Goal: Information Seeking & Learning: Learn about a topic

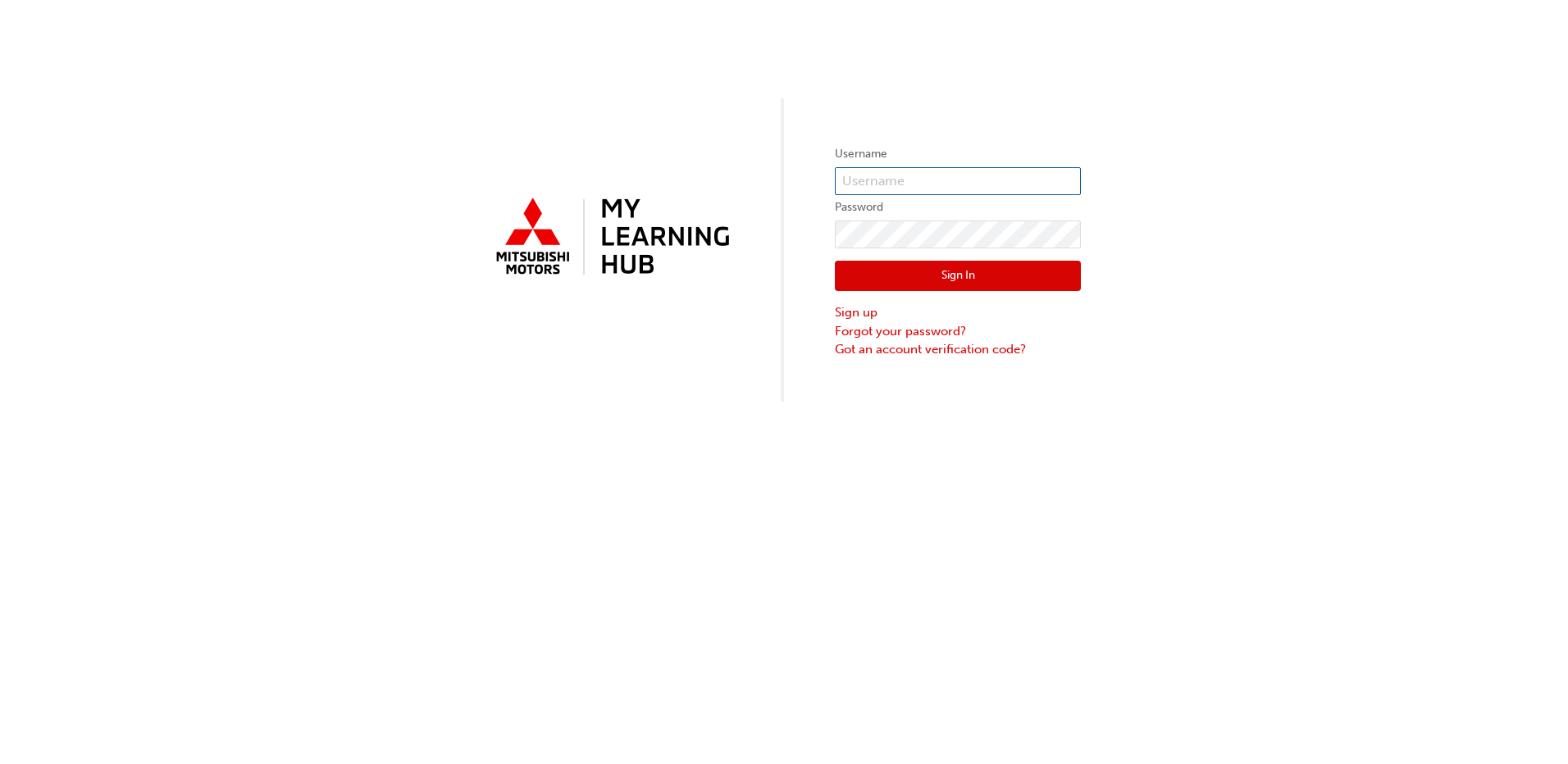
type input "0005912834"
click at [928, 275] on button "Sign In" at bounding box center [958, 276] width 246 height 31
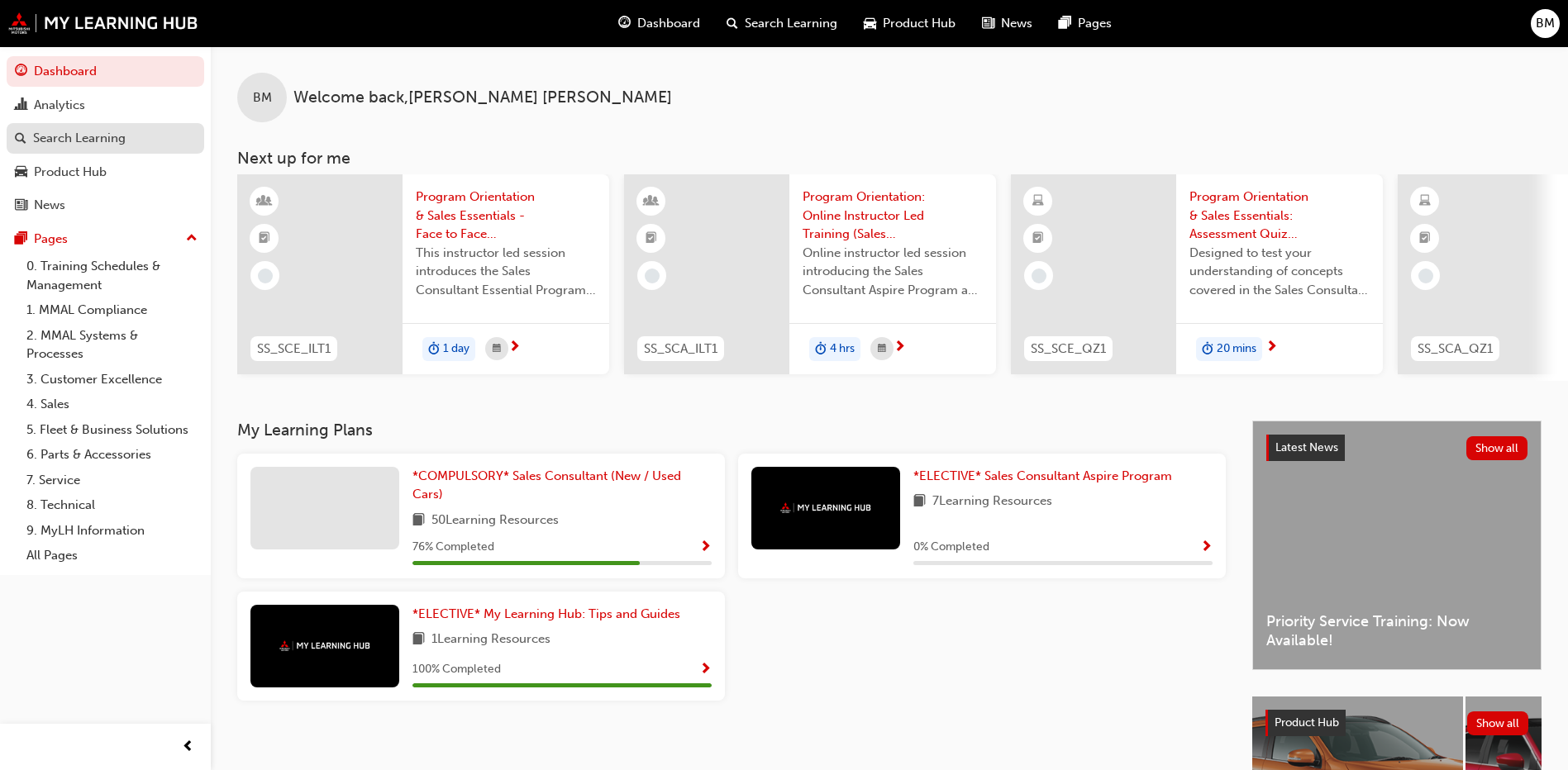
click at [95, 140] on div "Search Learning" at bounding box center [79, 137] width 92 height 19
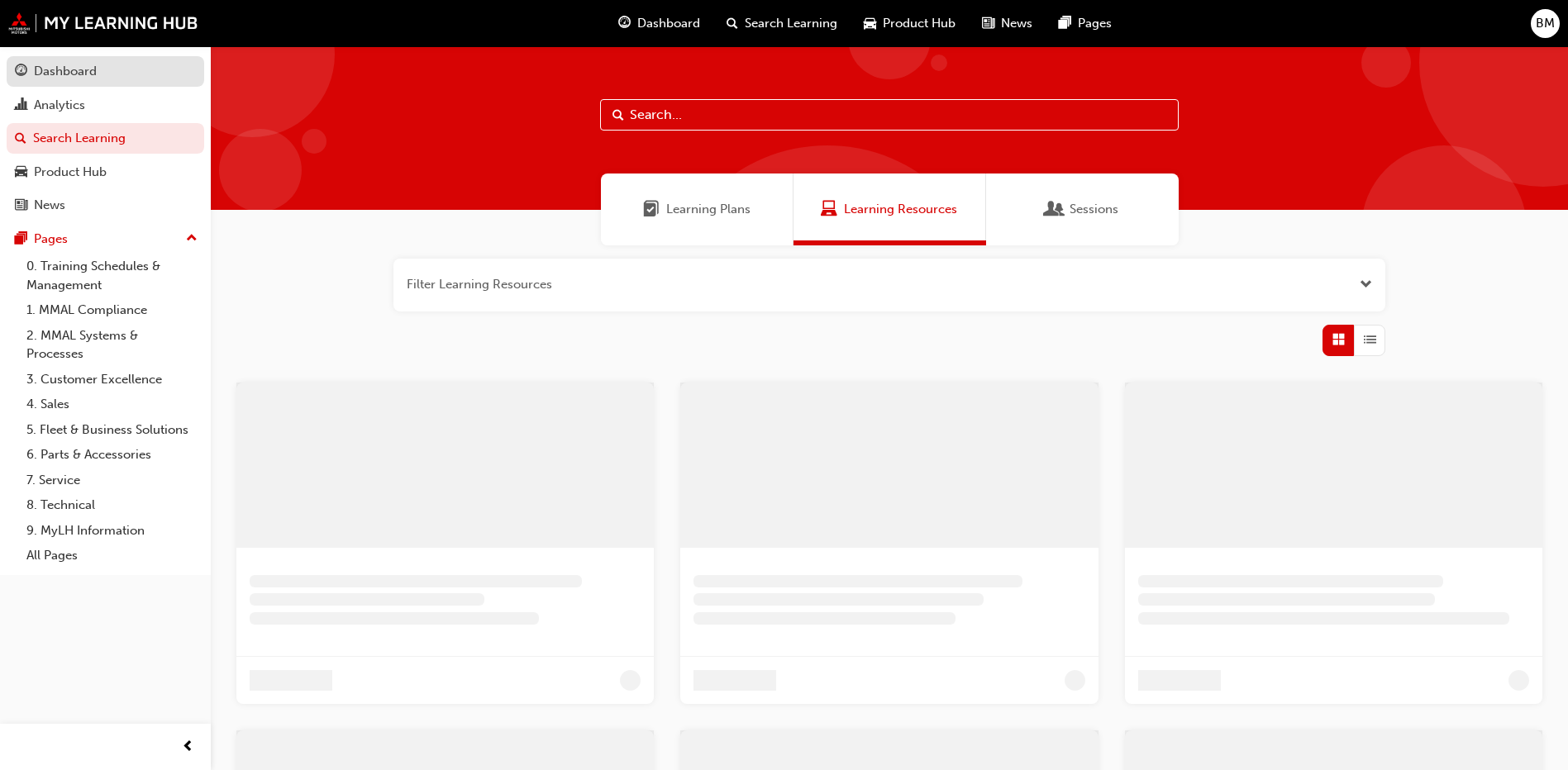
click at [52, 77] on div "Dashboard" at bounding box center [66, 71] width 63 height 19
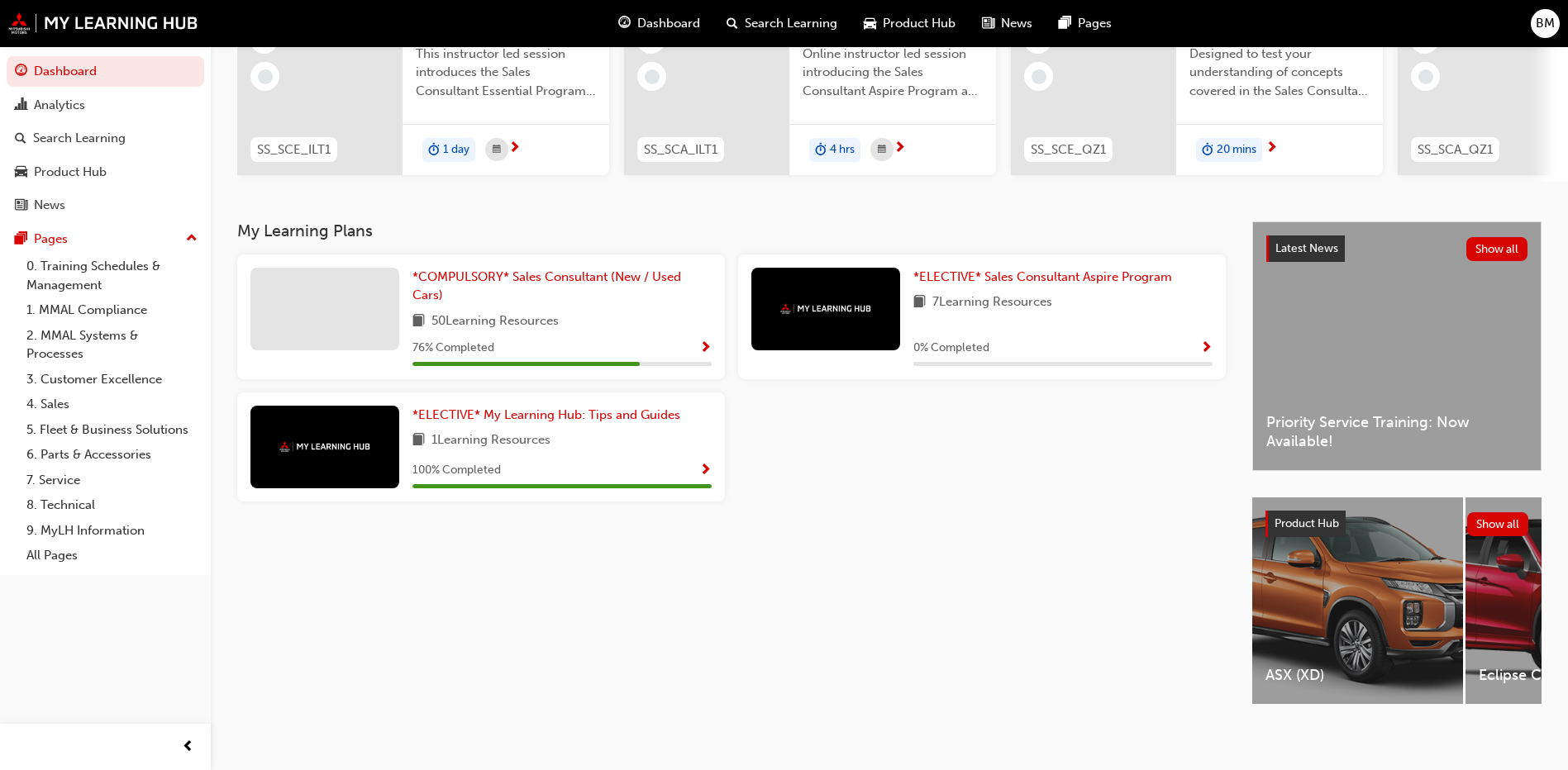
scroll to position [218, 0]
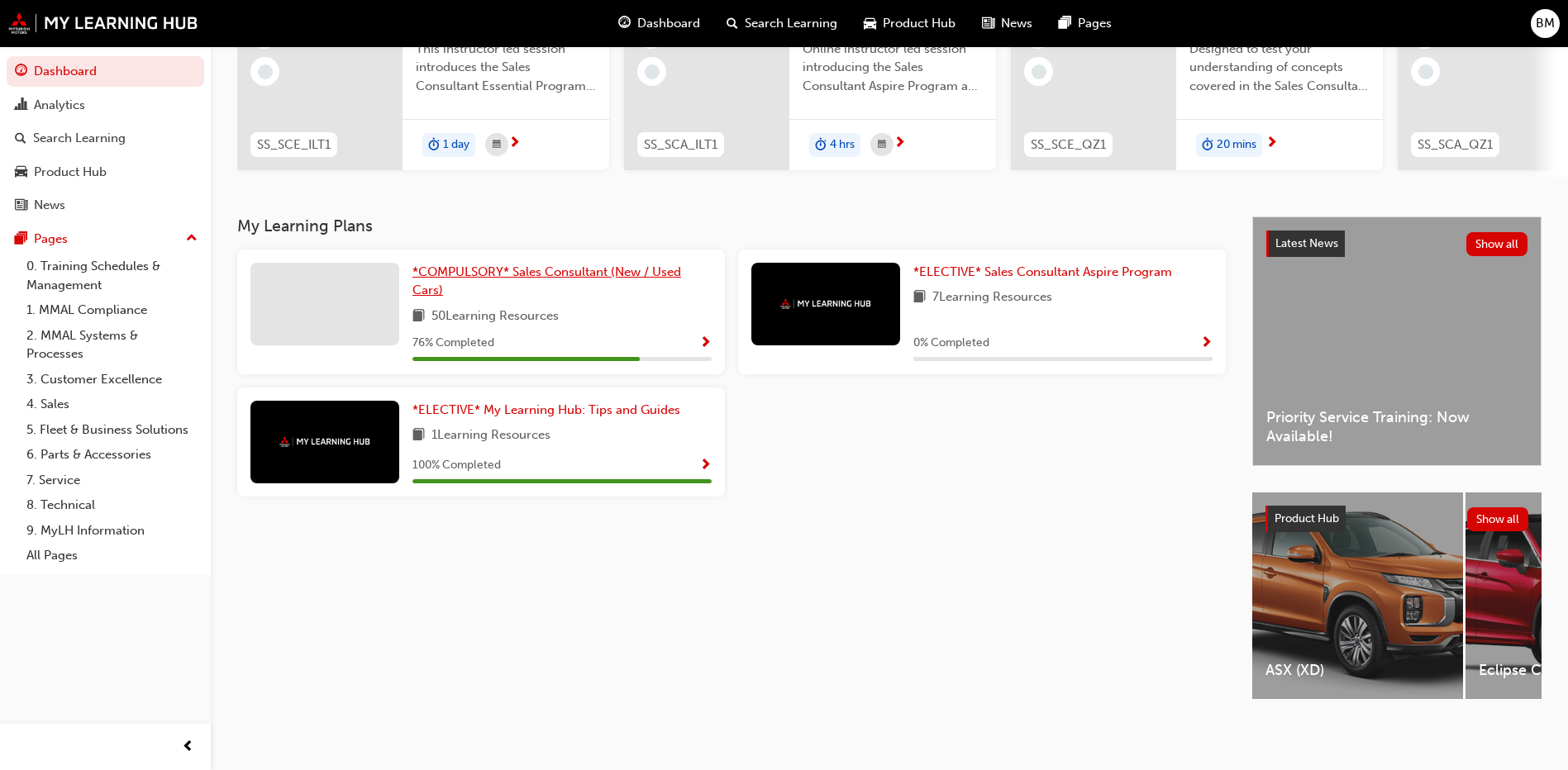
click at [638, 269] on span "*COMPULSORY* Sales Consultant (New / Used Cars)" at bounding box center [547, 282] width 269 height 34
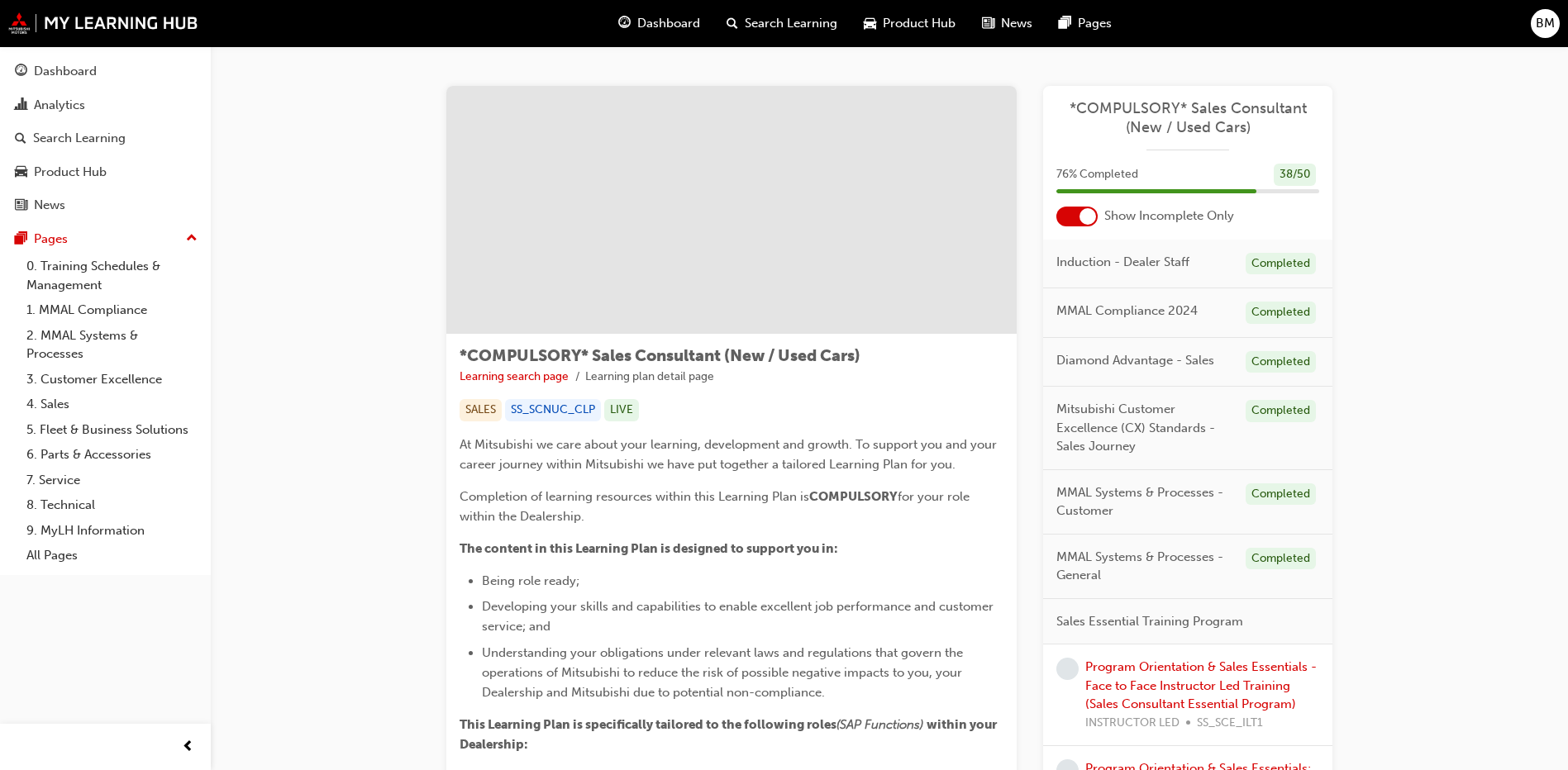
click at [1093, 218] on div at bounding box center [1087, 216] width 17 height 17
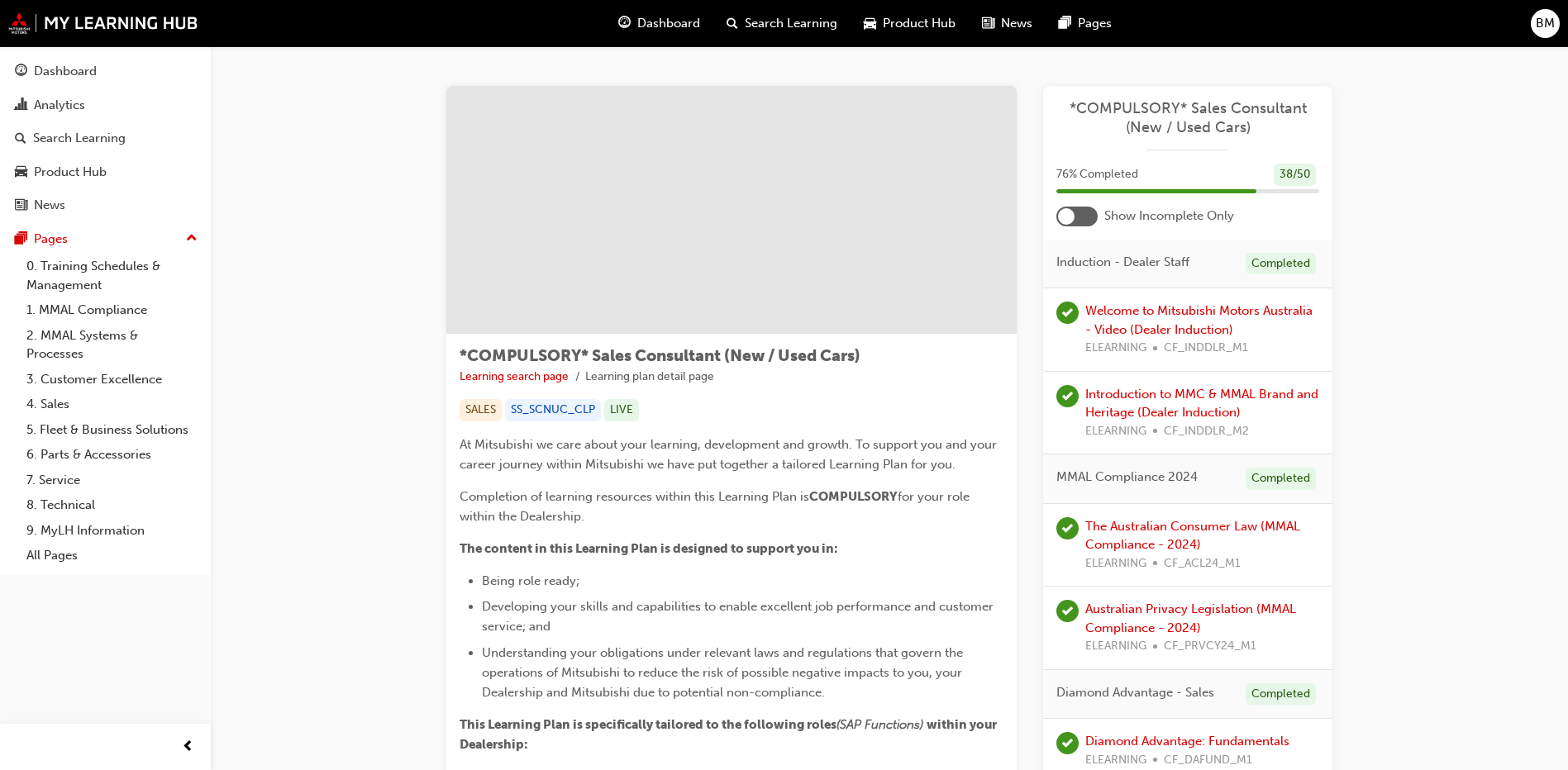
click at [1079, 218] on div at bounding box center [1077, 217] width 41 height 20
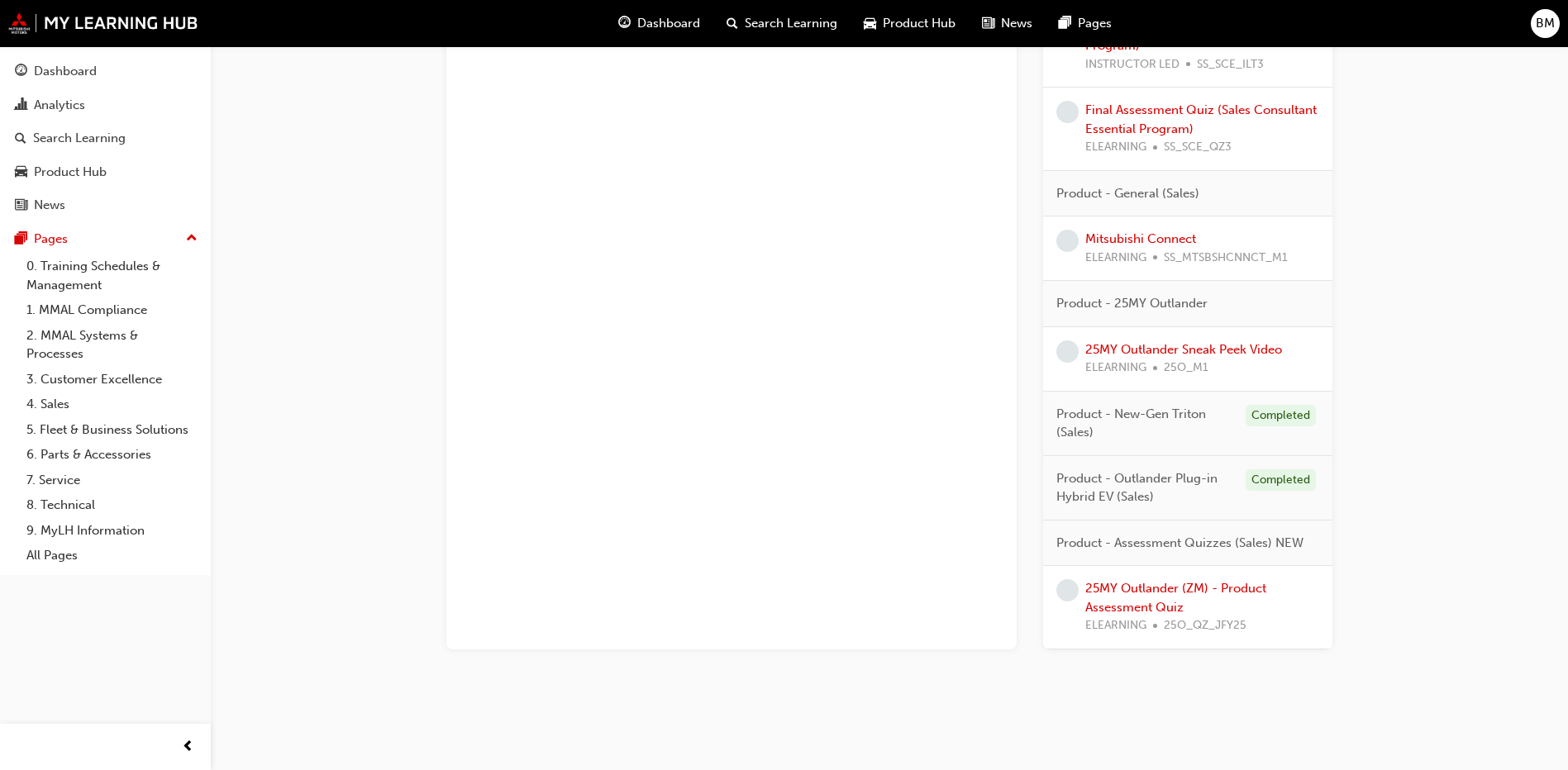
scroll to position [1123, 0]
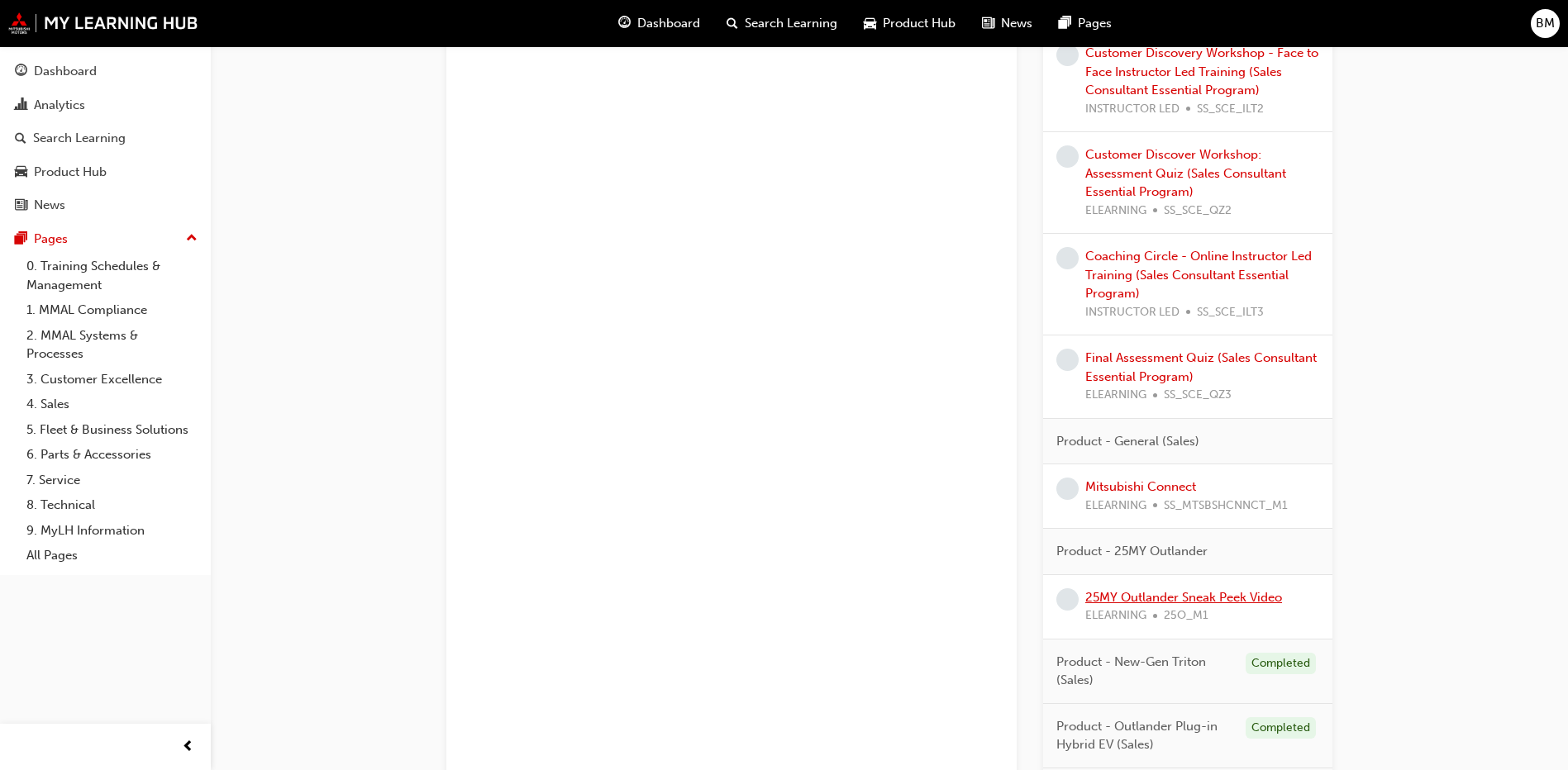
click at [1145, 604] on link "25MY Outlander Sneak Peek Video" at bounding box center [1184, 597] width 197 height 15
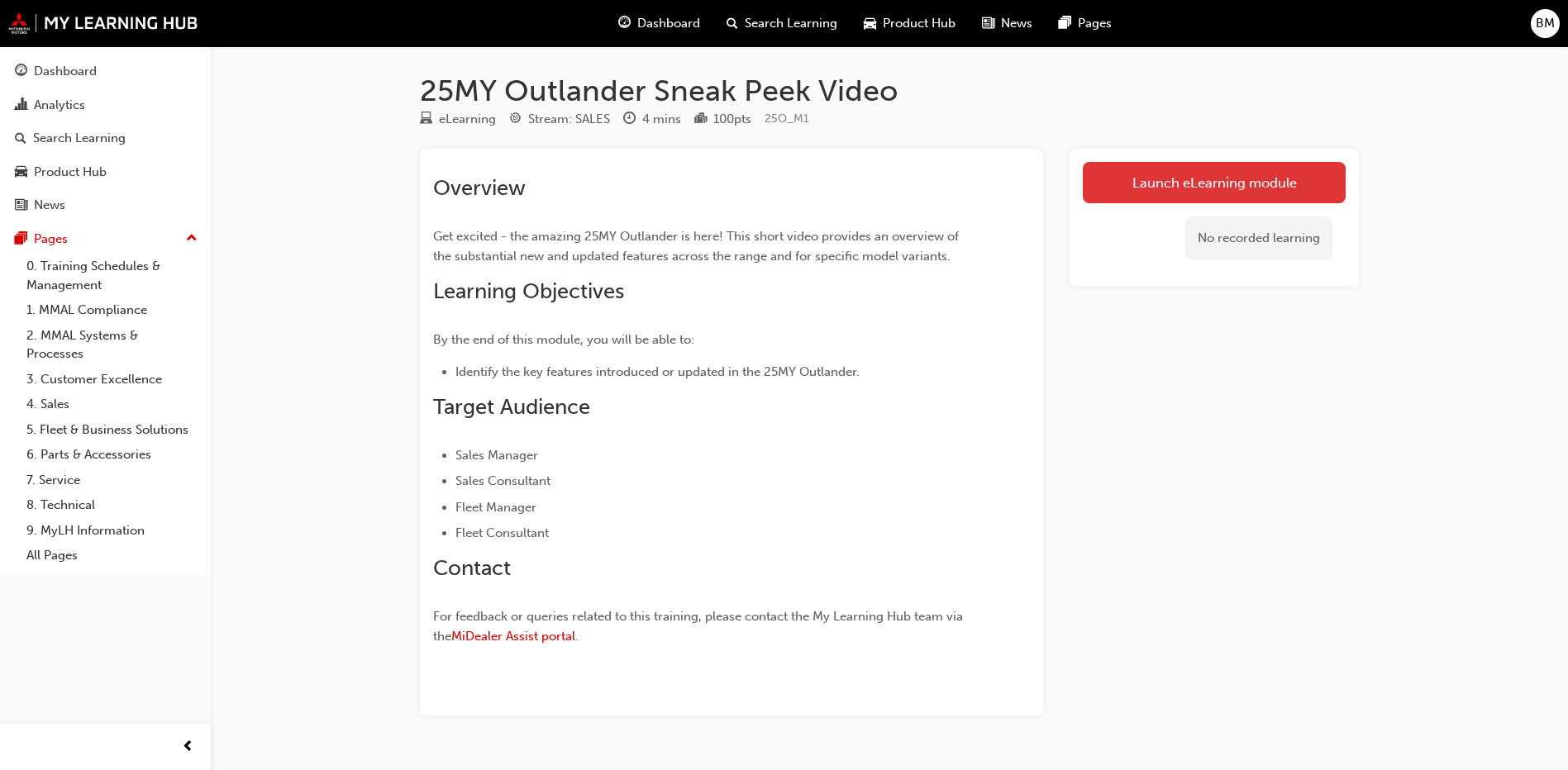
click at [1212, 177] on link "Launch eLearning module" at bounding box center [1214, 182] width 263 height 41
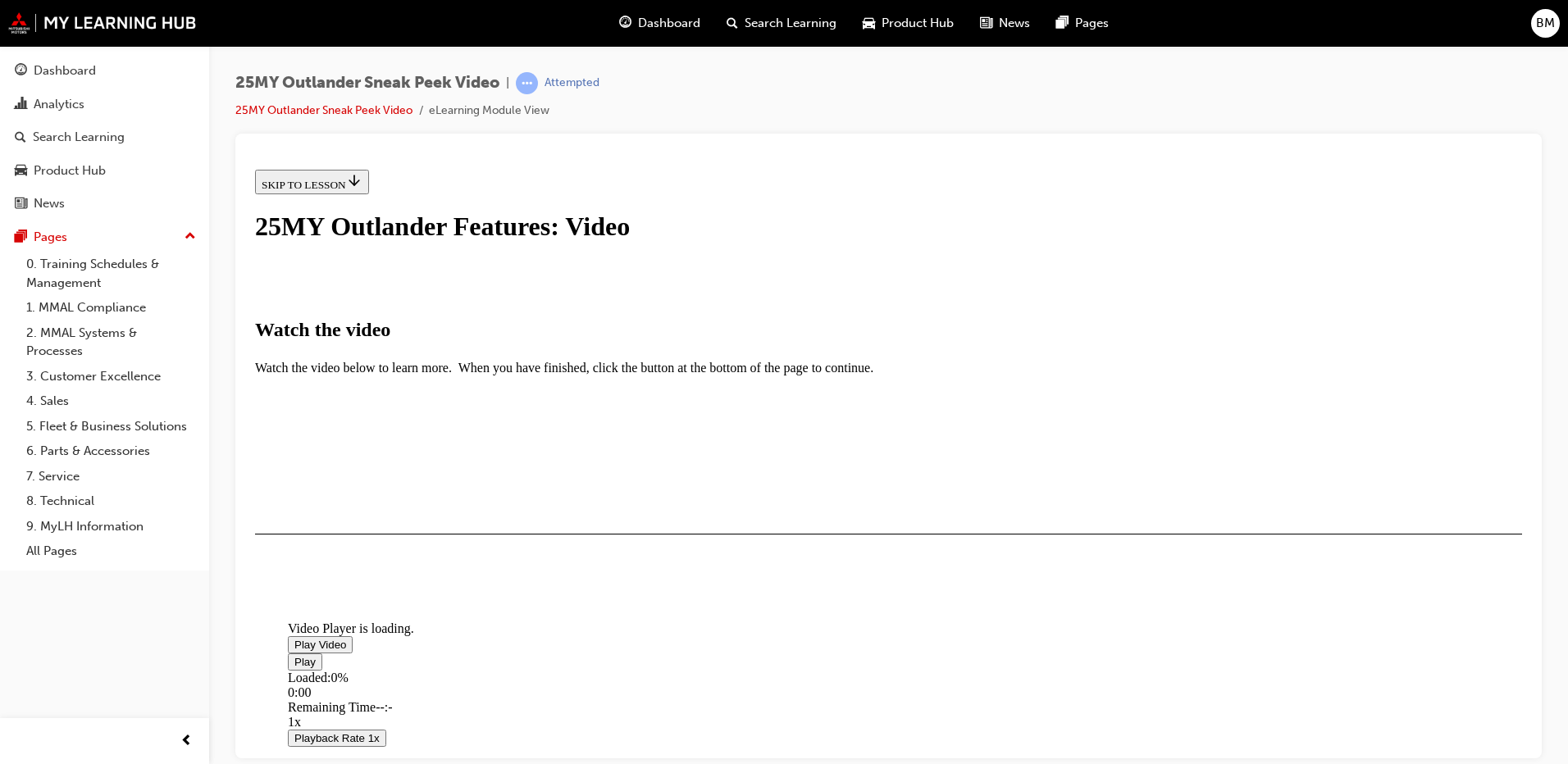
scroll to position [164, 0]
click at [808, 121] on div "25MY Outlander Sneak Peek Video | Attempted 25MY Outlander Sneak Peek Video eLe…" at bounding box center [889, 102] width 1307 height 61
click at [295, 638] on span "Video player" at bounding box center [295, 644] width 0 height 13
click at [1062, 685] on div "3:33" at bounding box center [1076, 692] width 1575 height 15
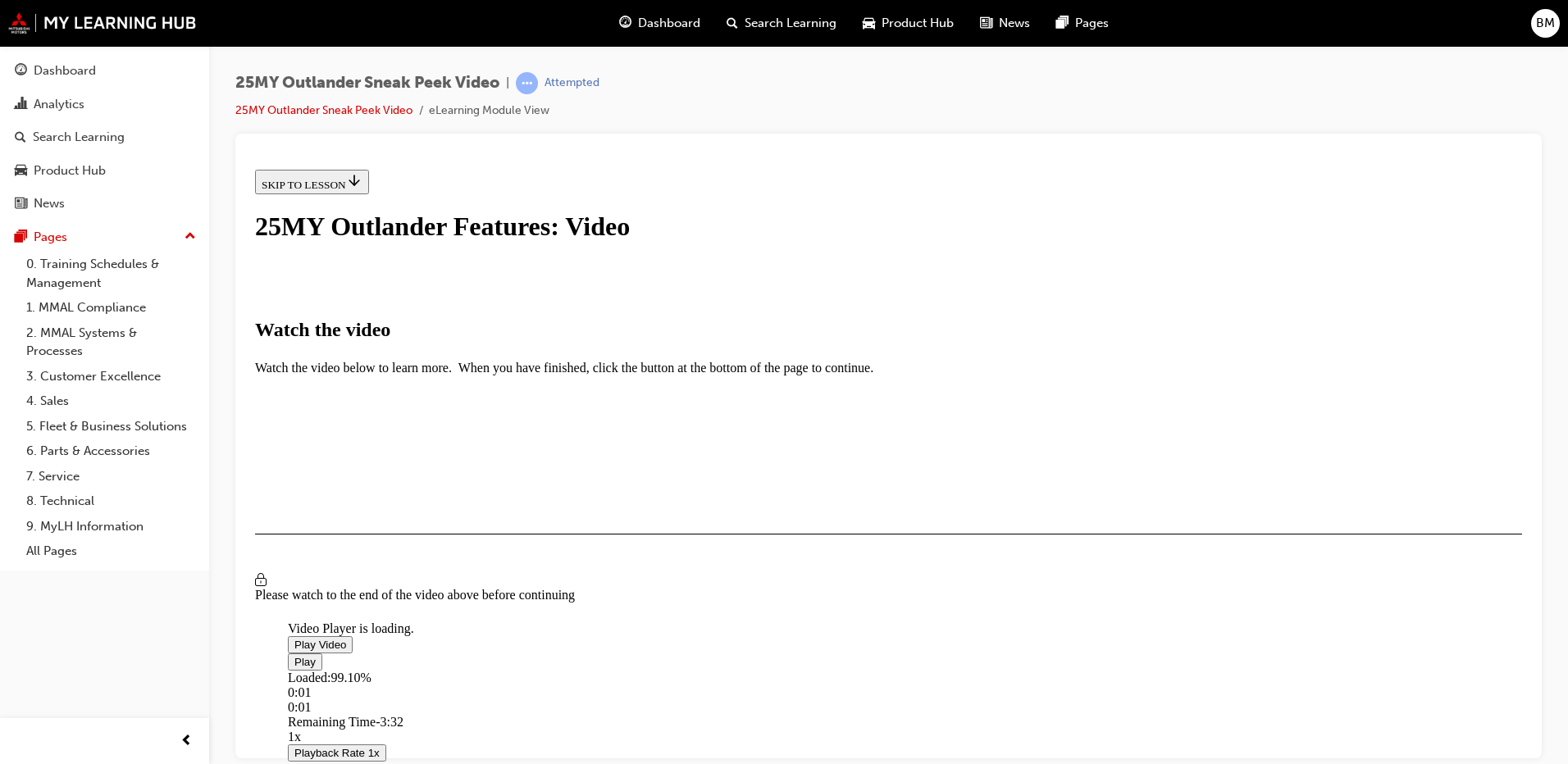
click at [496, 671] on div "Loaded : 99.10% 0:01 0:01" at bounding box center [1076, 693] width 1575 height 45
drag, startPoint x: 495, startPoint y: 509, endPoint x: 446, endPoint y: 505, distance: 49.2
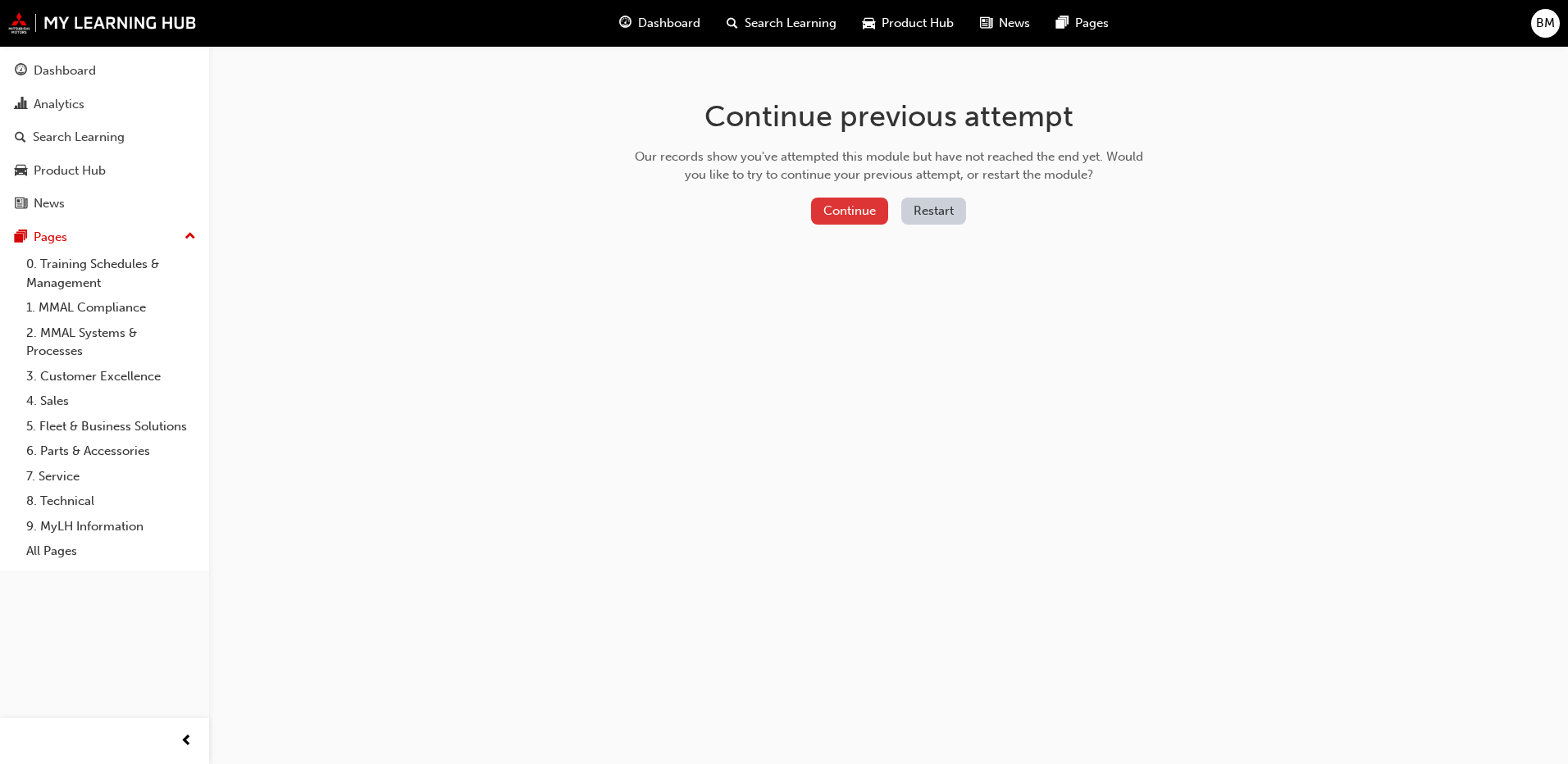
click at [852, 209] on button "Continue" at bounding box center [850, 211] width 77 height 27
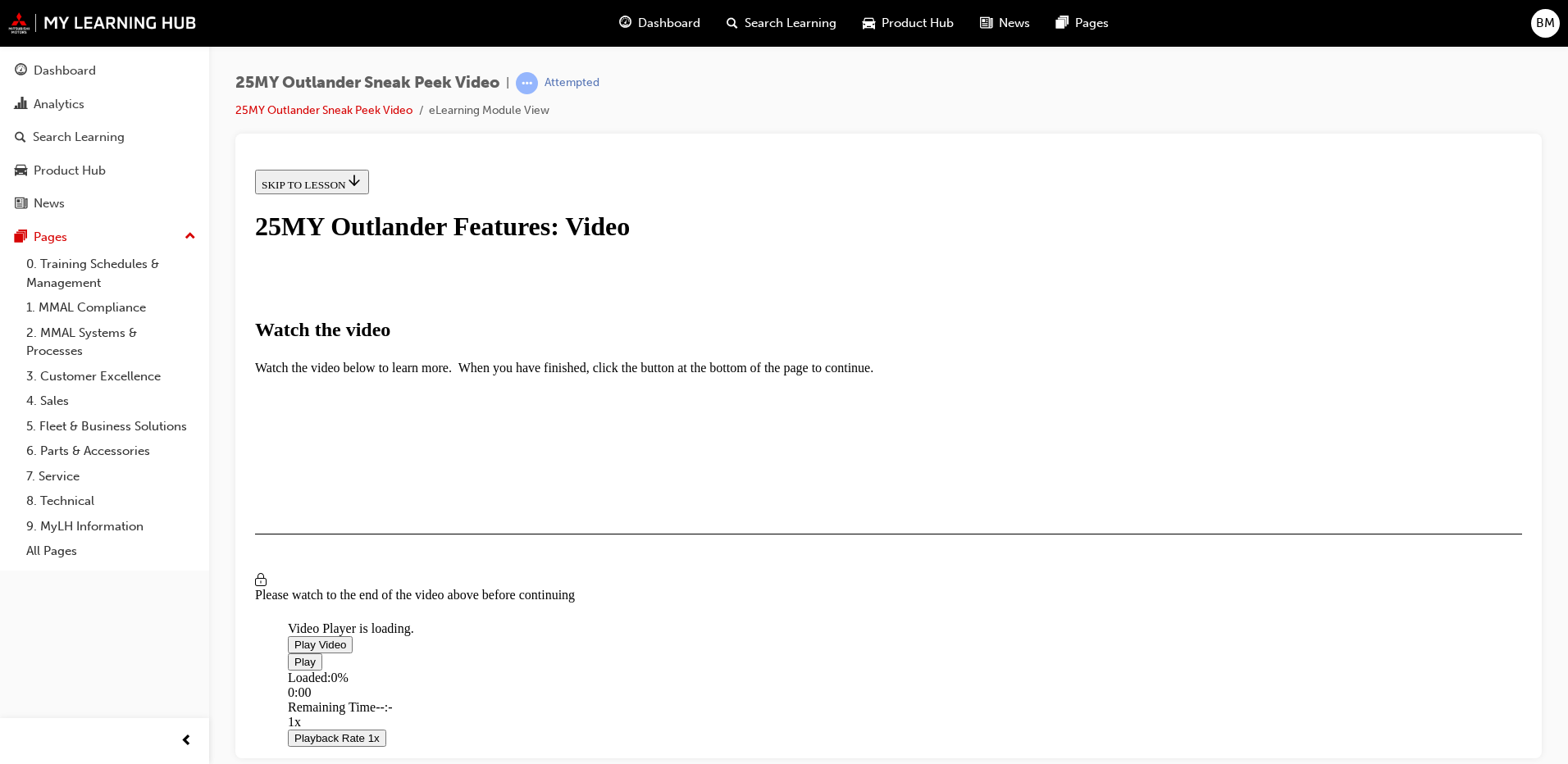
click at [295, 638] on span "Video player" at bounding box center [295, 644] width 0 height 13
click at [534, 759] on li "2x" at bounding box center [427, 766] width 213 height 15
click at [421, 591] on button "I HAVE WATCHED THIS VIDEO" at bounding box center [338, 581] width 166 height 18
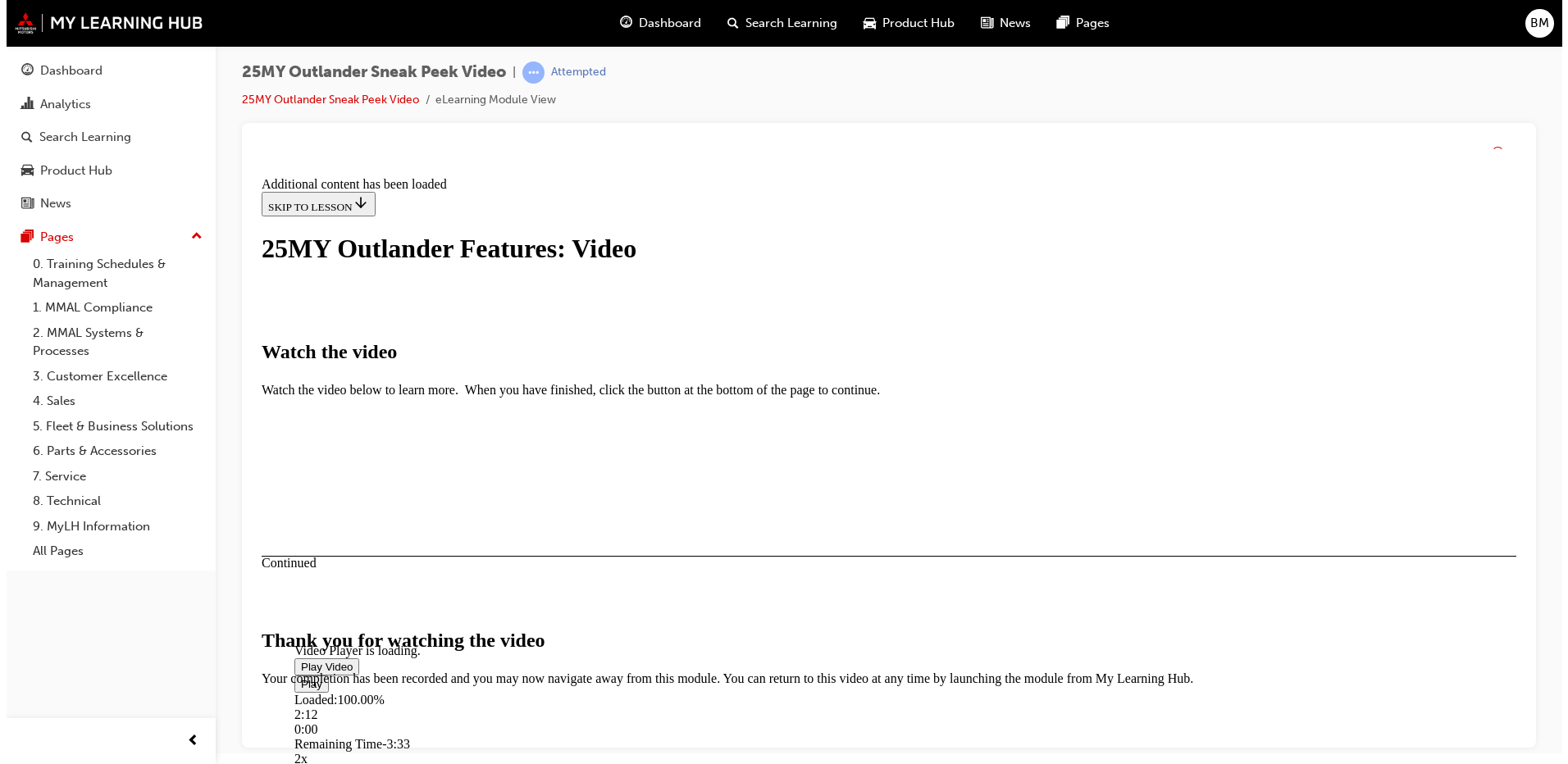
scroll to position [0, 0]
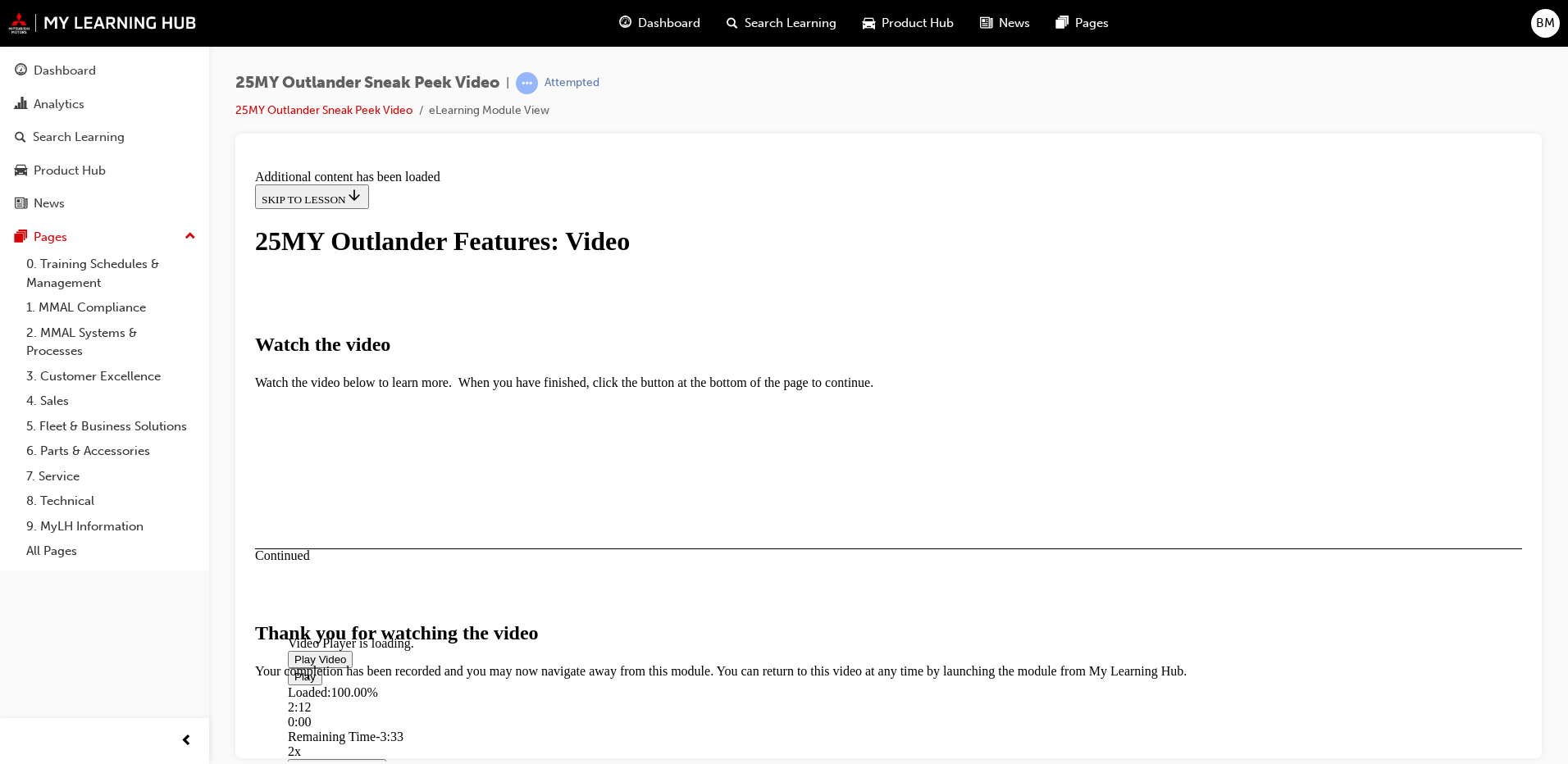
click at [355, 764] on button "CLOSE MODULE" at bounding box center [305, 779] width 100 height 18
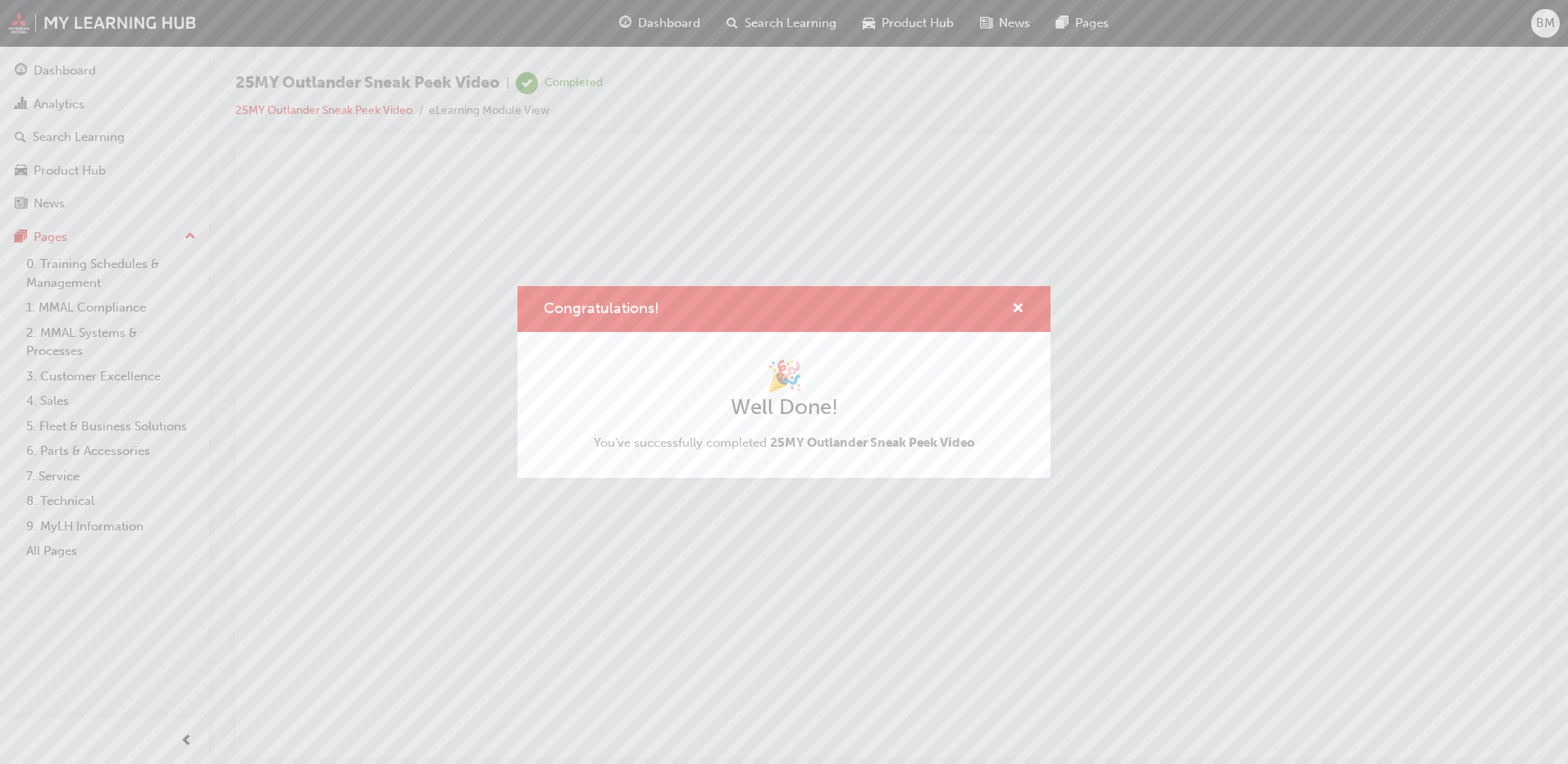
click at [1014, 295] on div "Congratulations!" at bounding box center [784, 309] width 533 height 47
drag, startPoint x: 1021, startPoint y: 306, endPoint x: 773, endPoint y: 142, distance: 297.3
click at [1021, 306] on span "cross-icon" at bounding box center [1018, 309] width 13 height 15
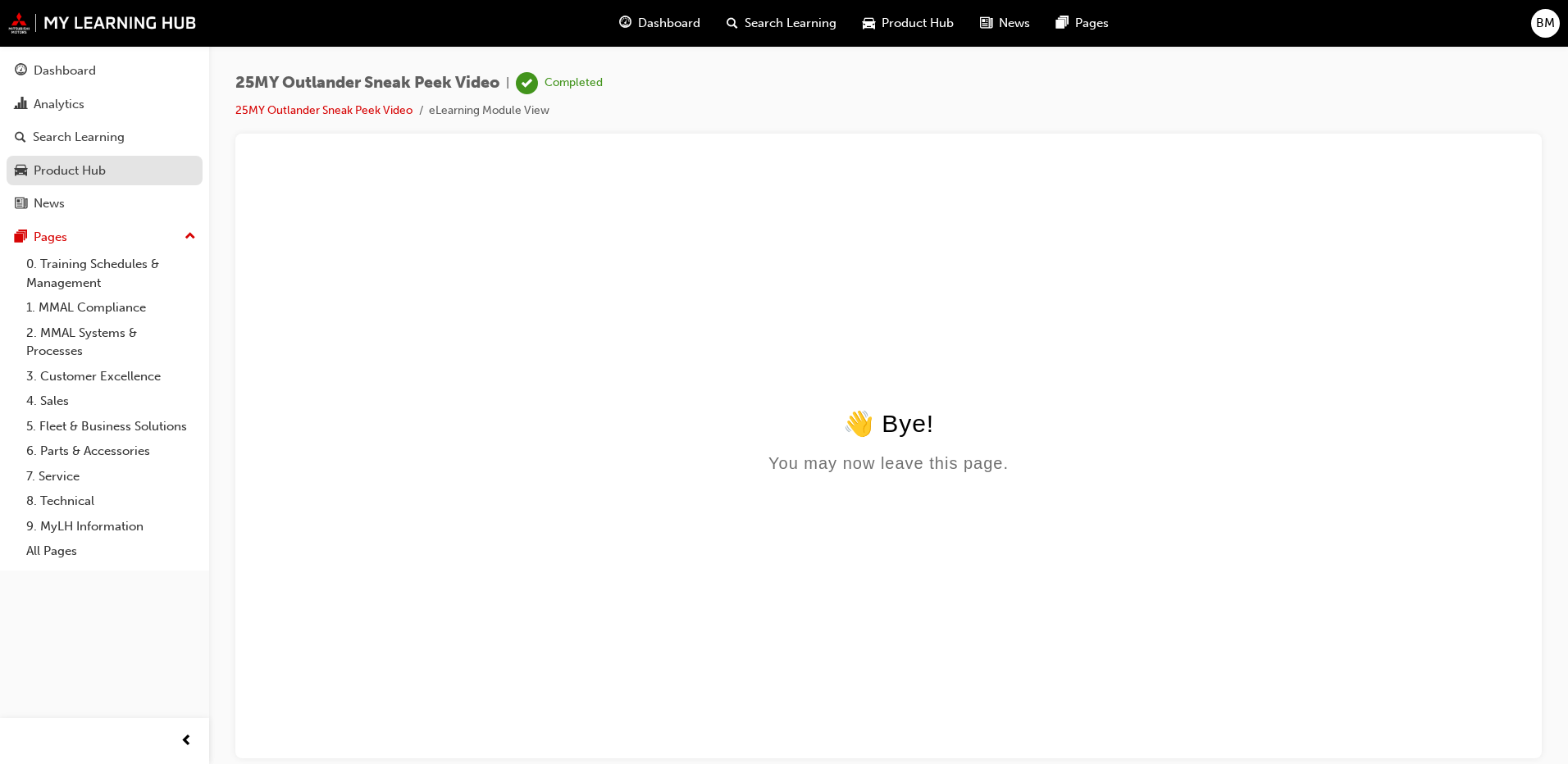
click at [72, 171] on div "Product Hub" at bounding box center [70, 170] width 72 height 18
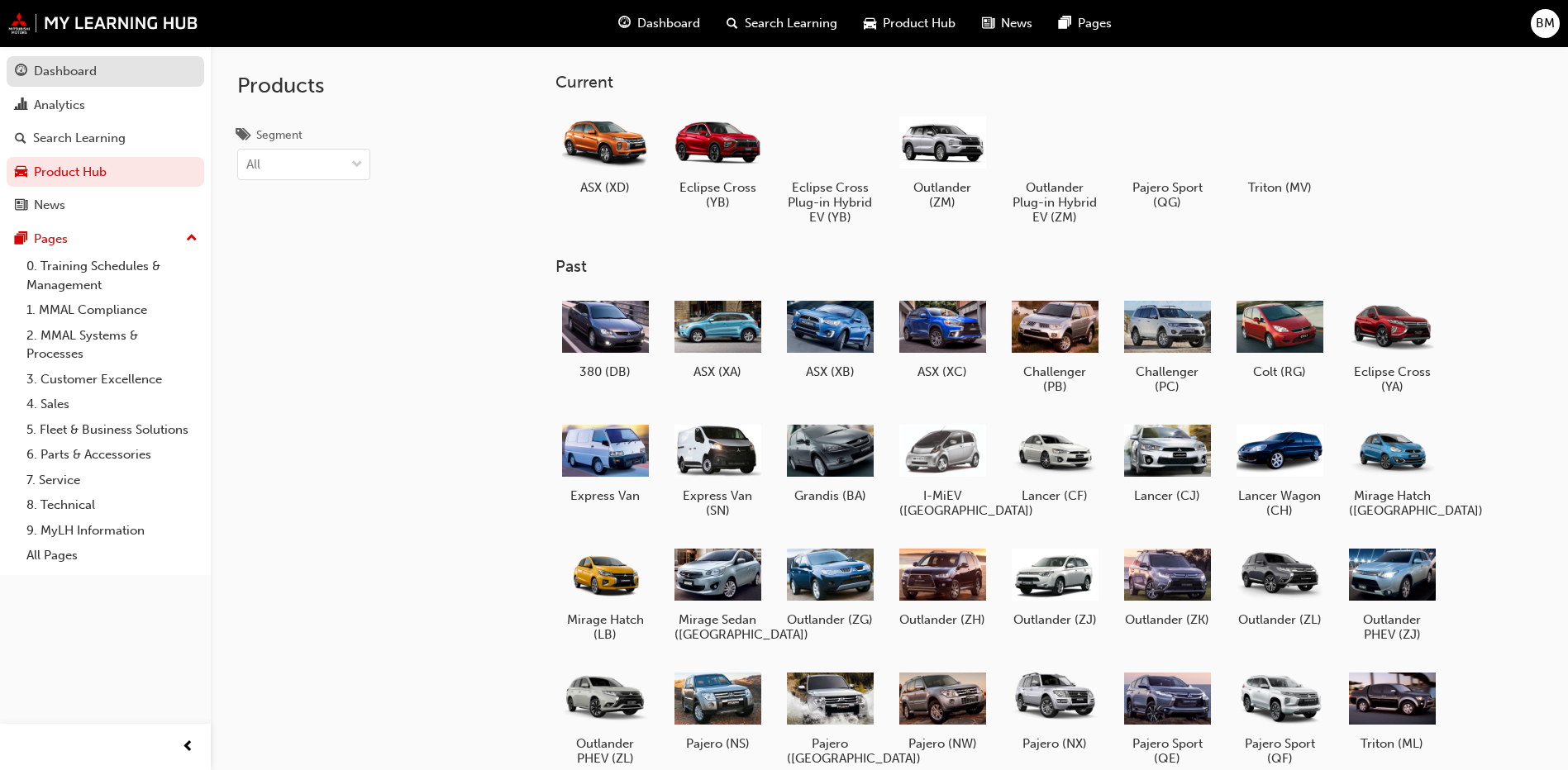
click at [40, 74] on div "Dashboard" at bounding box center [66, 71] width 63 height 19
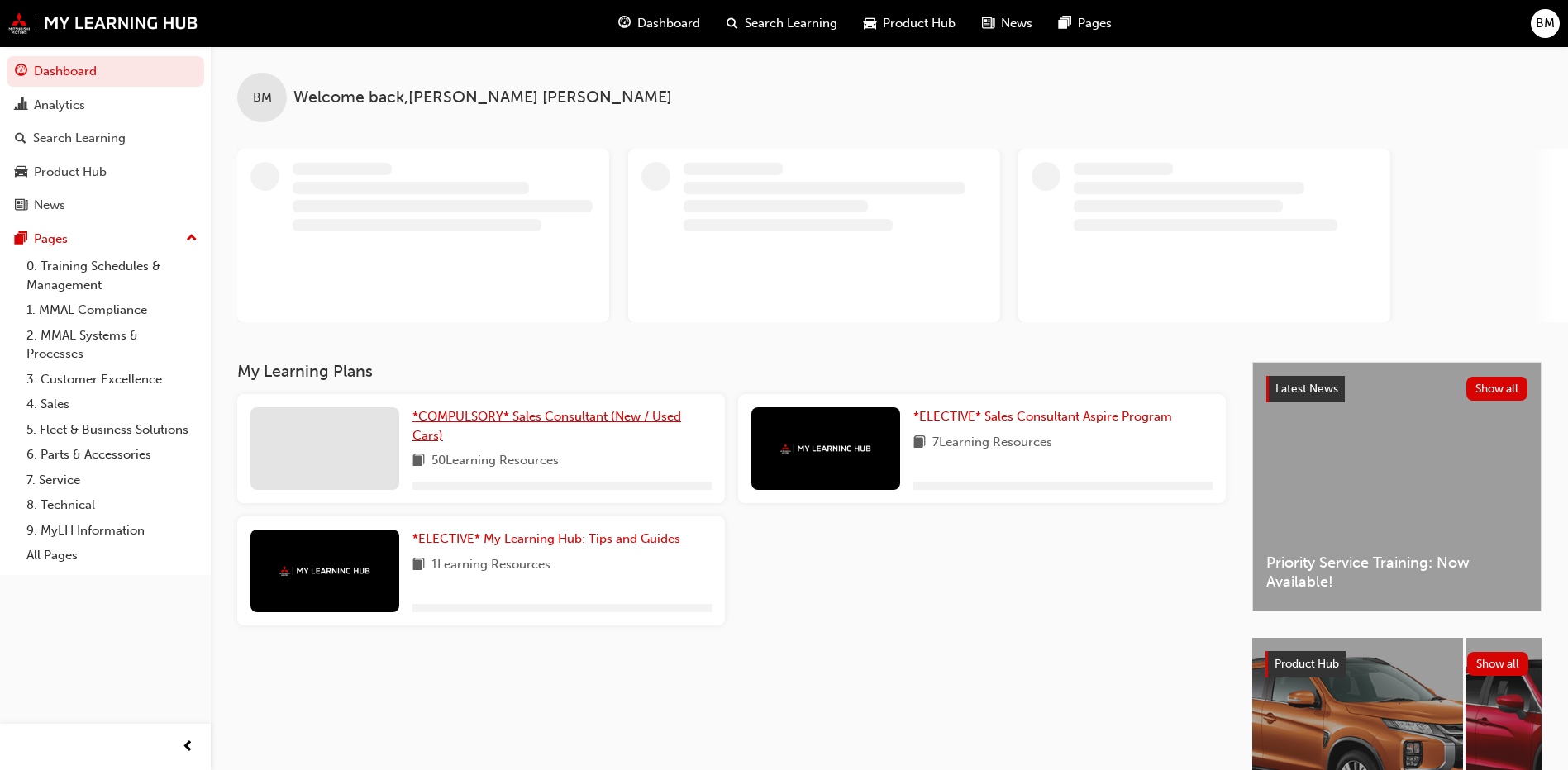
click at [451, 413] on span "*COMPULSORY* Sales Consultant (New / Used Cars)" at bounding box center [547, 426] width 269 height 34
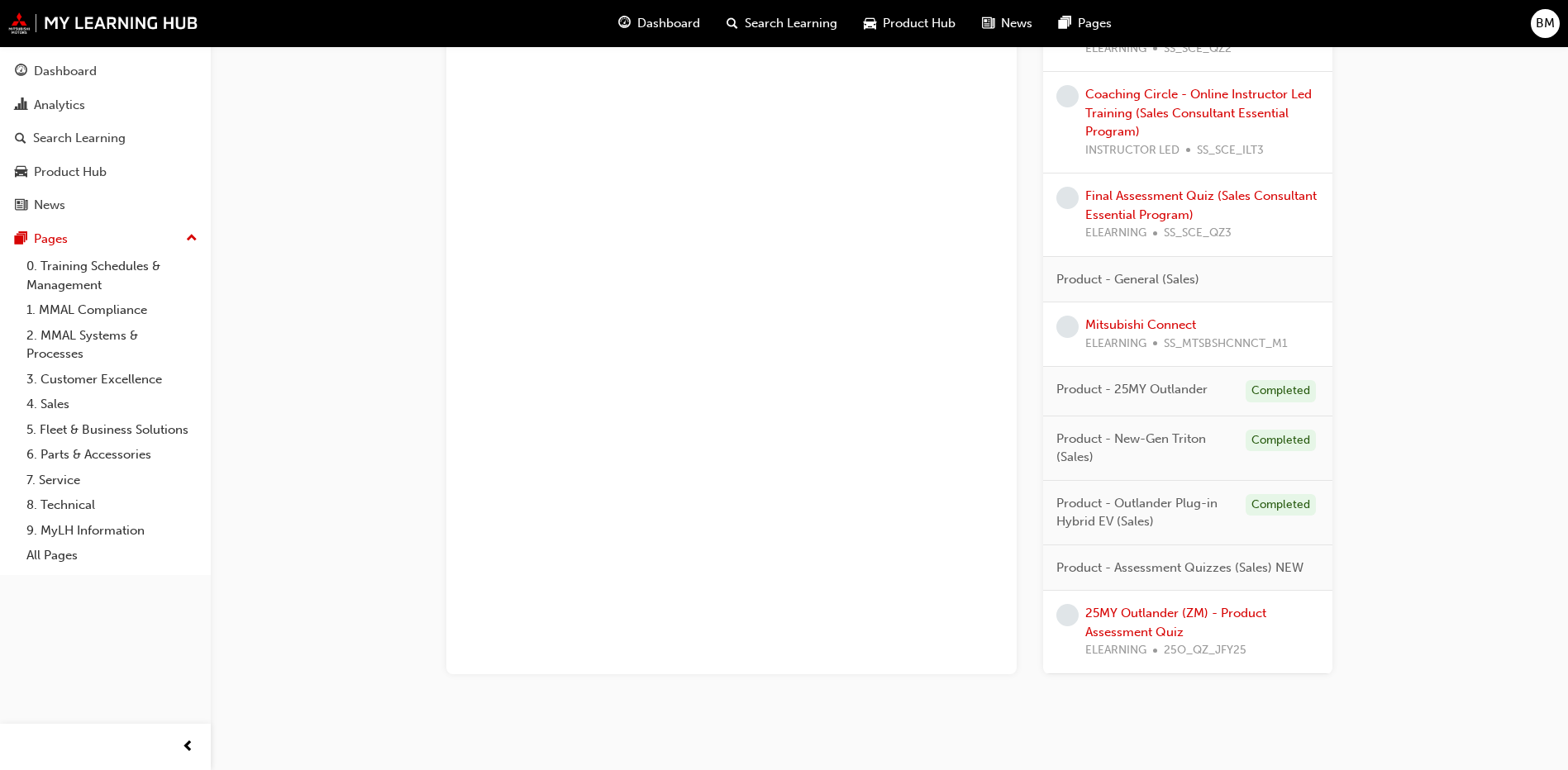
scroll to position [1309, 0]
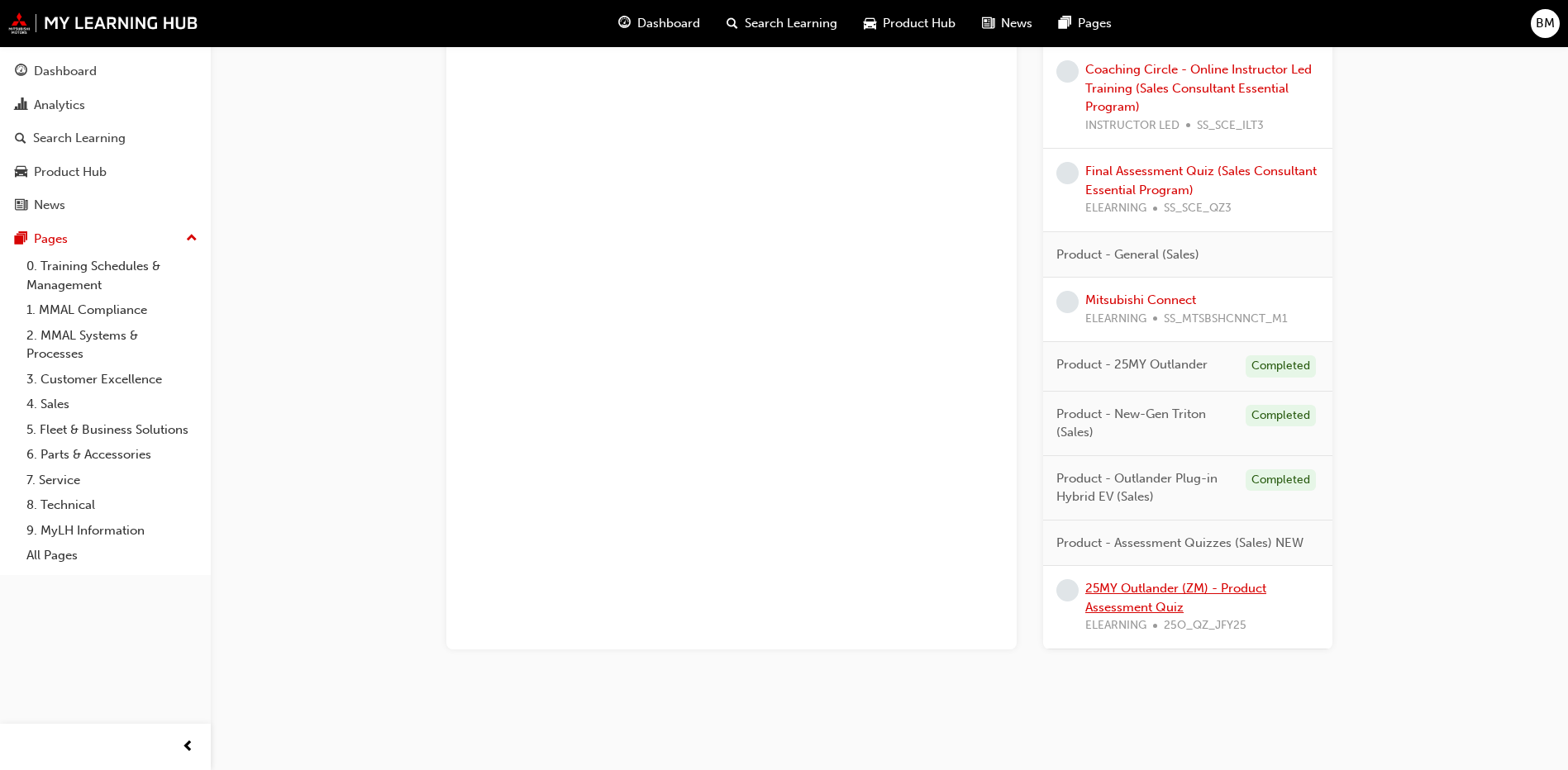
click at [1162, 601] on link "25MY Outlander (ZM) - Product Assessment Quiz" at bounding box center [1176, 597] width 181 height 34
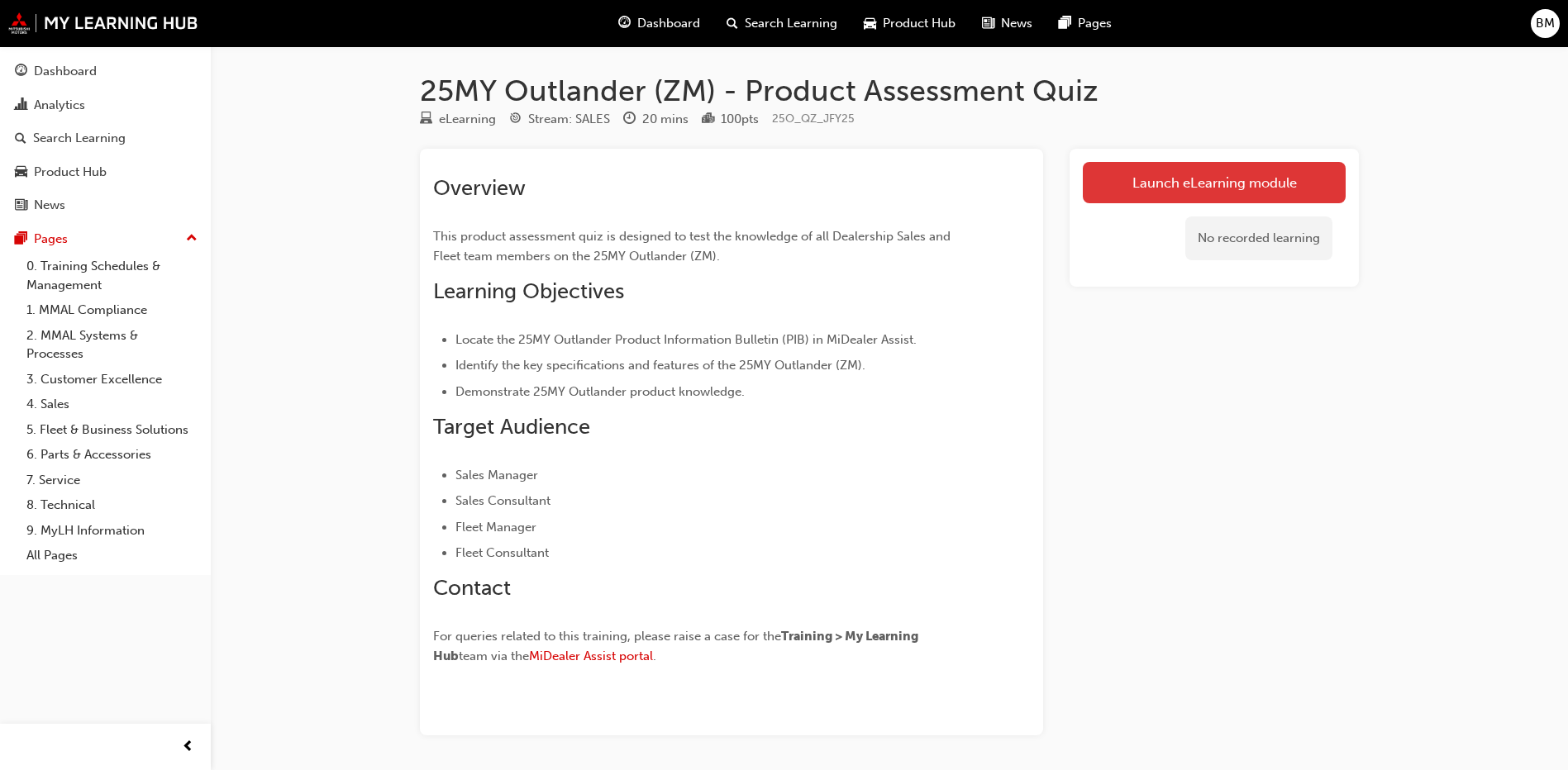
click at [1129, 186] on link "Launch eLearning module" at bounding box center [1214, 182] width 263 height 41
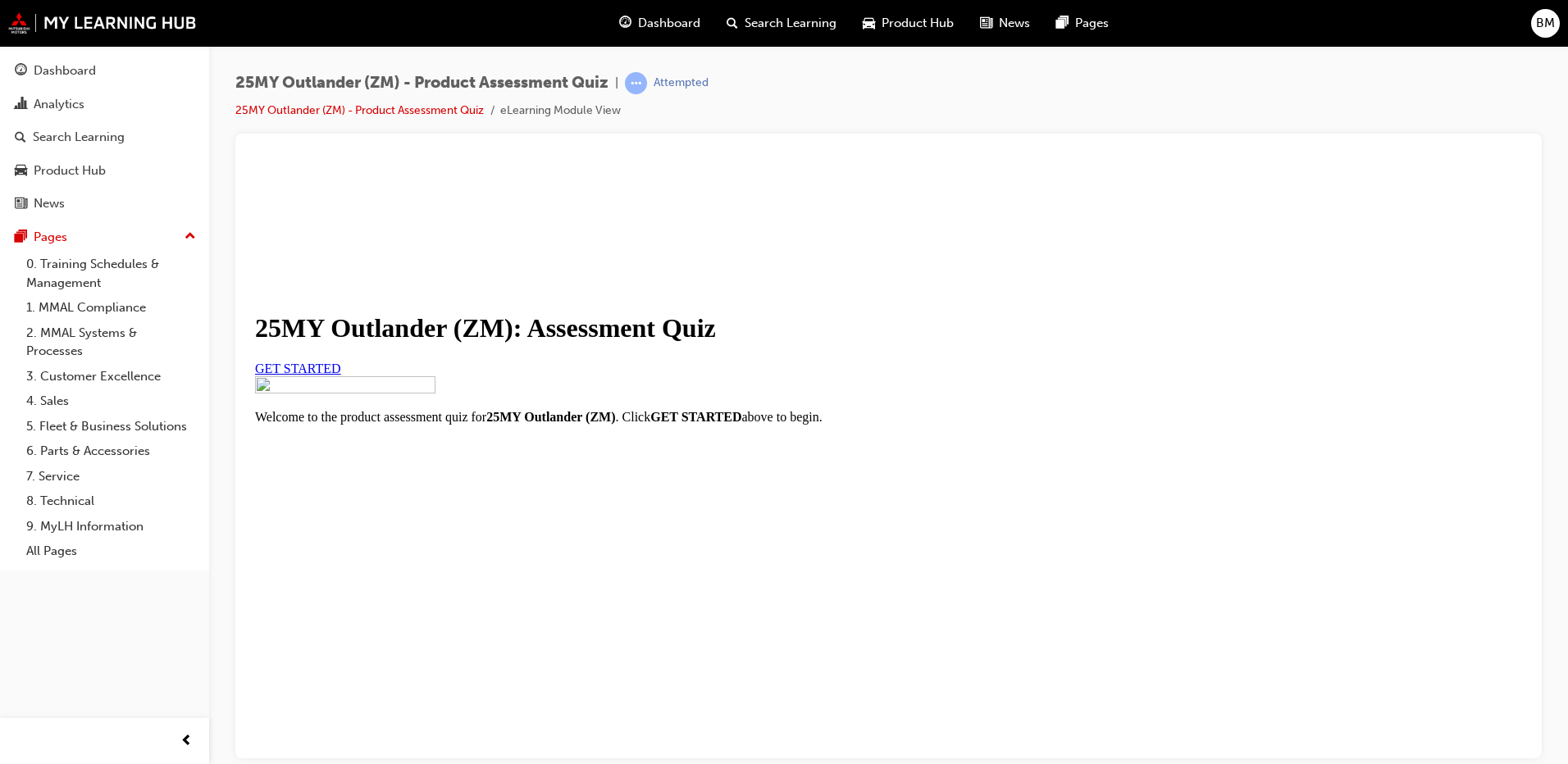
click at [557, 376] on div "GET STARTED" at bounding box center [889, 368] width 1267 height 15
click at [565, 376] on div "GET STARTED" at bounding box center [889, 368] width 1267 height 15
click at [342, 375] on span "GET STARTED" at bounding box center [298, 368] width 86 height 14
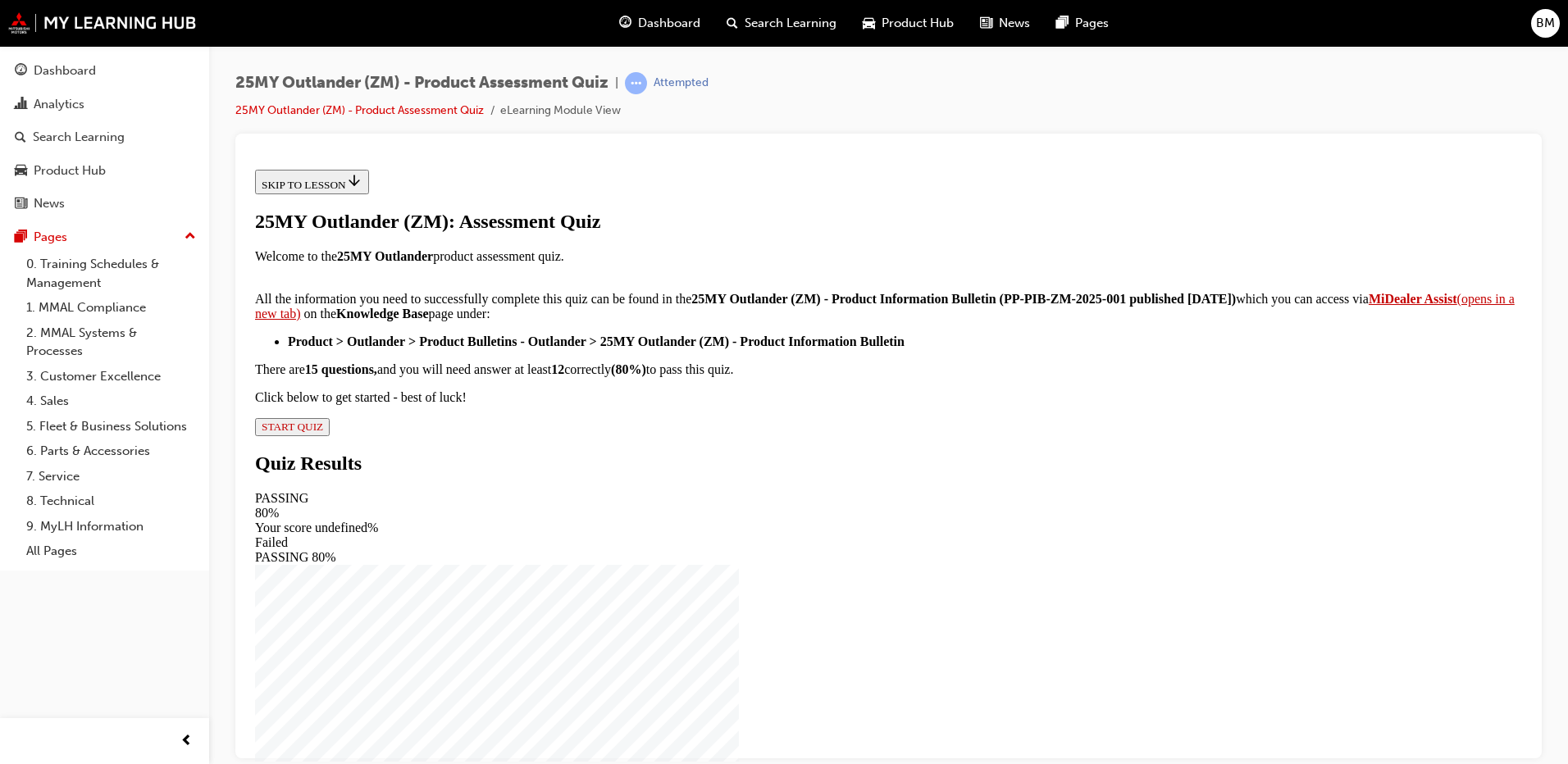
scroll to position [246, 0]
click at [323, 432] on span "START QUIZ" at bounding box center [292, 426] width 61 height 13
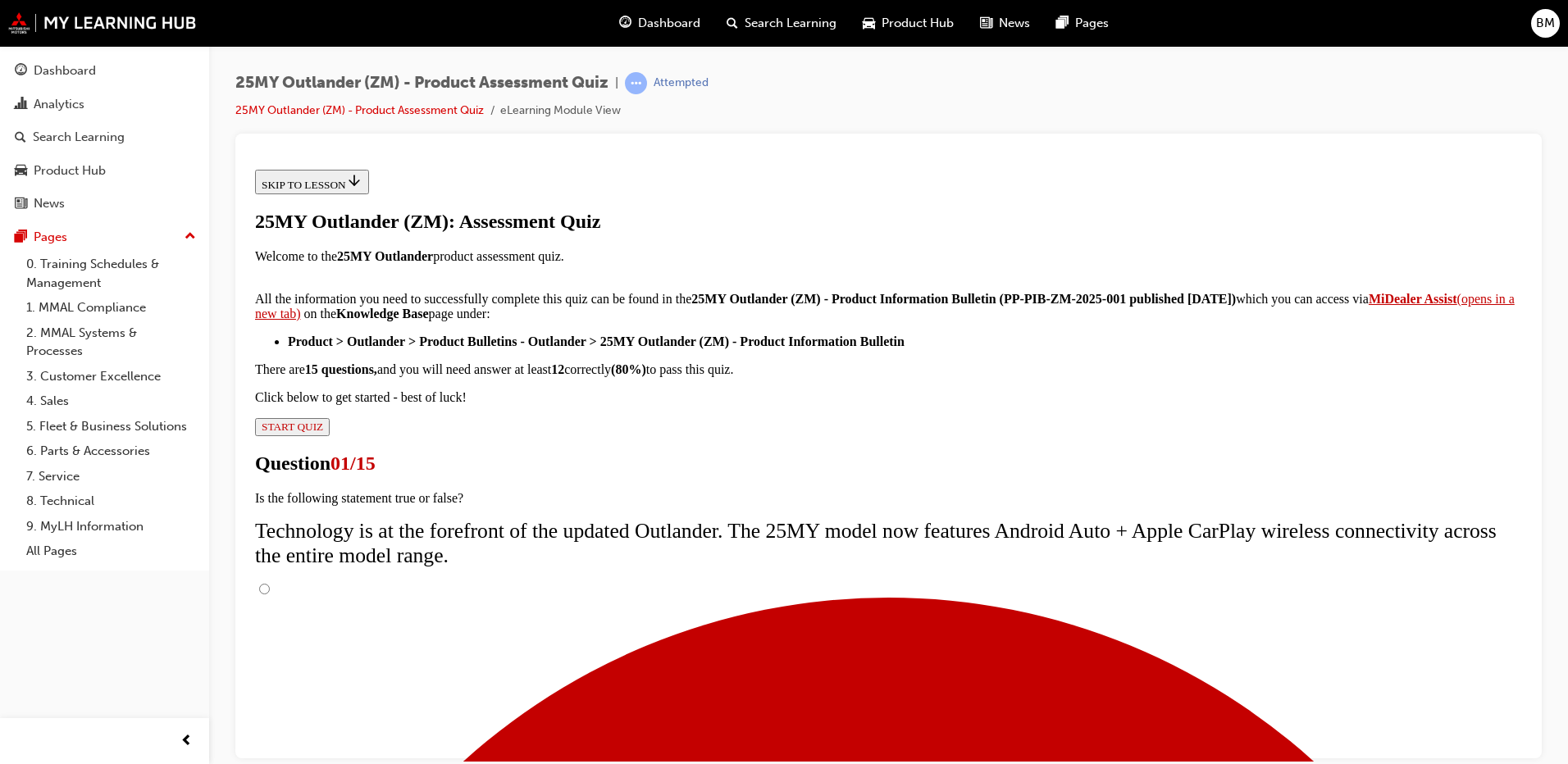
click at [270, 583] on input "True" at bounding box center [264, 588] width 11 height 11
radio input "true"
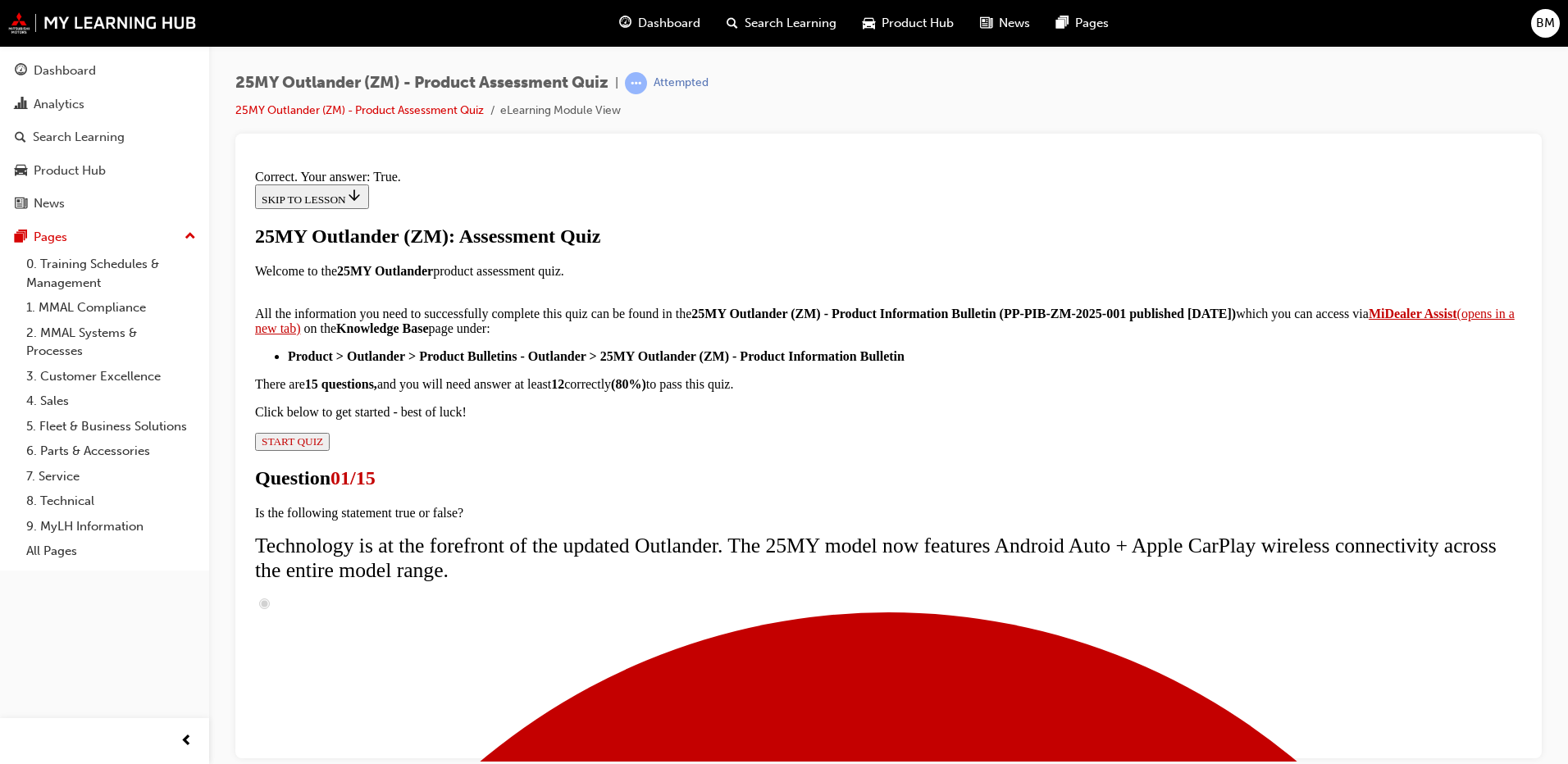
scroll to position [181, 0]
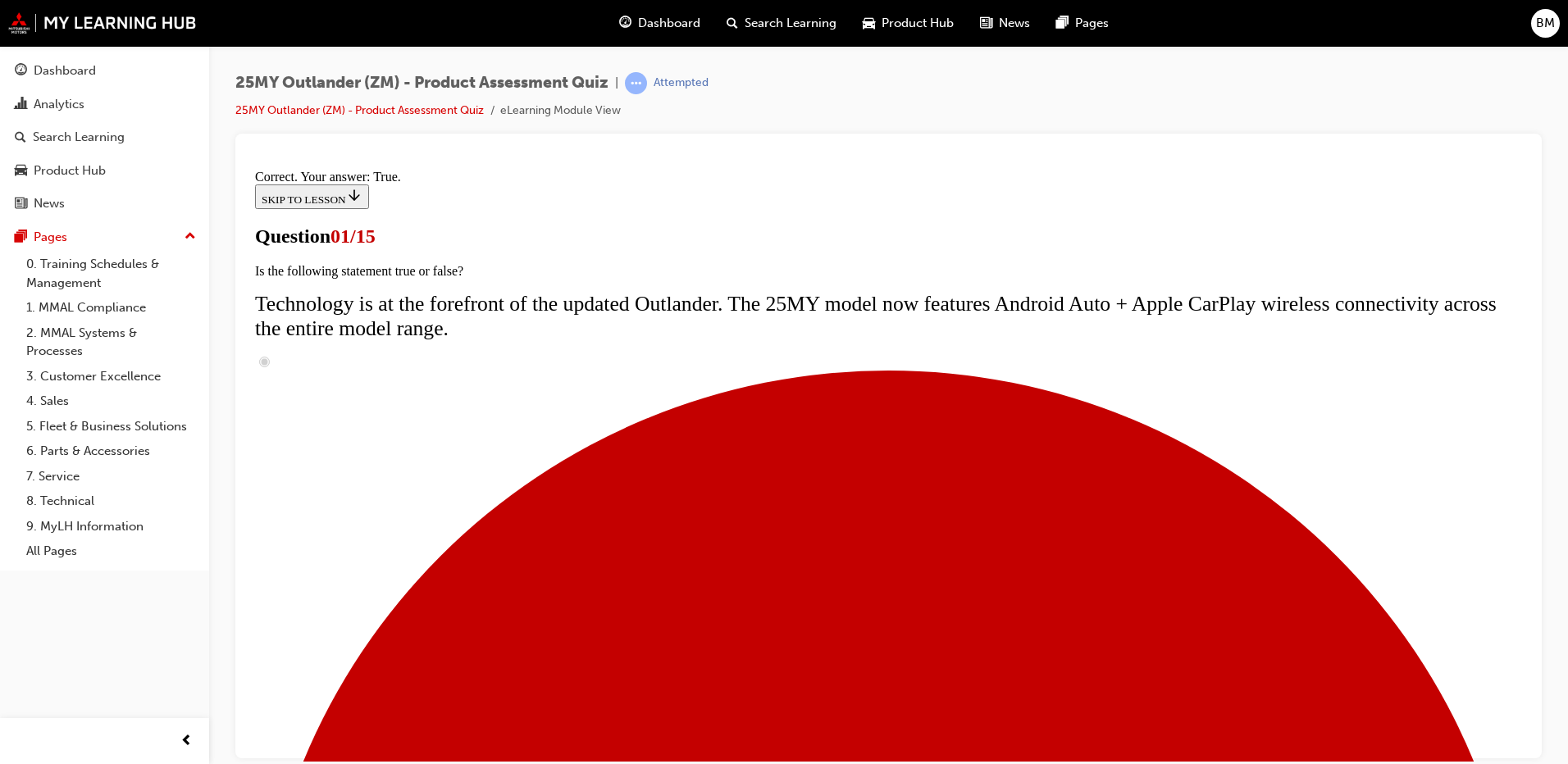
scroll to position [164, 0]
radio input "true"
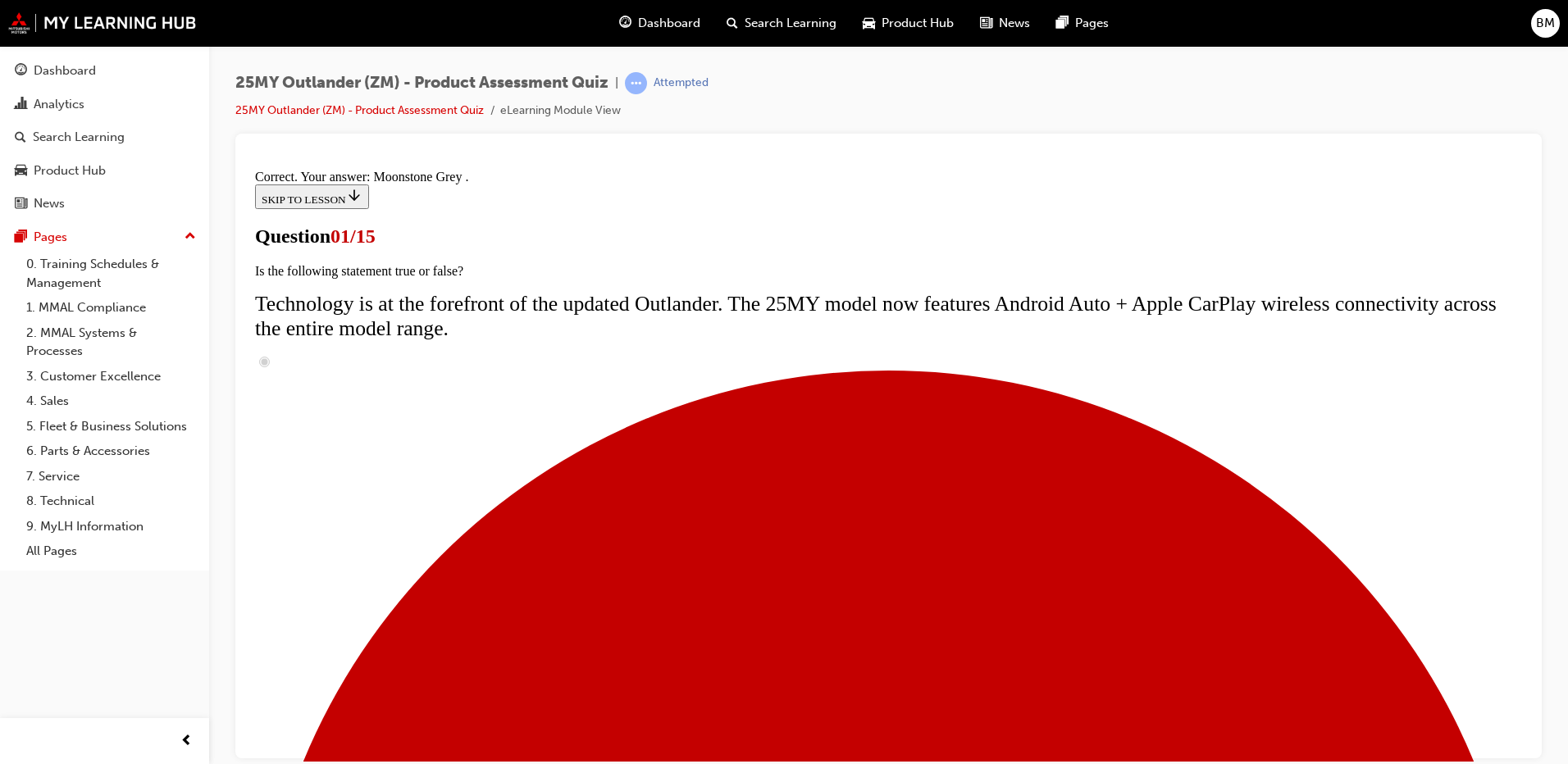
scroll to position [388, 0]
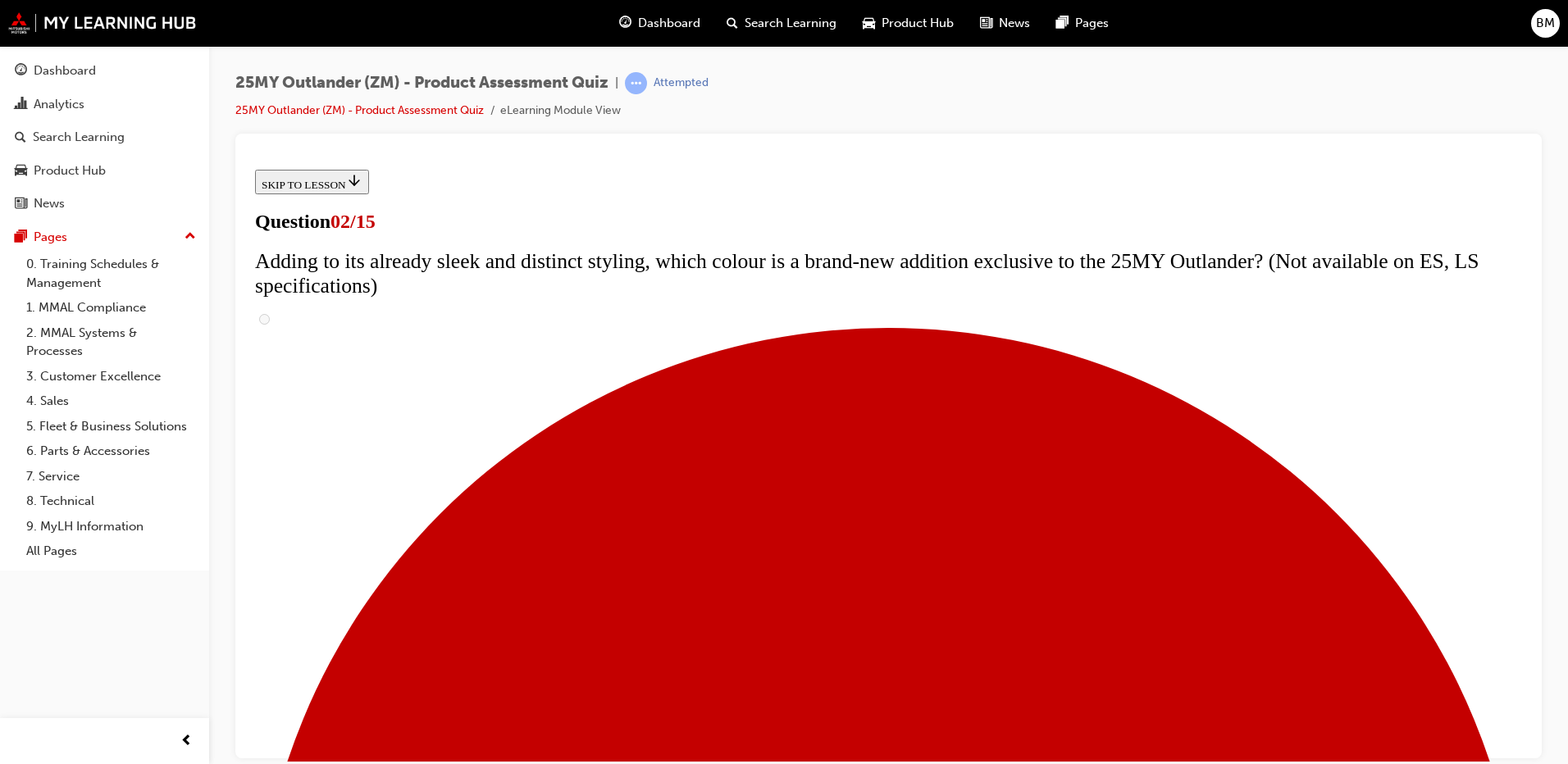
scroll to position [246, 0]
checkbox input "true"
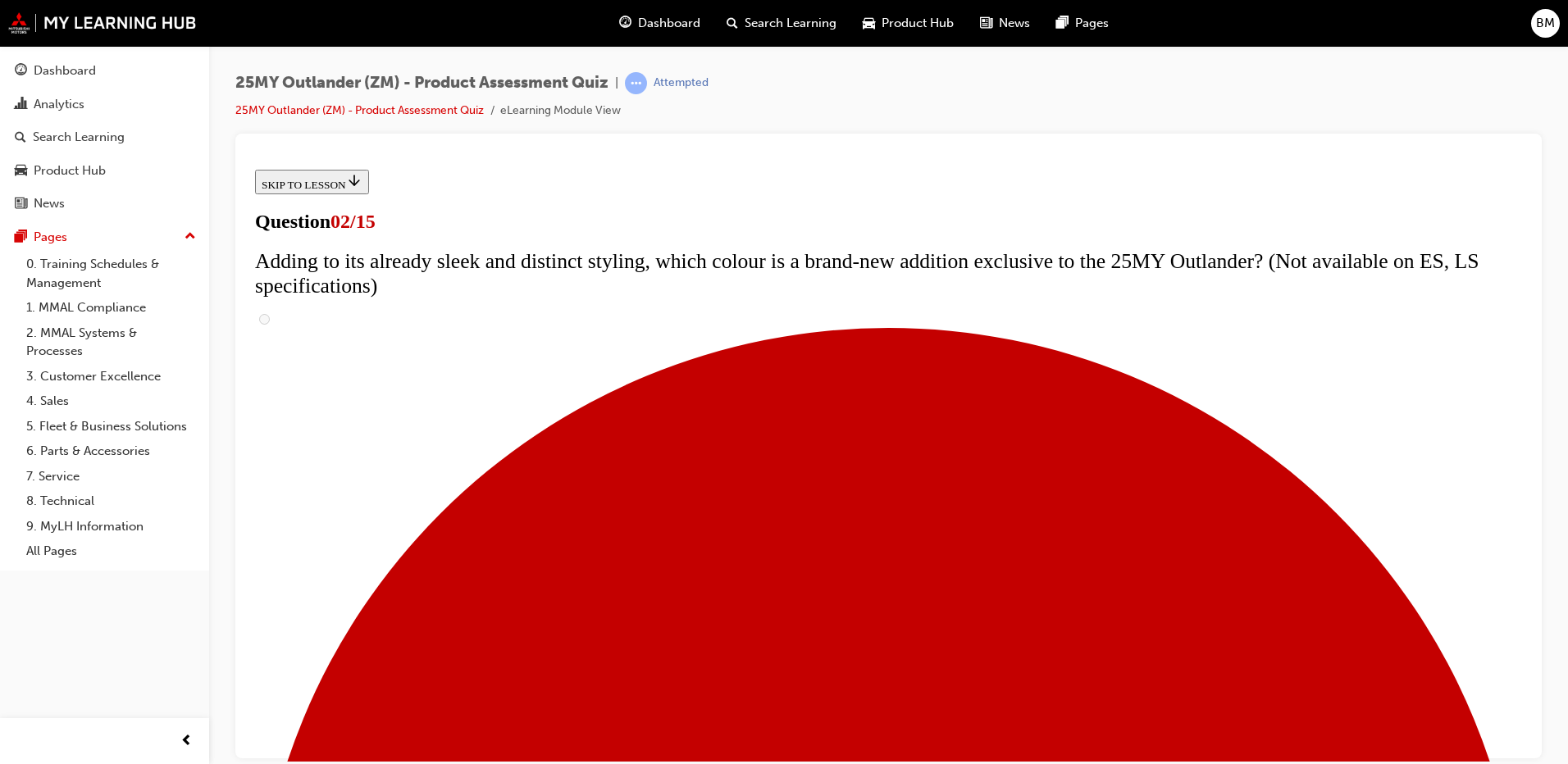
checkbox input "true"
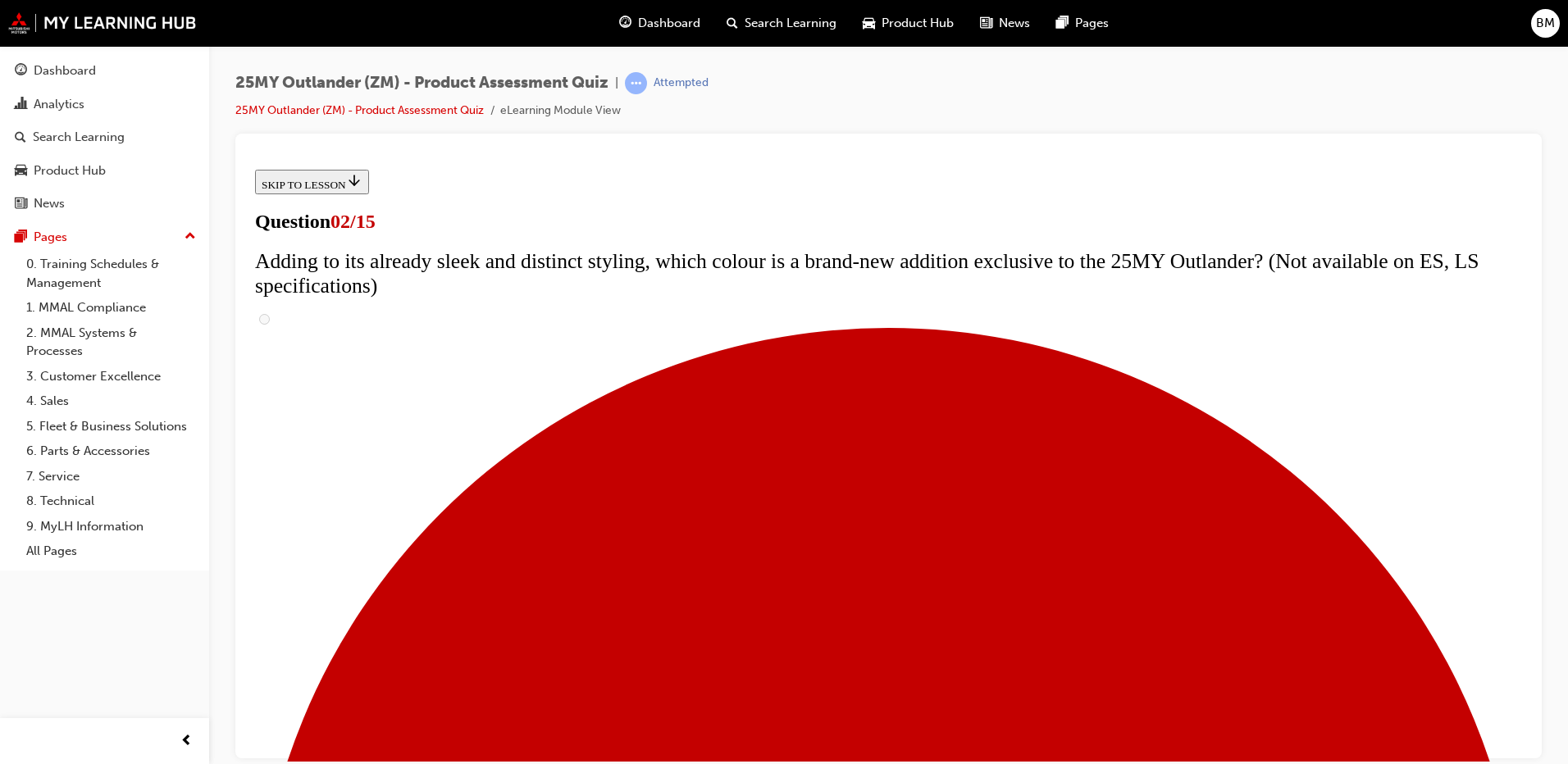
checkbox input "true"
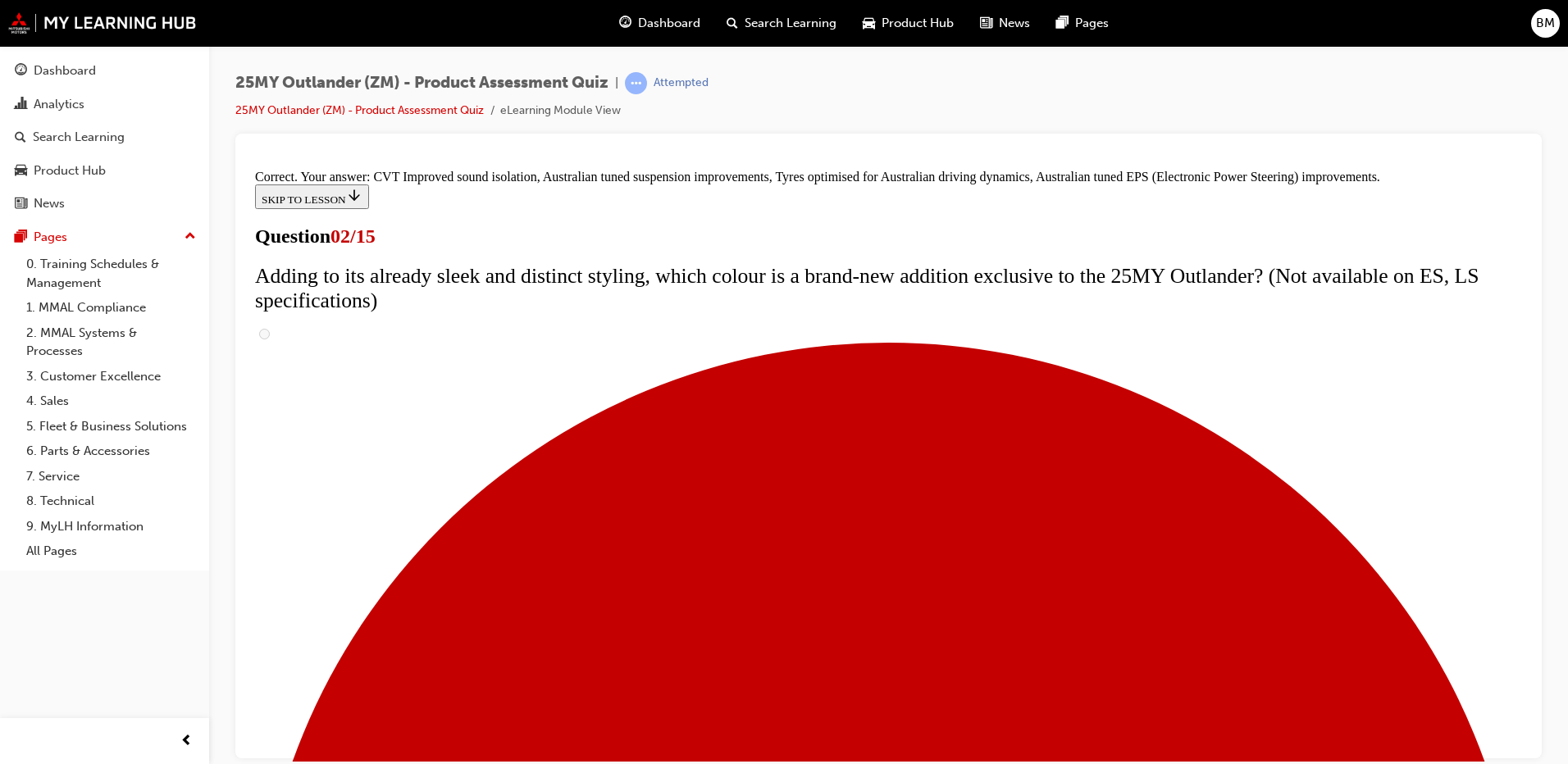
scroll to position [444, 0]
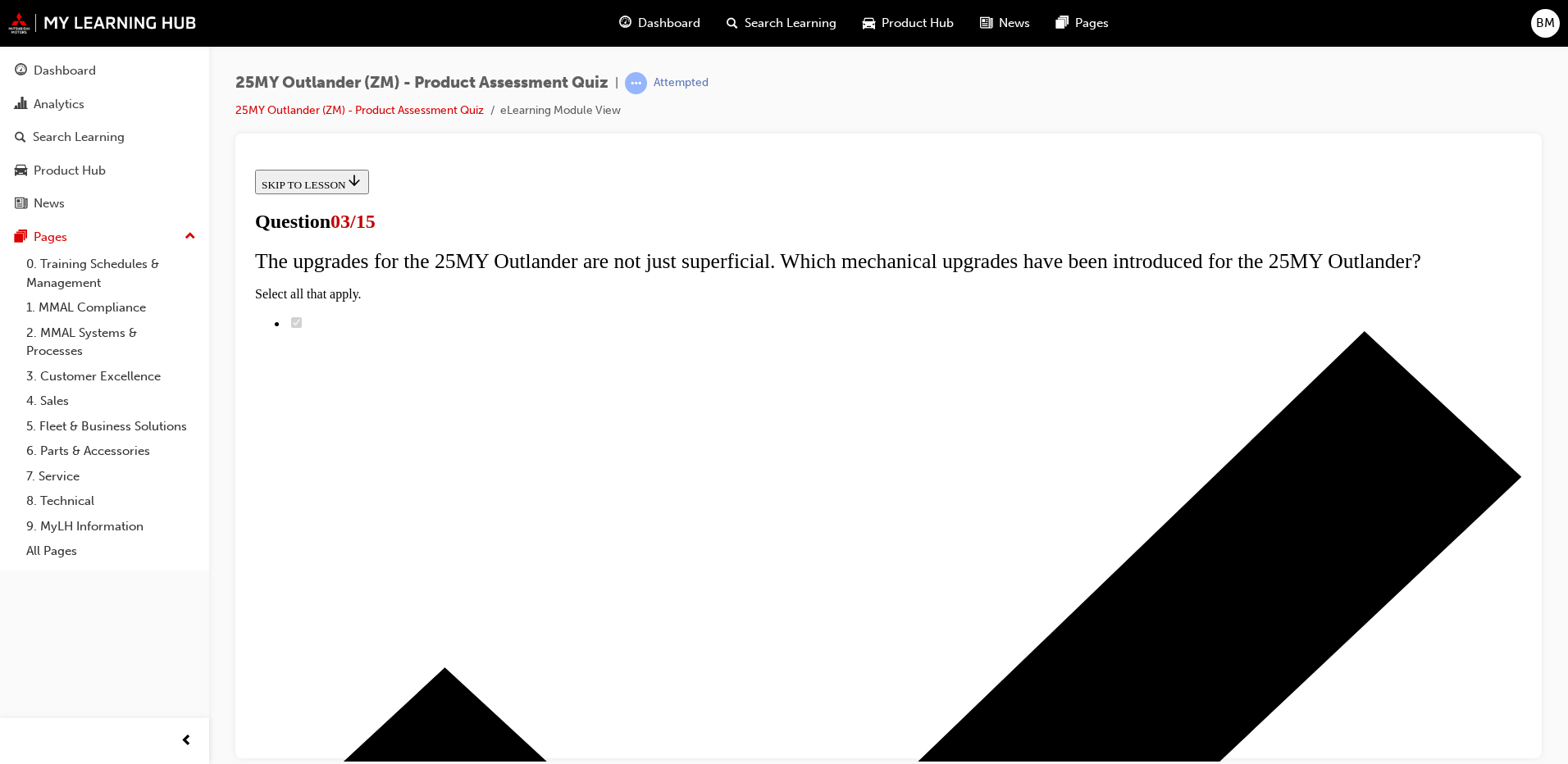
scroll to position [123, 0]
radio input "true"
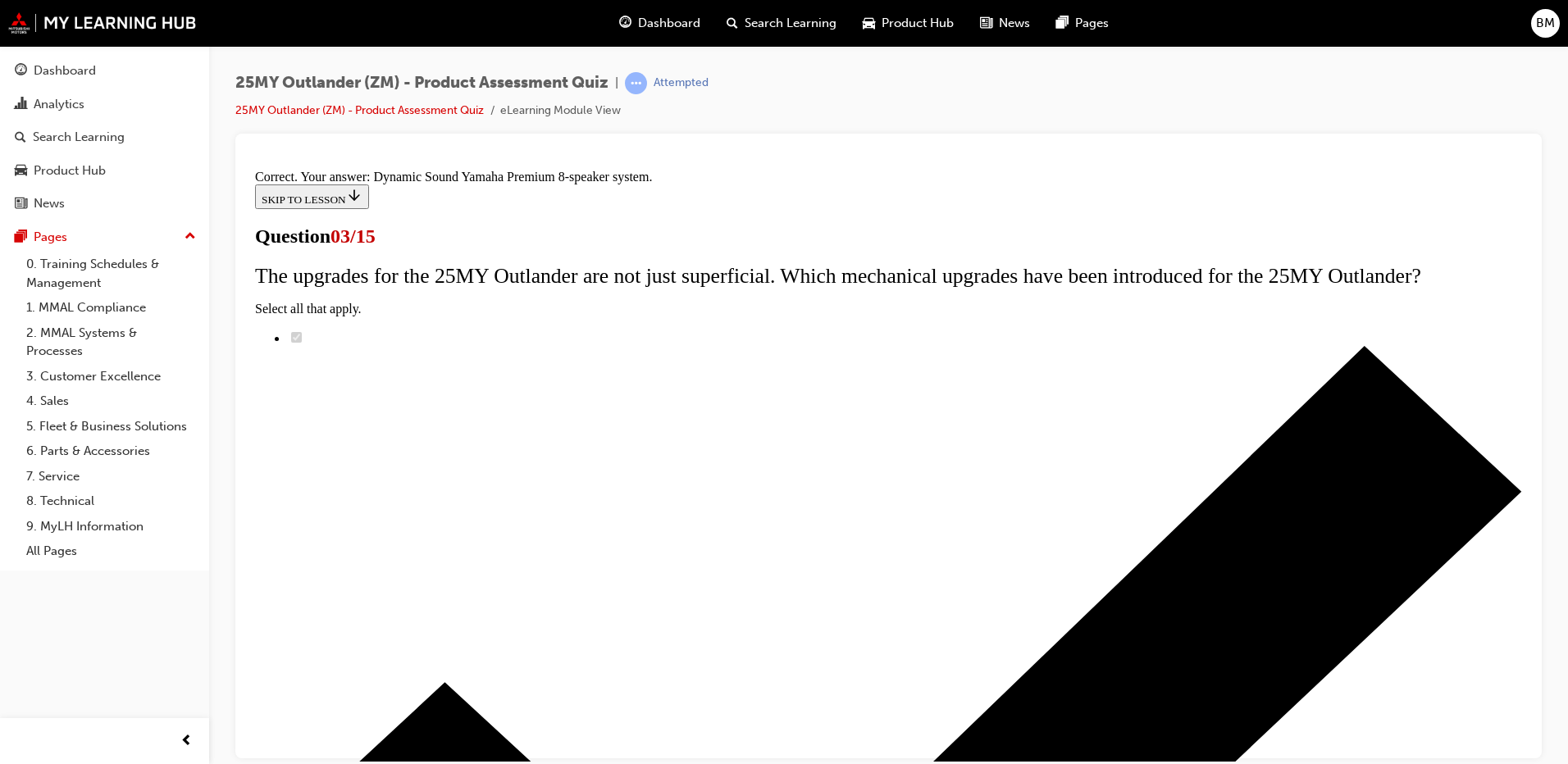
scroll to position [257, 0]
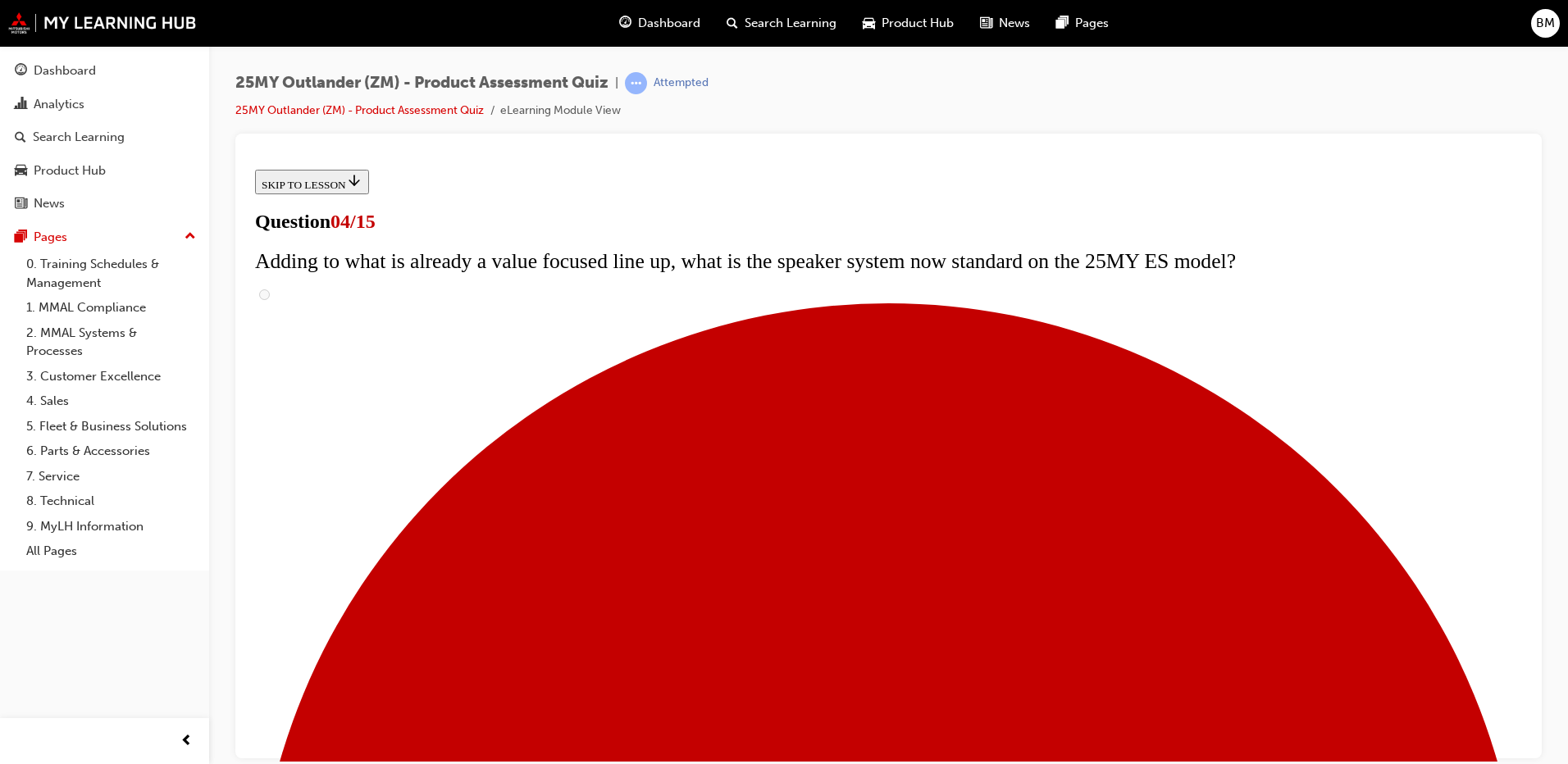
scroll to position [410, 0]
checkbox input "true"
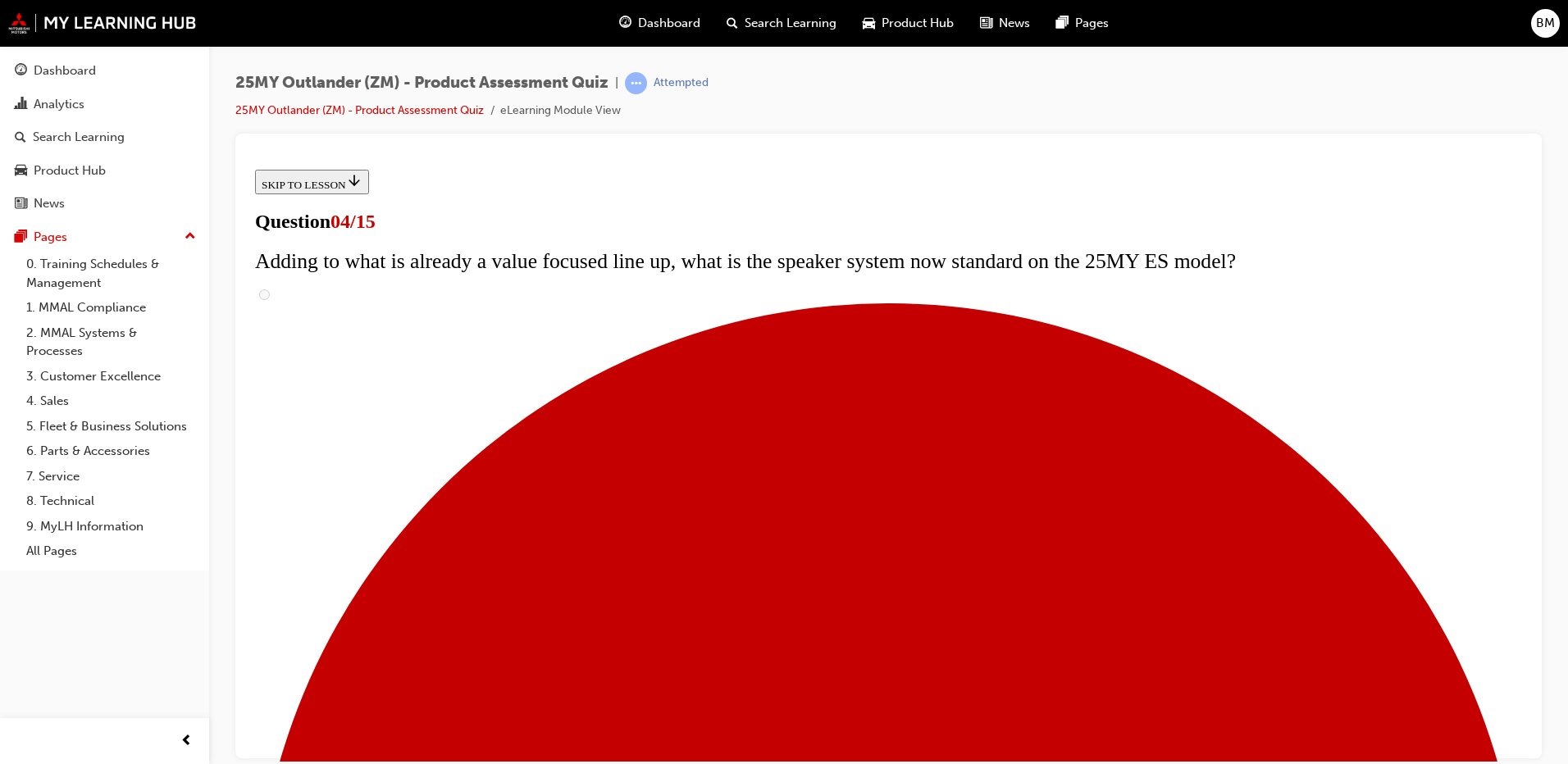
checkbox input "true"
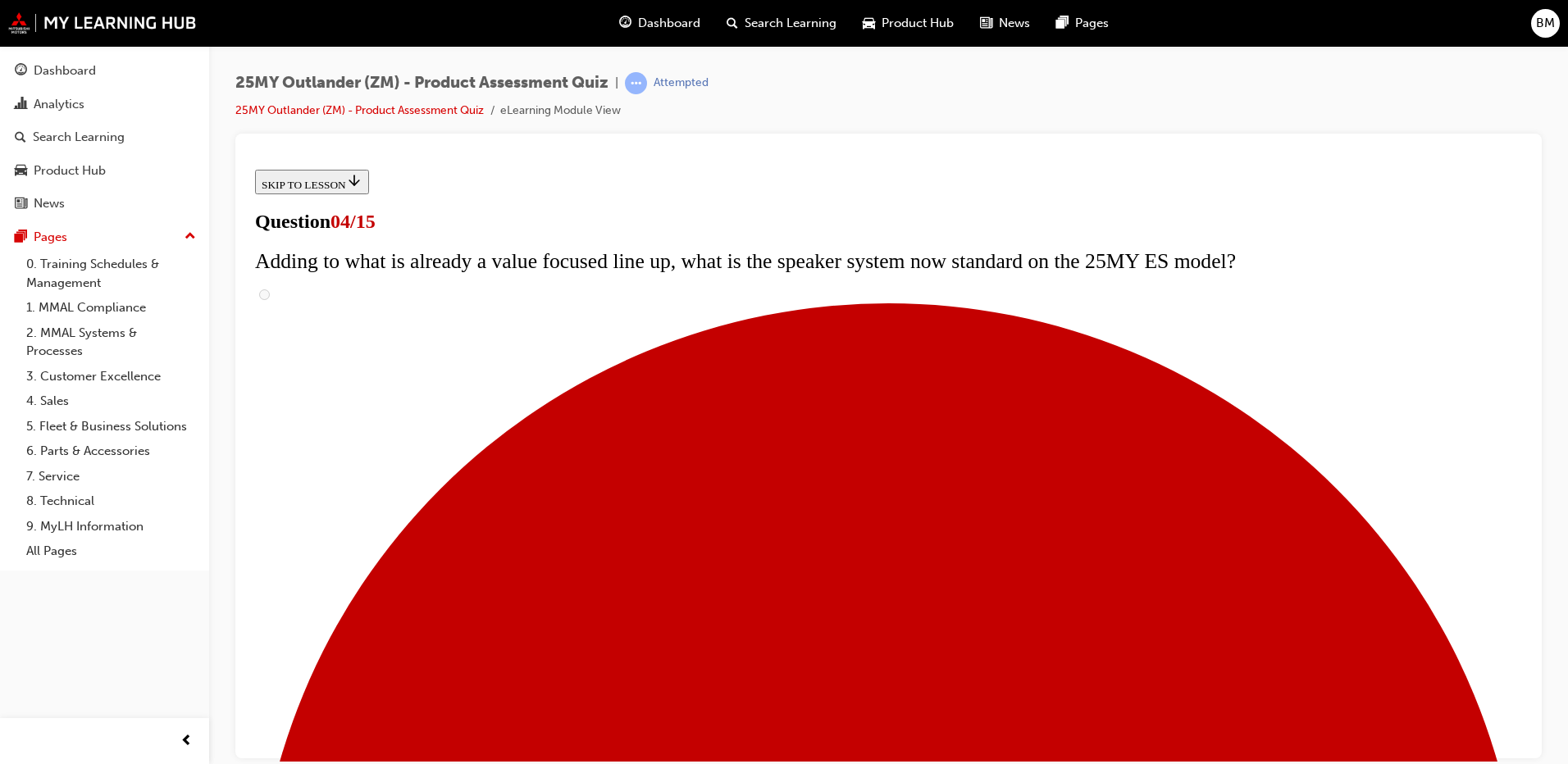
checkbox input "true"
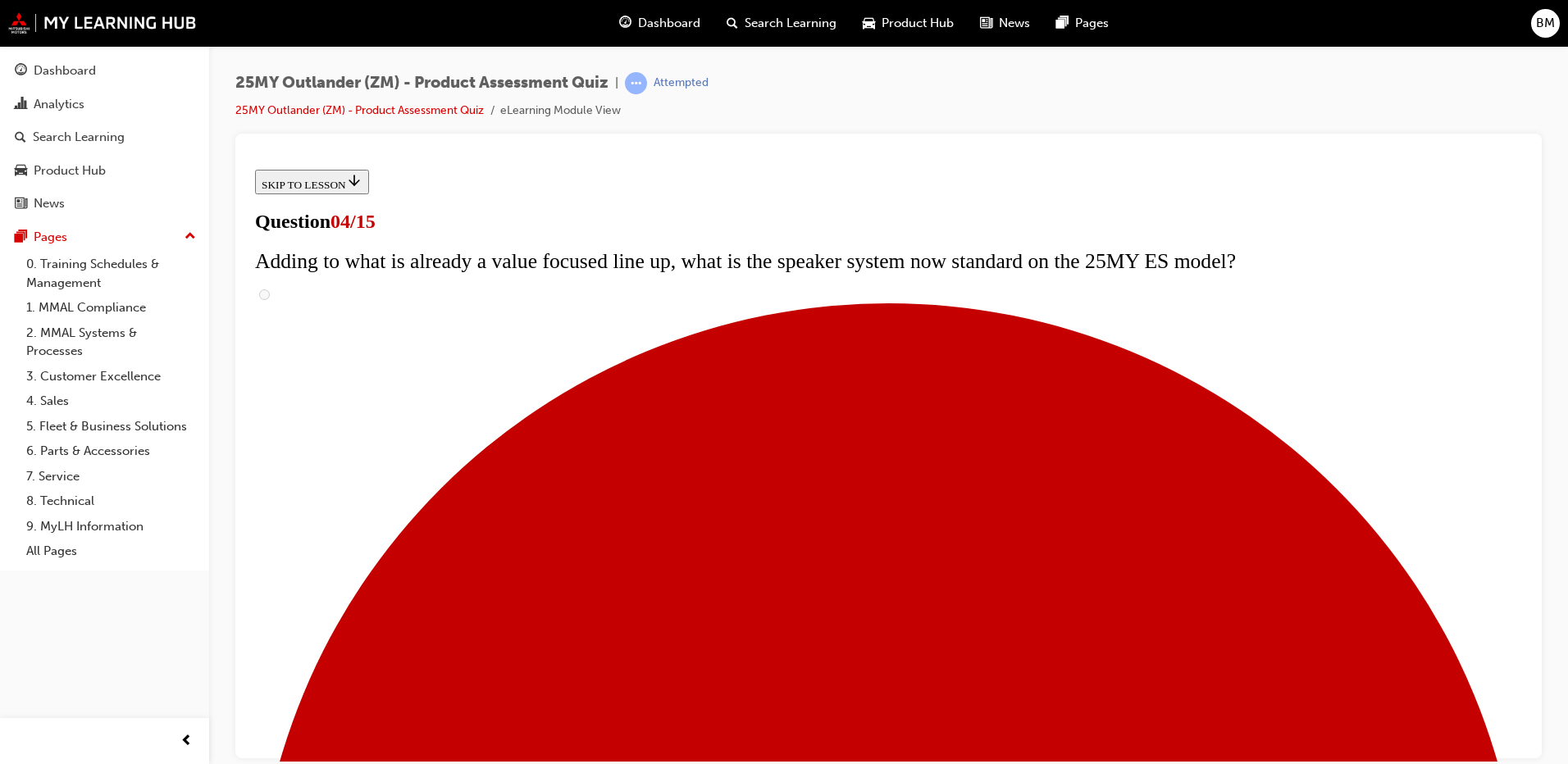
checkbox input "true"
drag, startPoint x: 703, startPoint y: 352, endPoint x: 707, endPoint y: 430, distance: 78.1
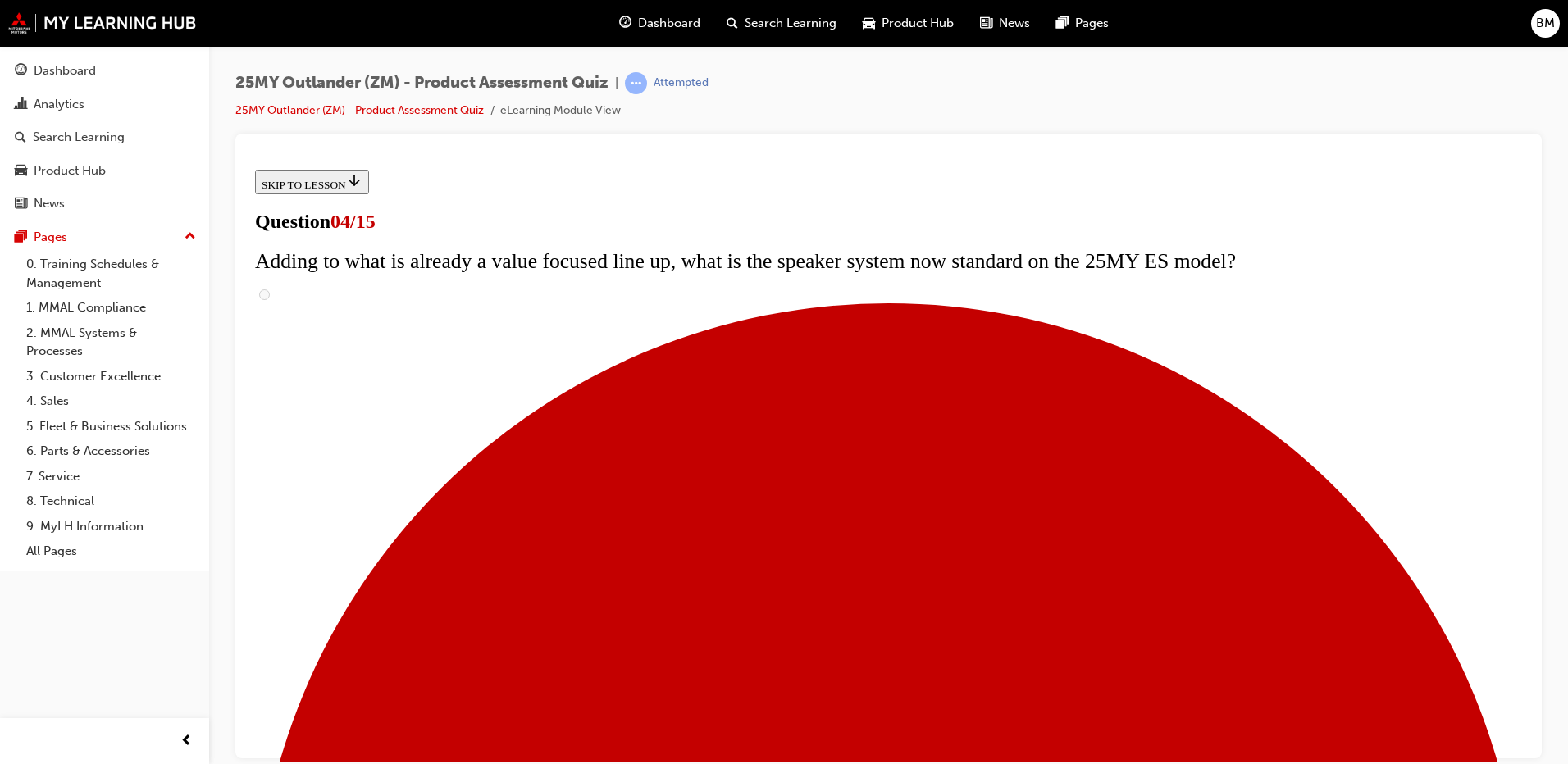
checkbox input "true"
drag, startPoint x: 705, startPoint y: 486, endPoint x: 791, endPoint y: 579, distance: 126.7
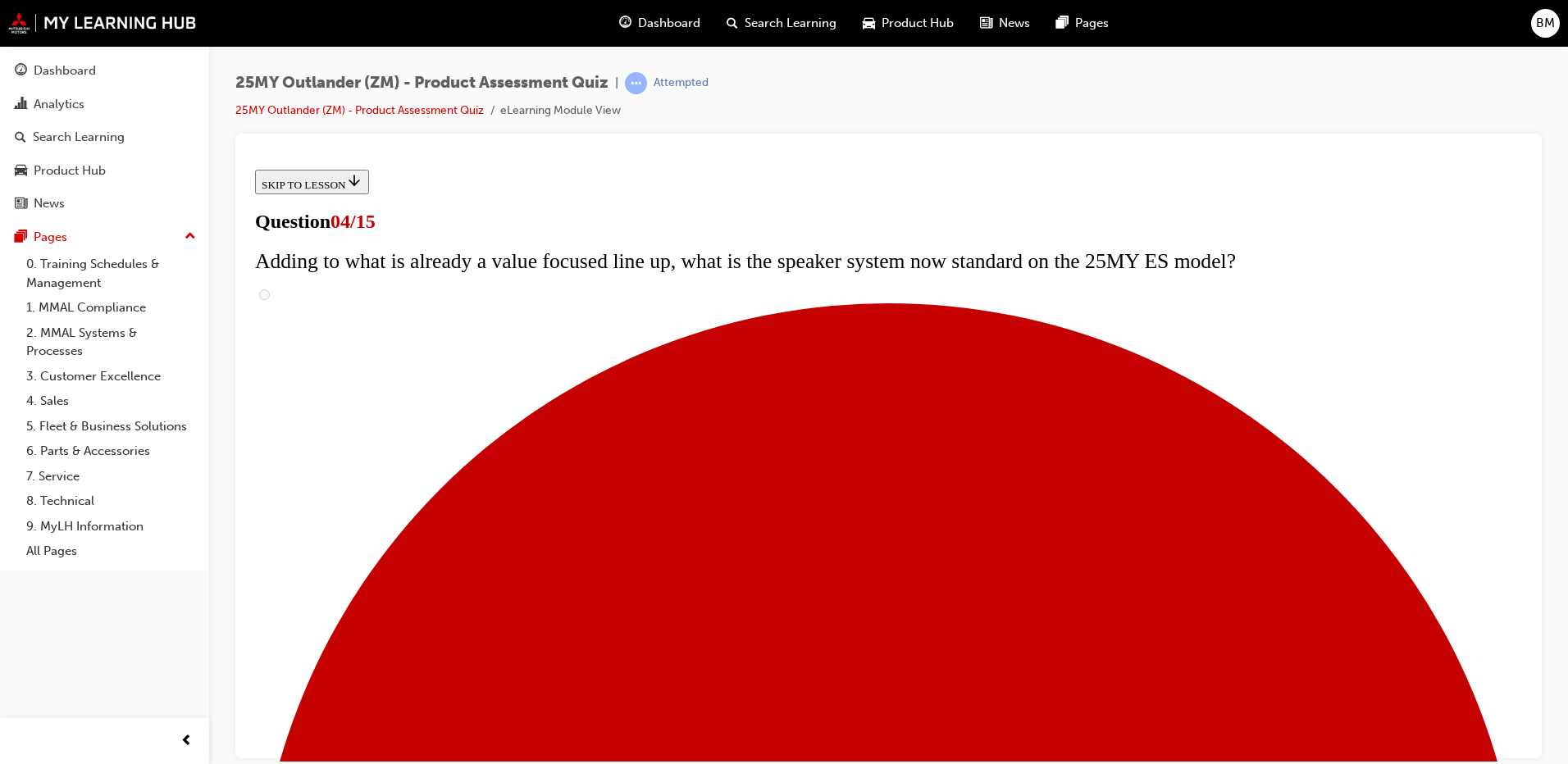
checkbox input "true"
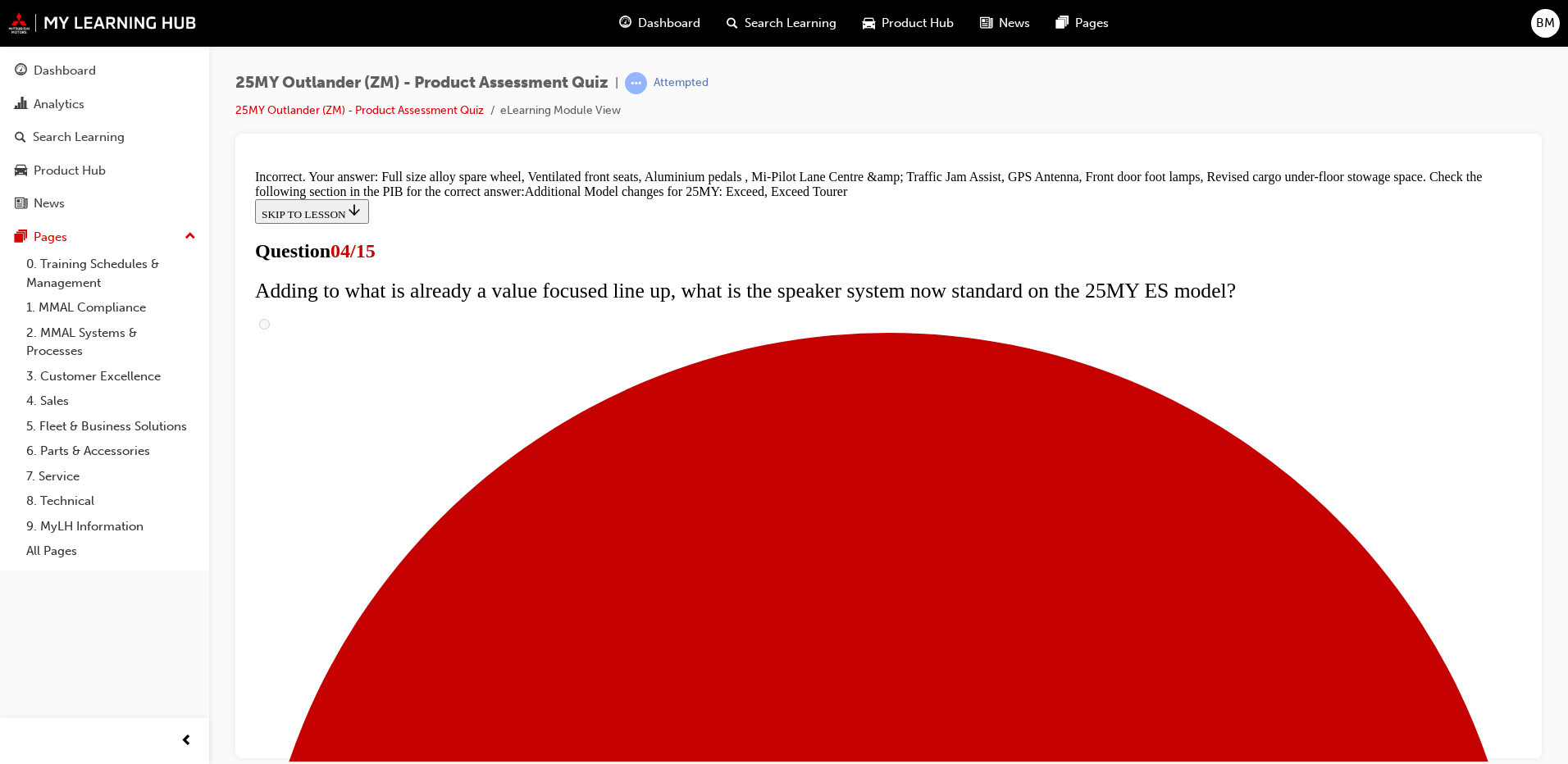
scroll to position [610, 0]
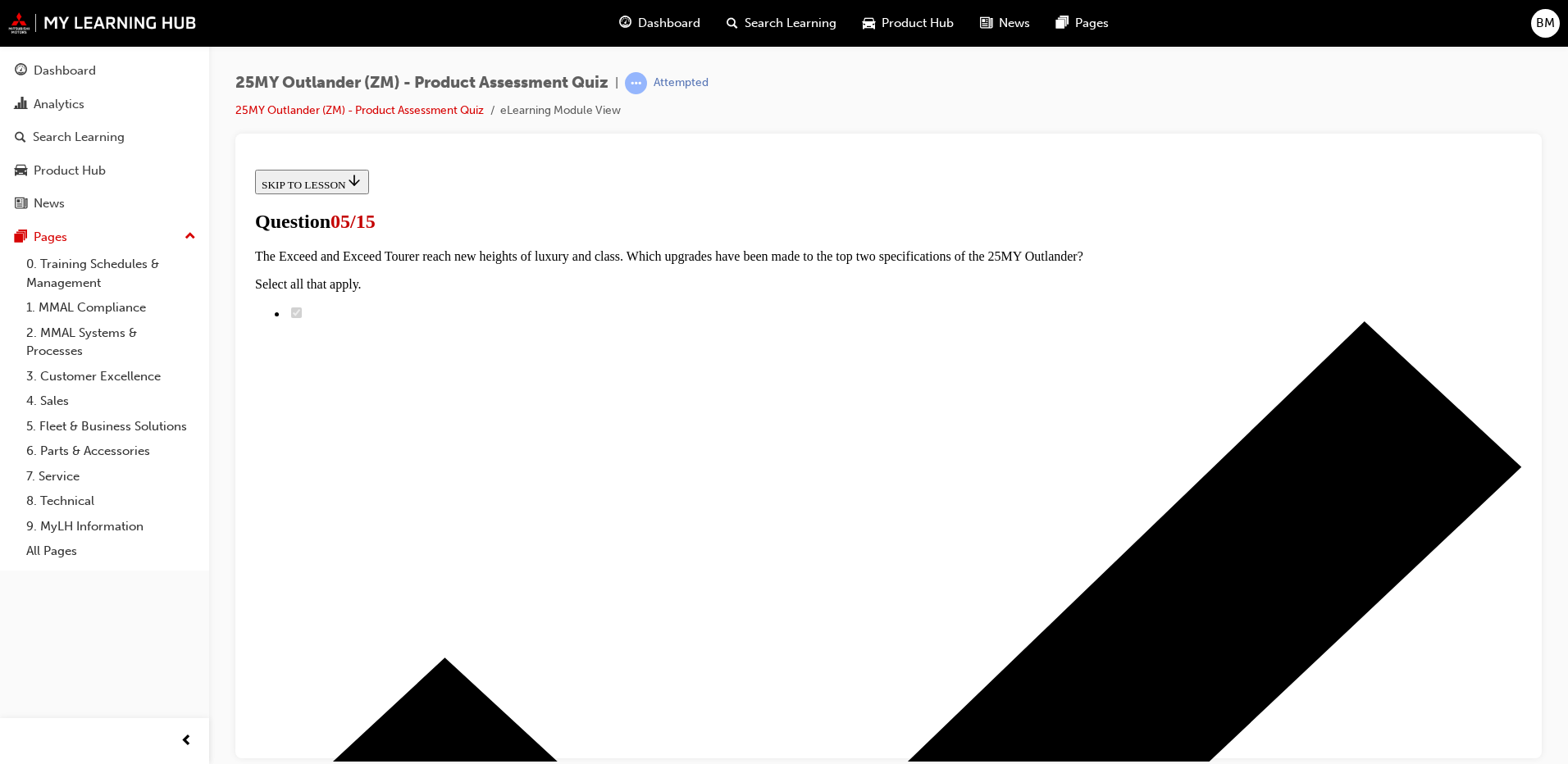
scroll to position [164, 0]
radio input "true"
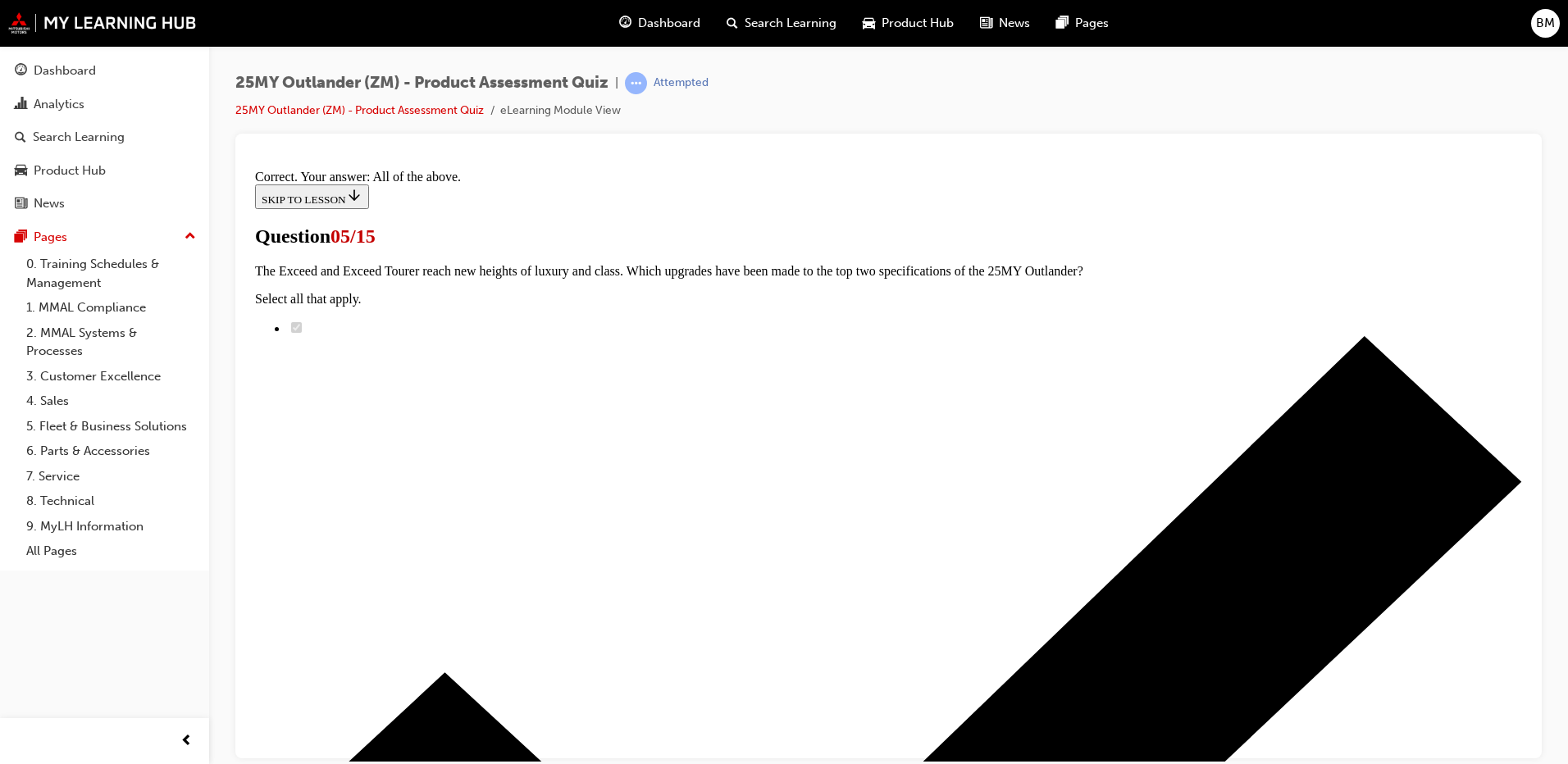
scroll to position [388, 0]
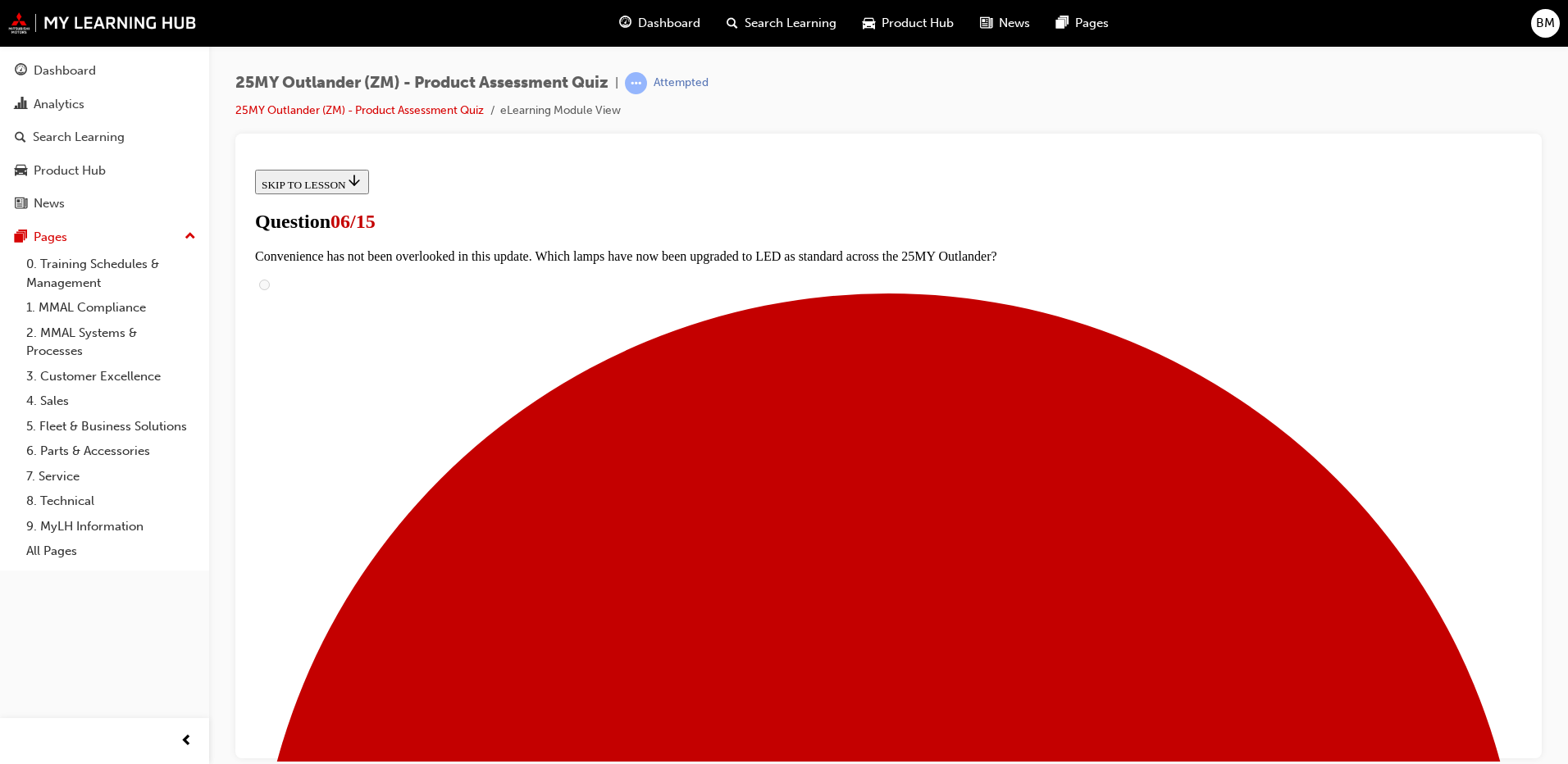
scroll to position [491, 0]
radio input "true"
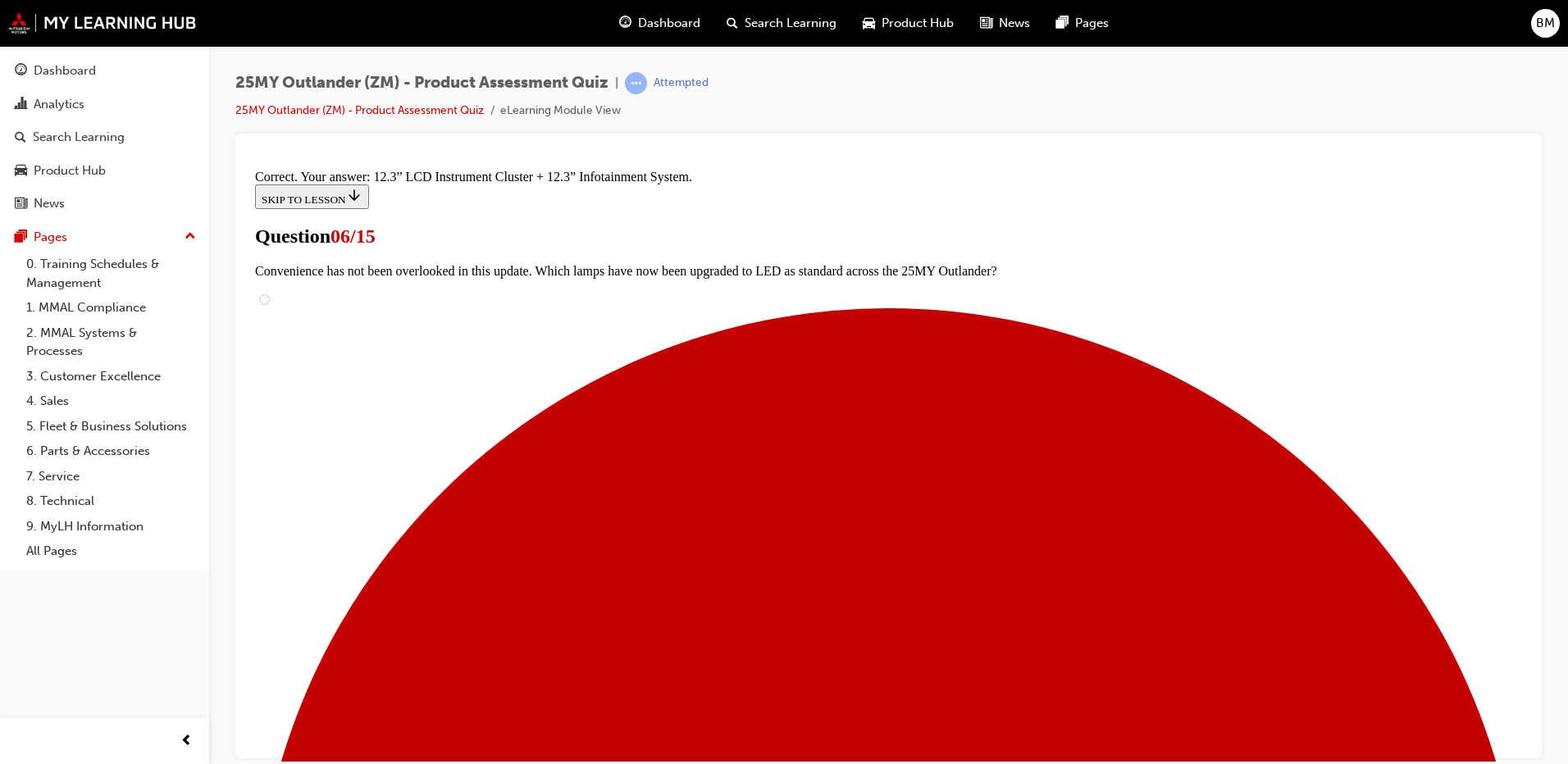
scroll to position [543, 0]
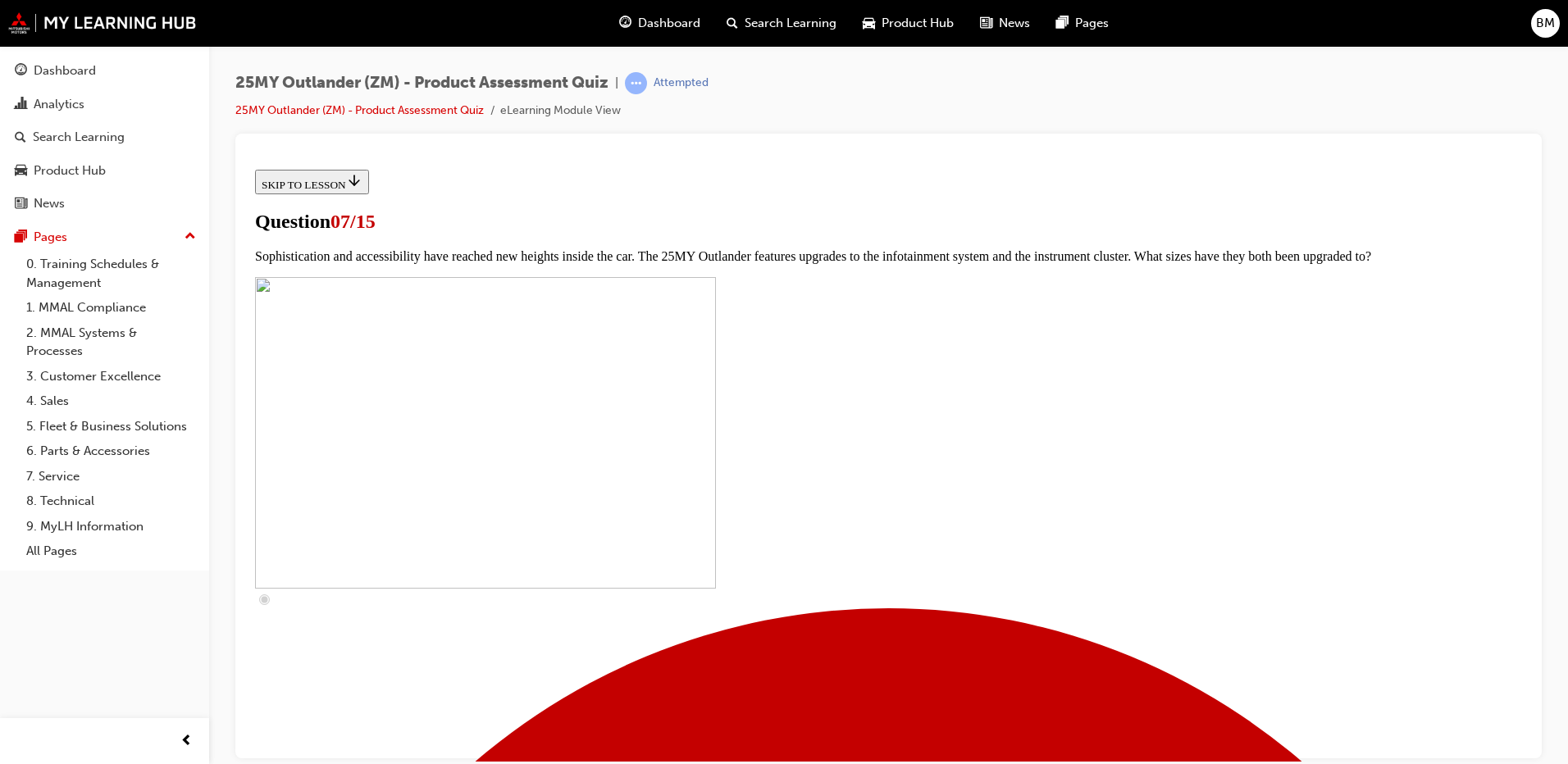
scroll to position [656, 0]
checkbox input "true"
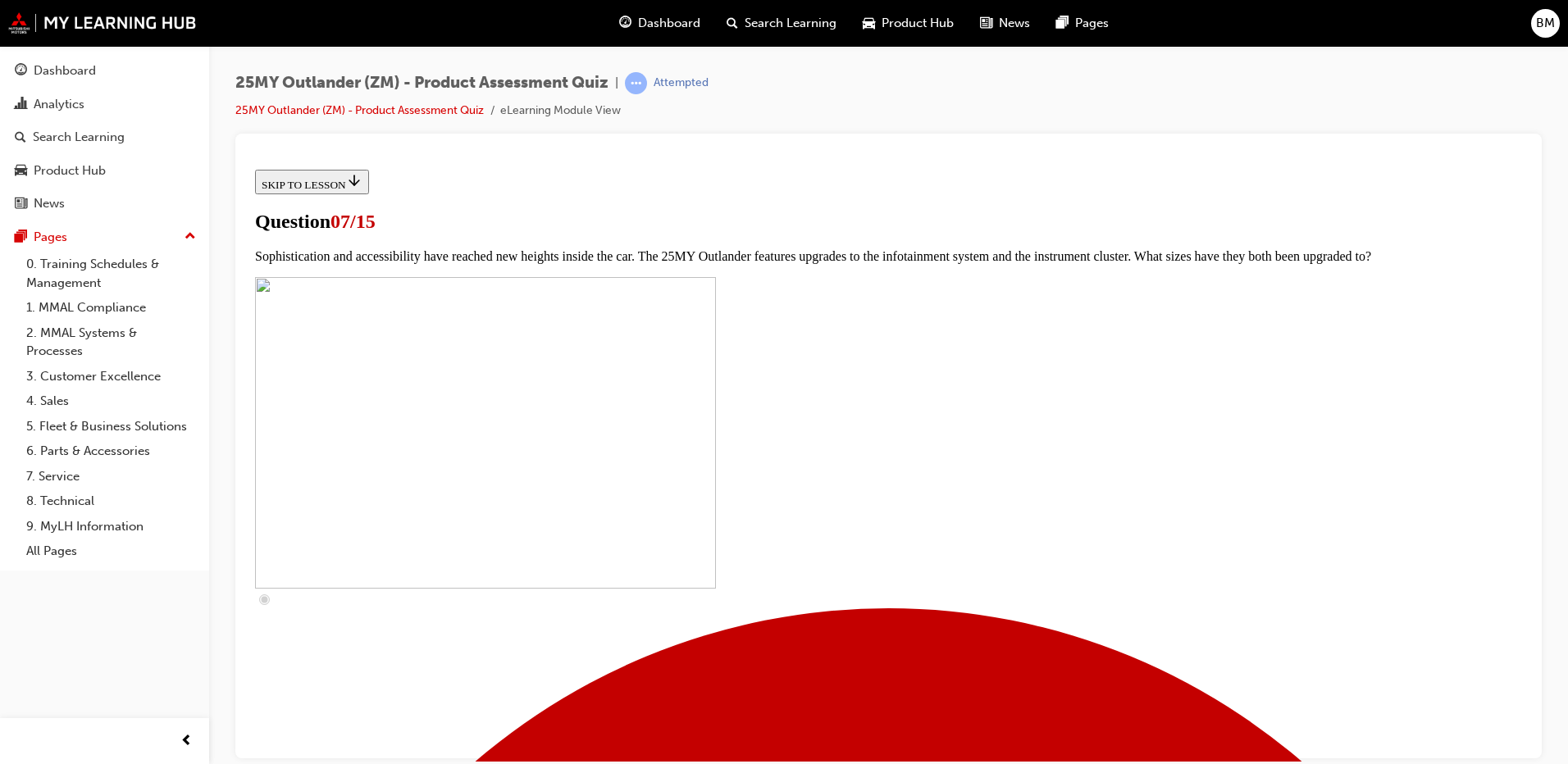
checkbox input "true"
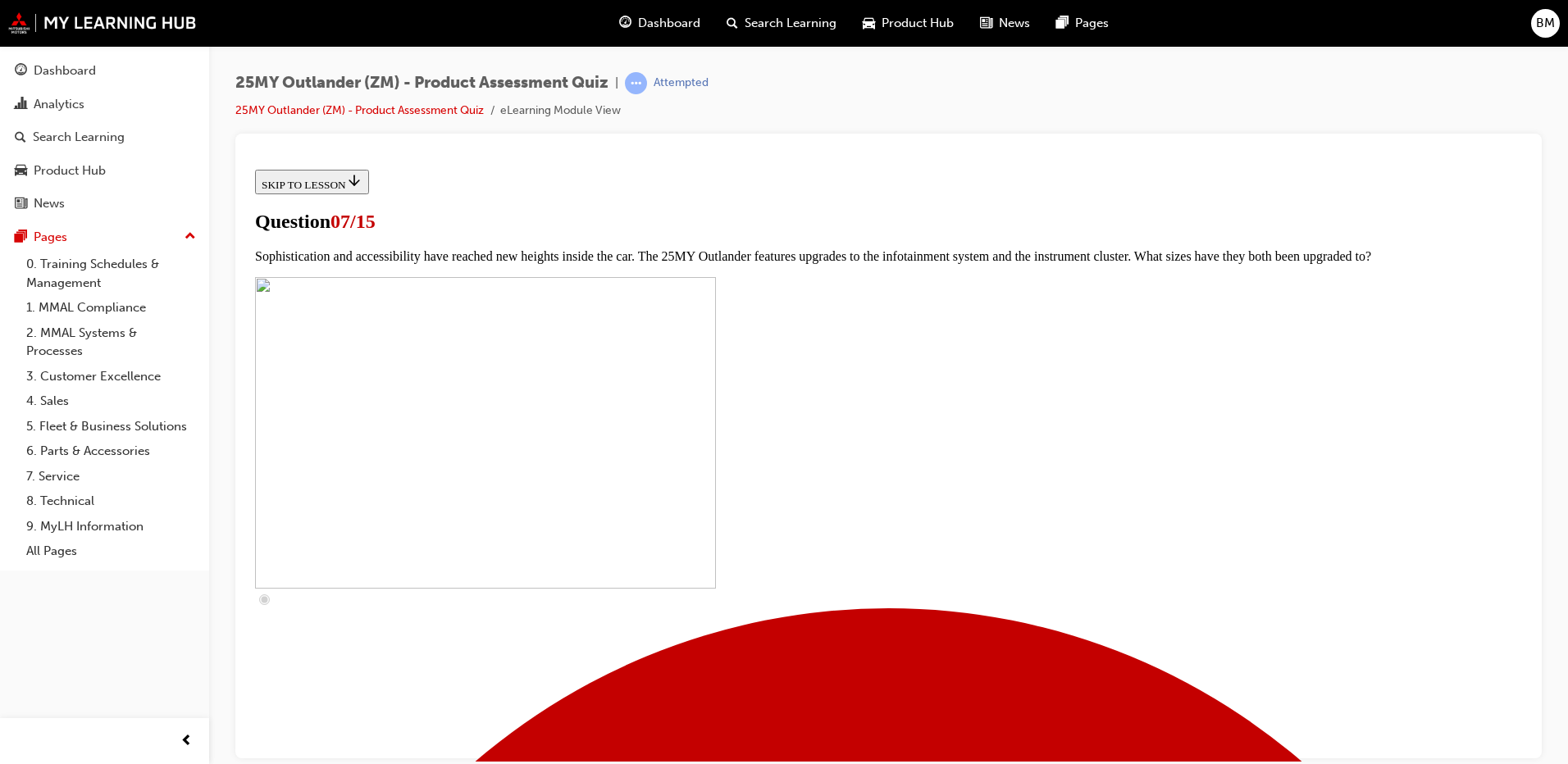
checkbox input "true"
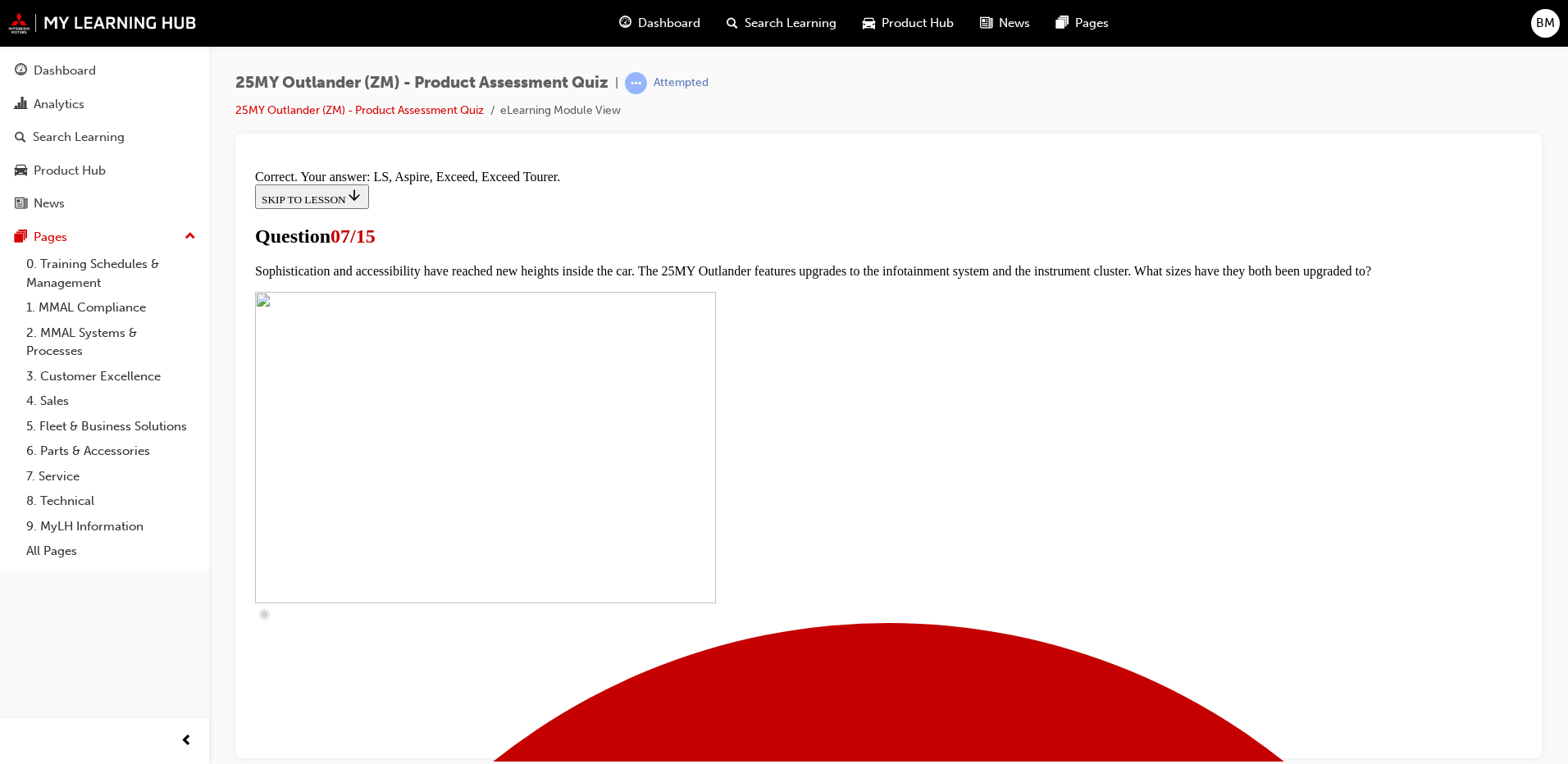
scroll to position [730, 0]
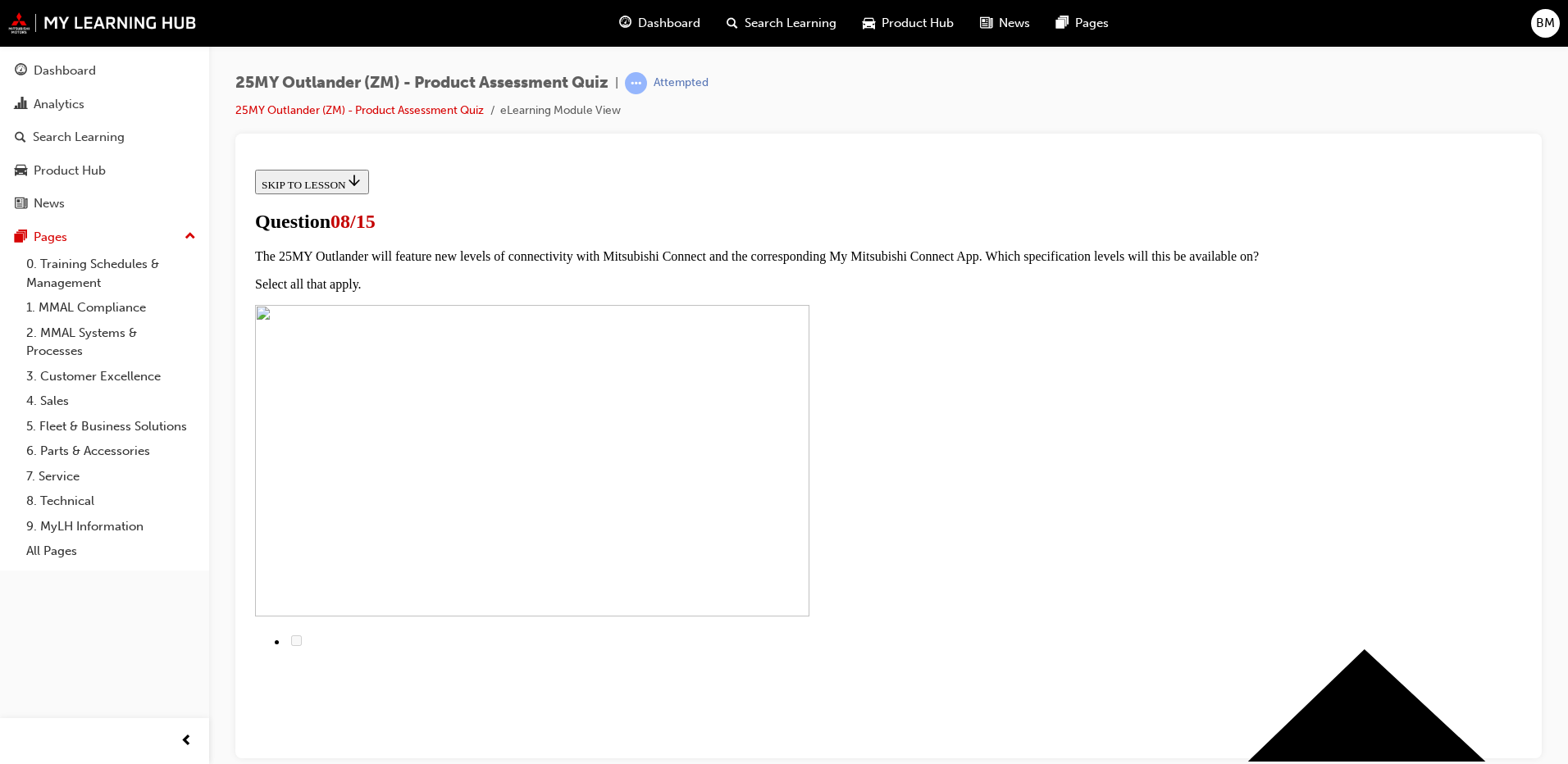
scroll to position [0, 0]
radio input "true"
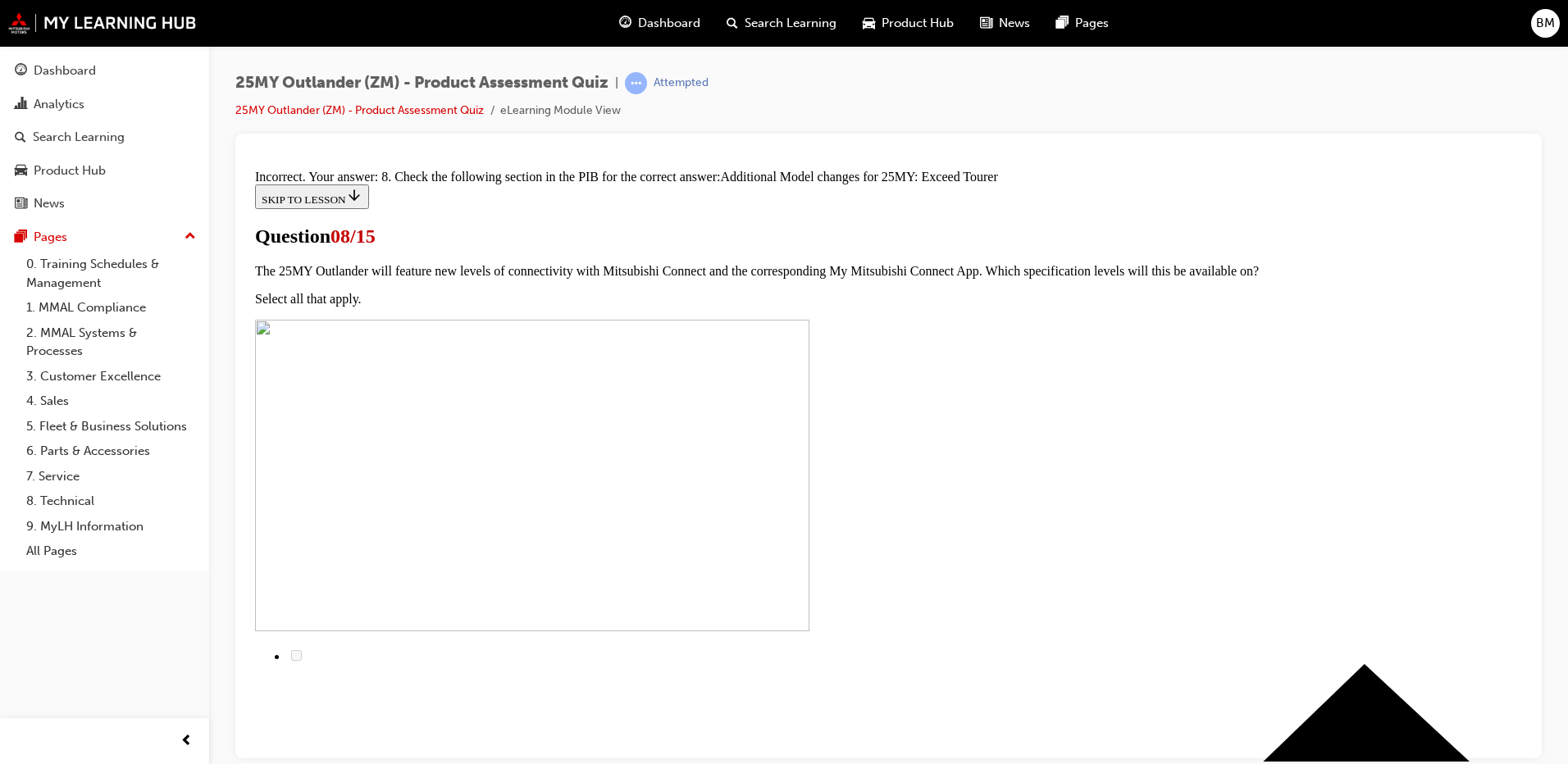
scroll to position [357, 0]
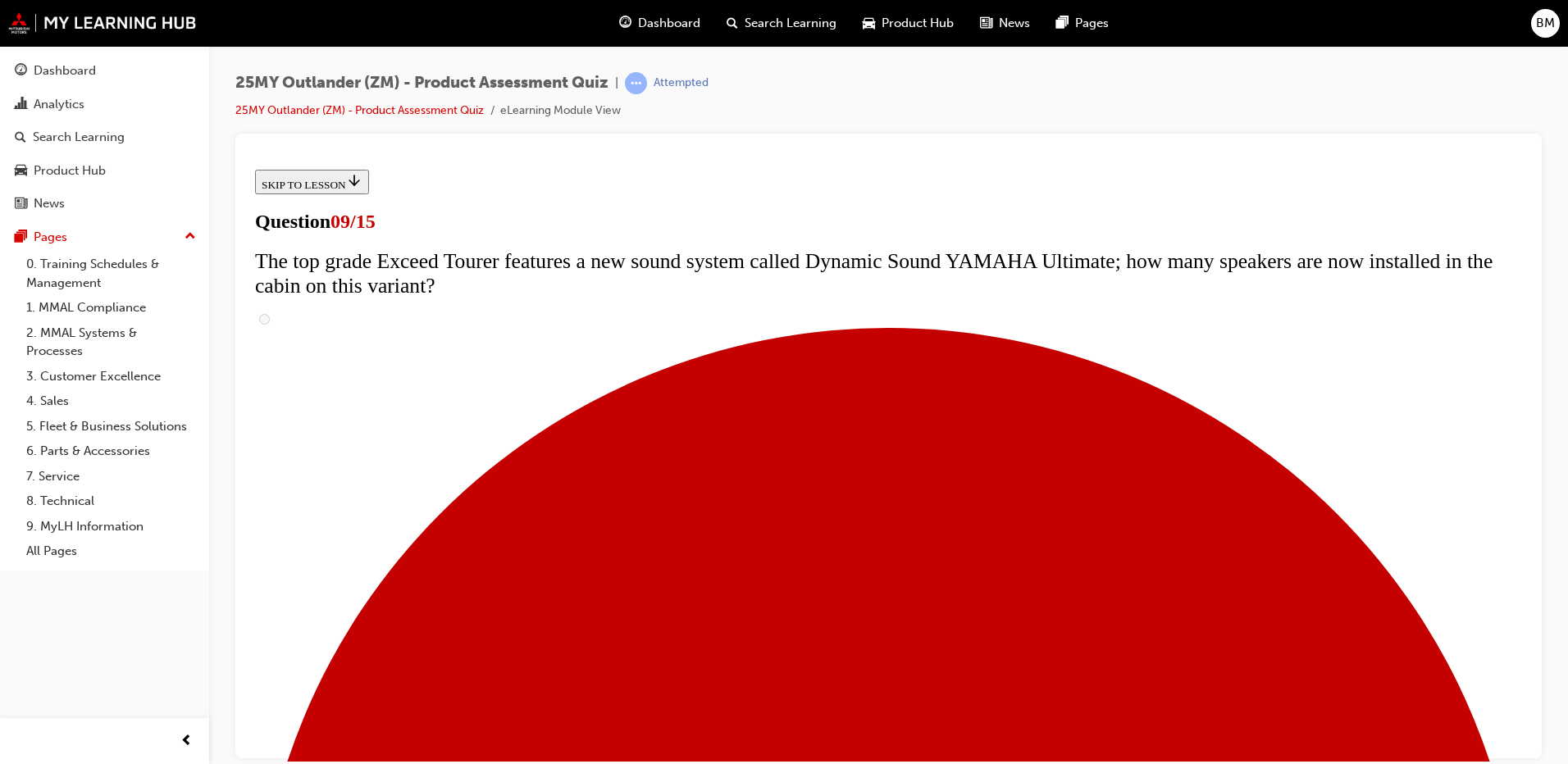
scroll to position [602, 0]
radio input "true"
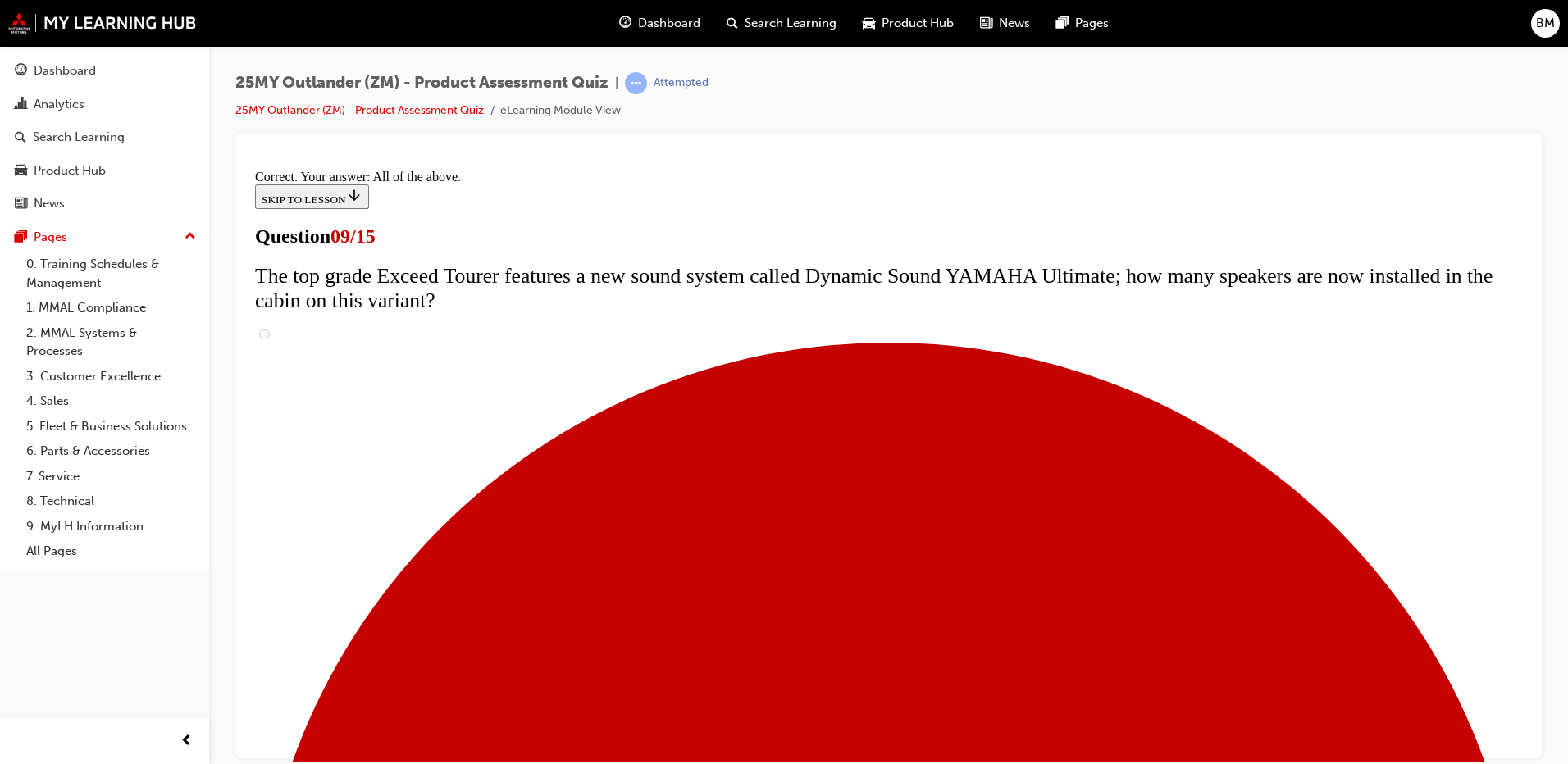
scroll to position [843, 0]
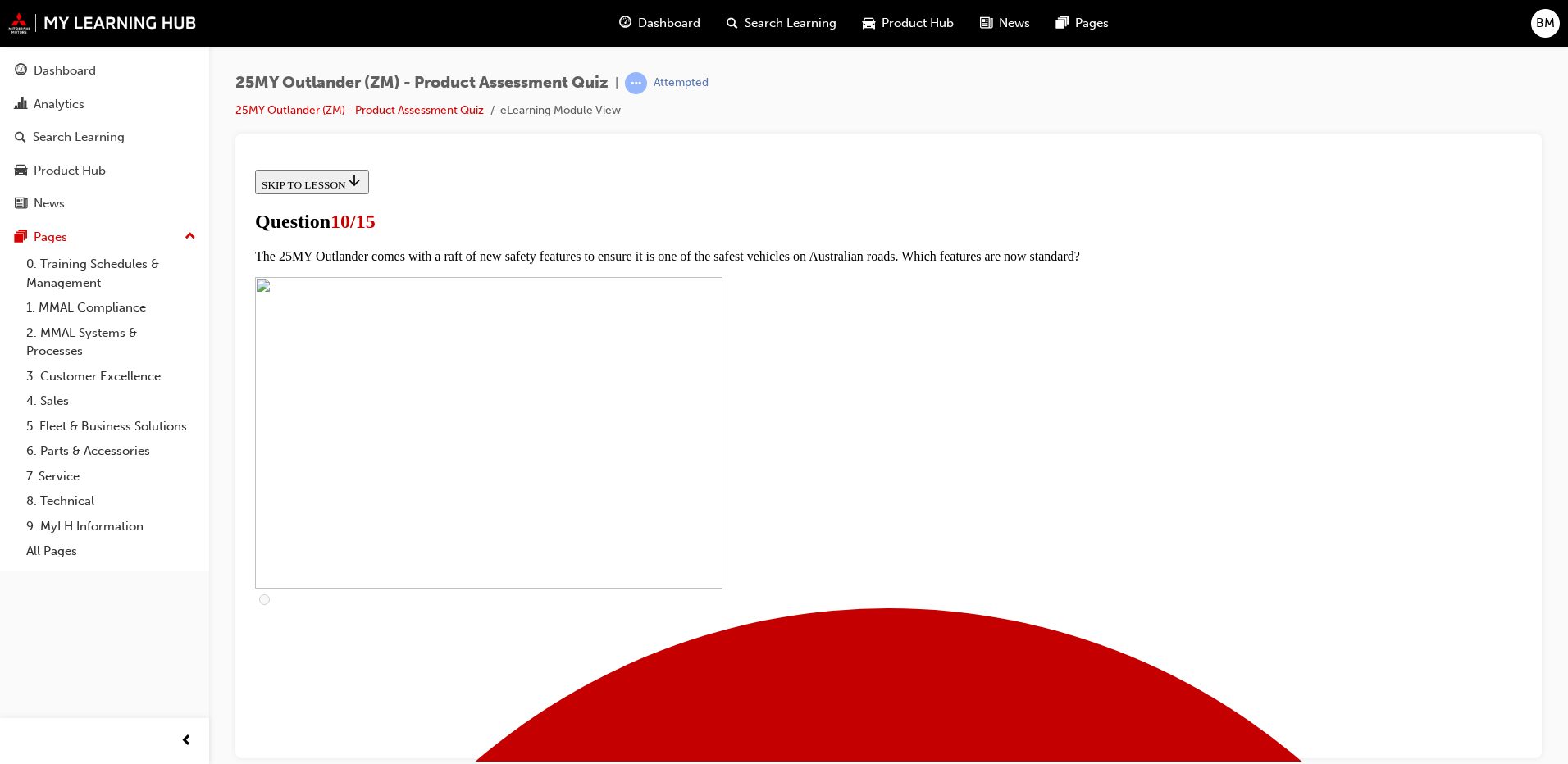
scroll to position [410, 0]
checkbox input "true"
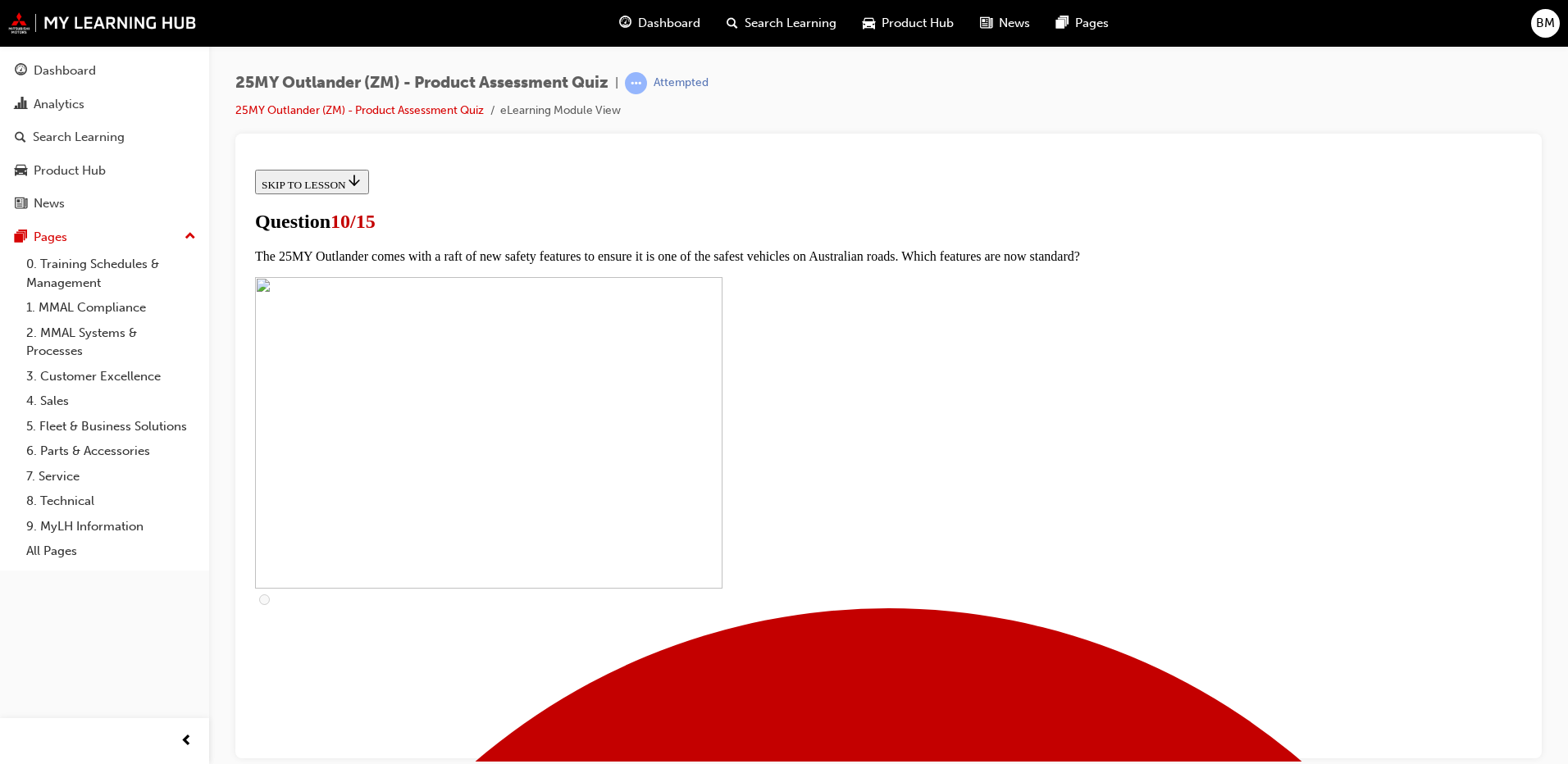
checkbox input "true"
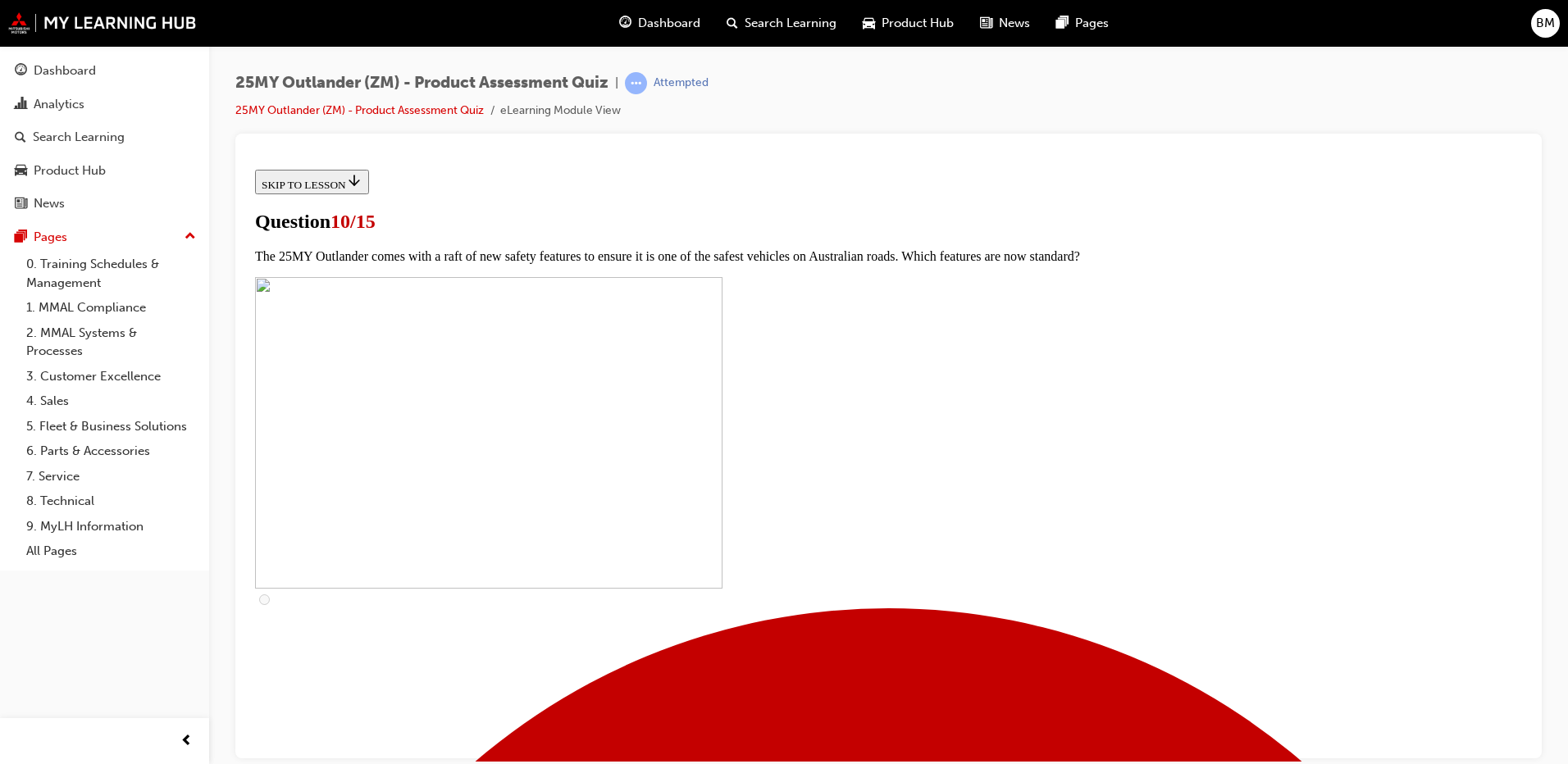
checkbox input "true"
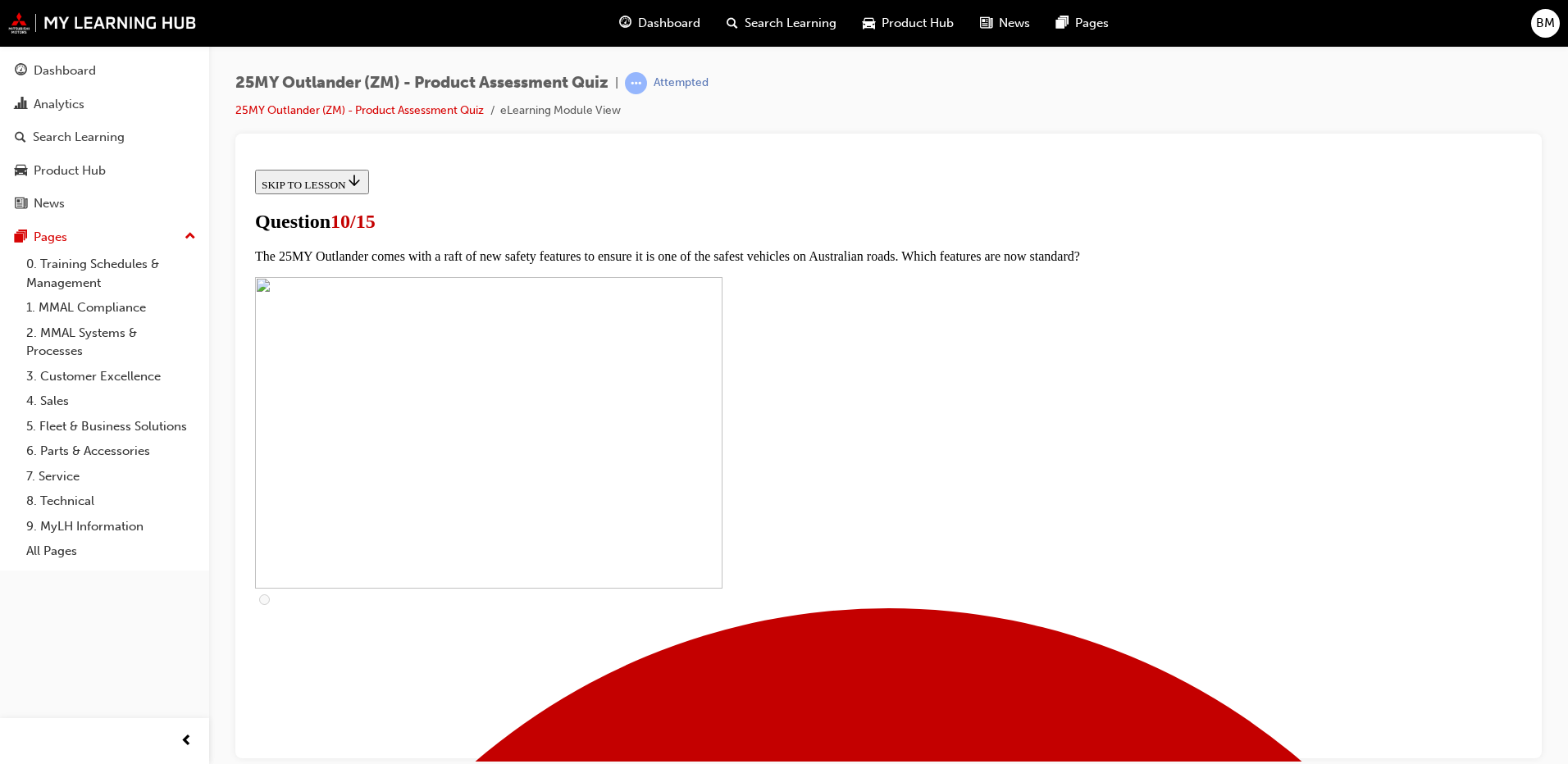
checkbox input "true"
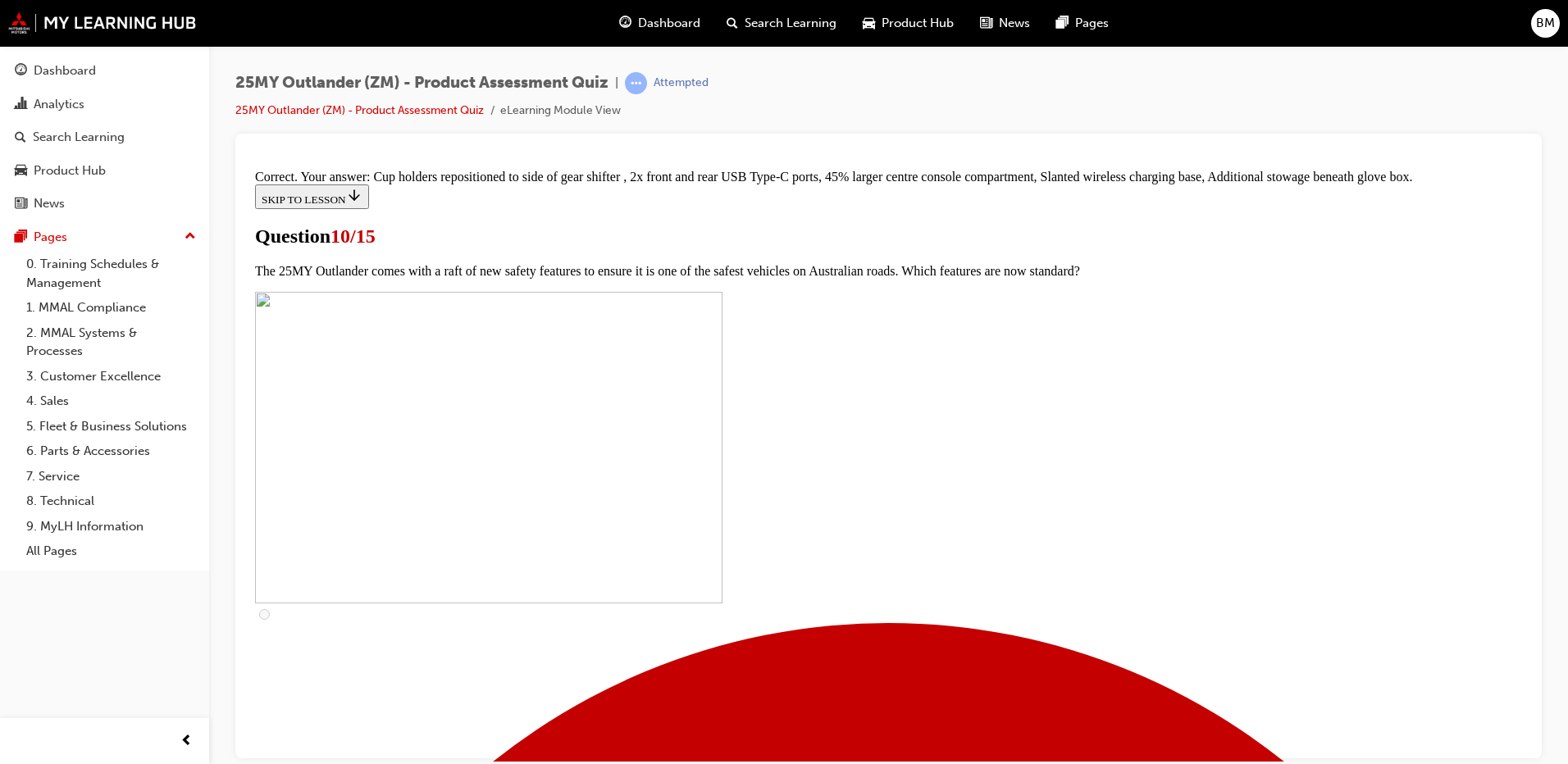
scroll to position [690, 0]
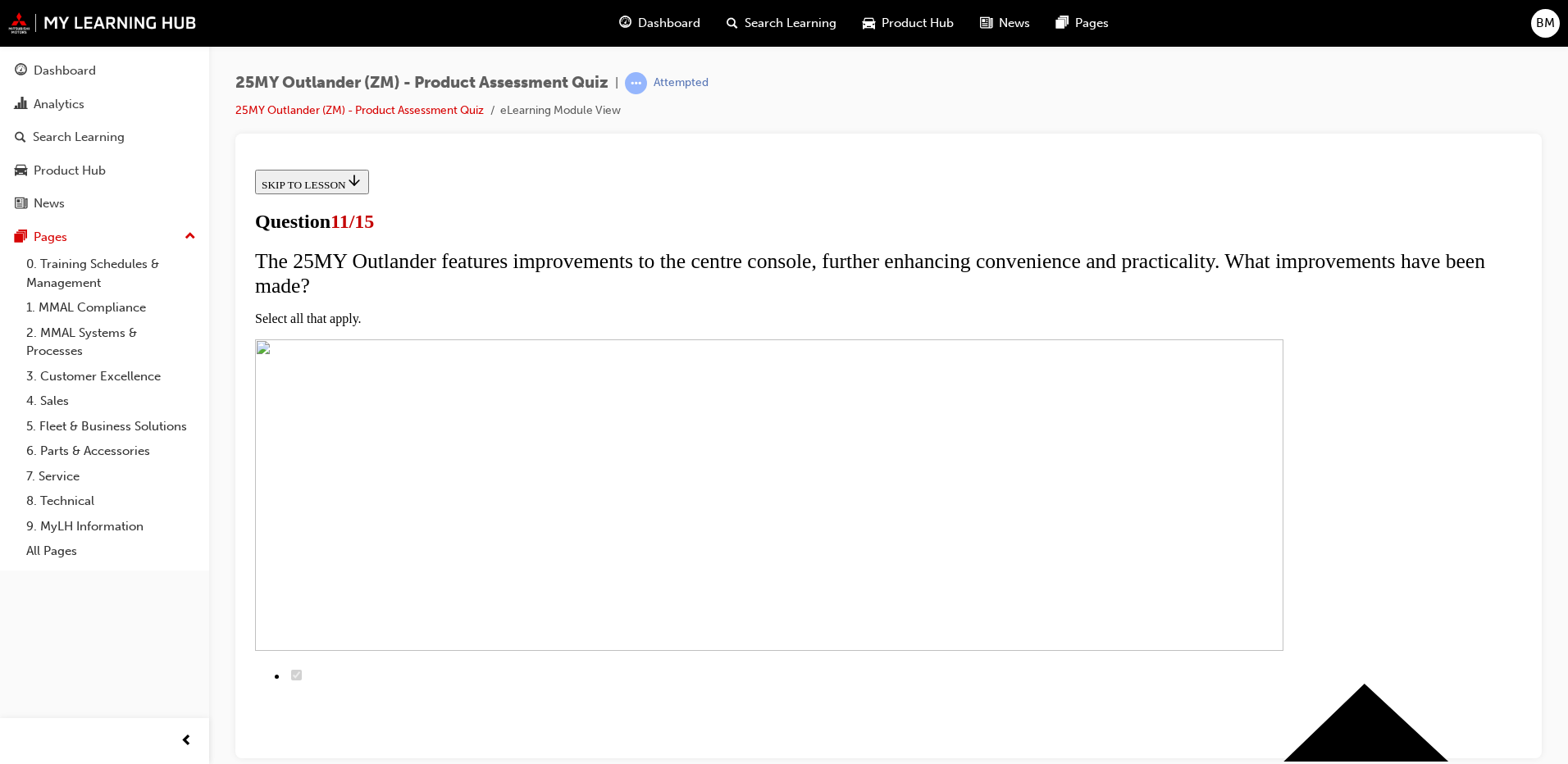
scroll to position [246, 0]
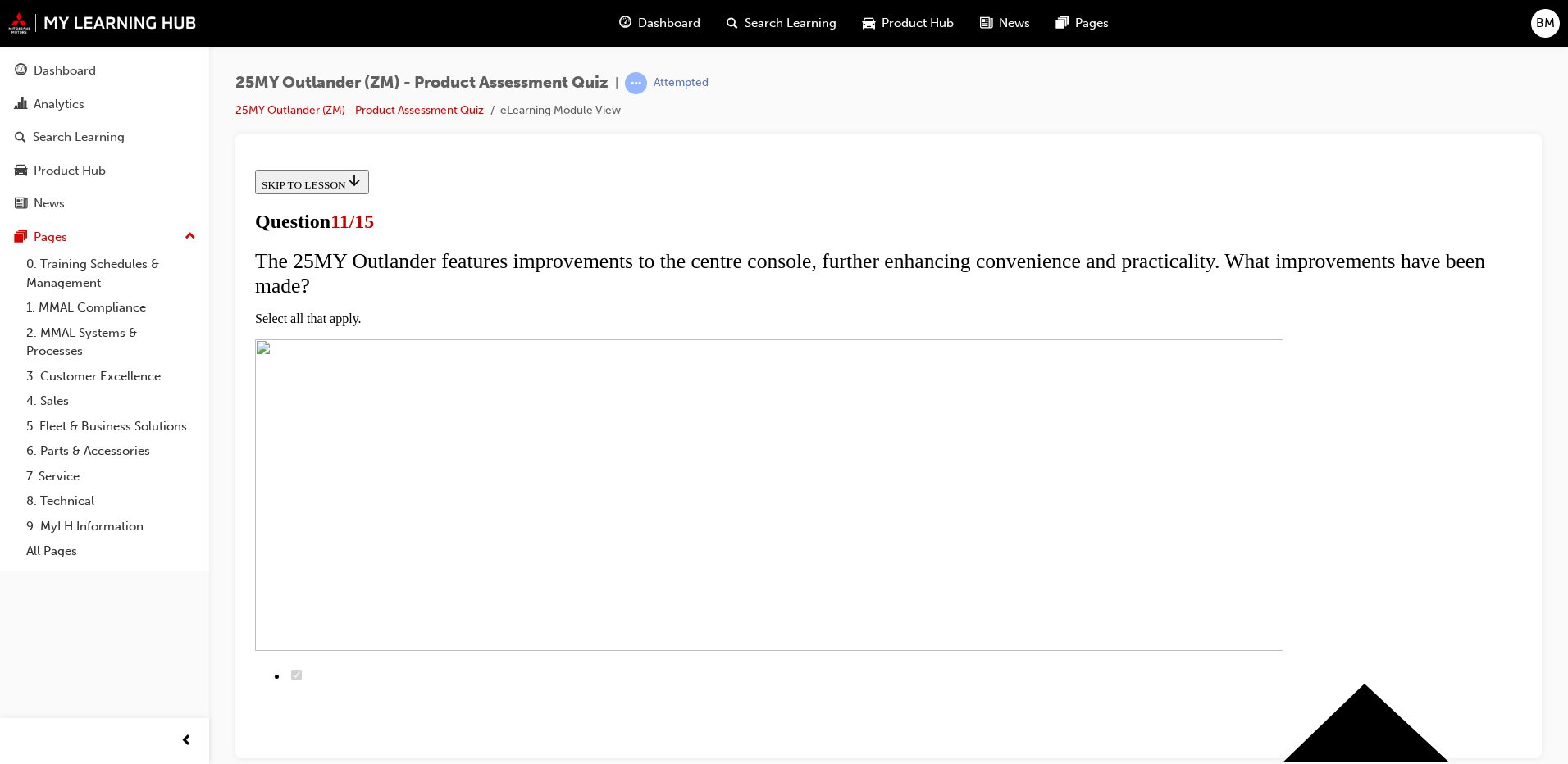
checkbox input "false"
checkbox input "true"
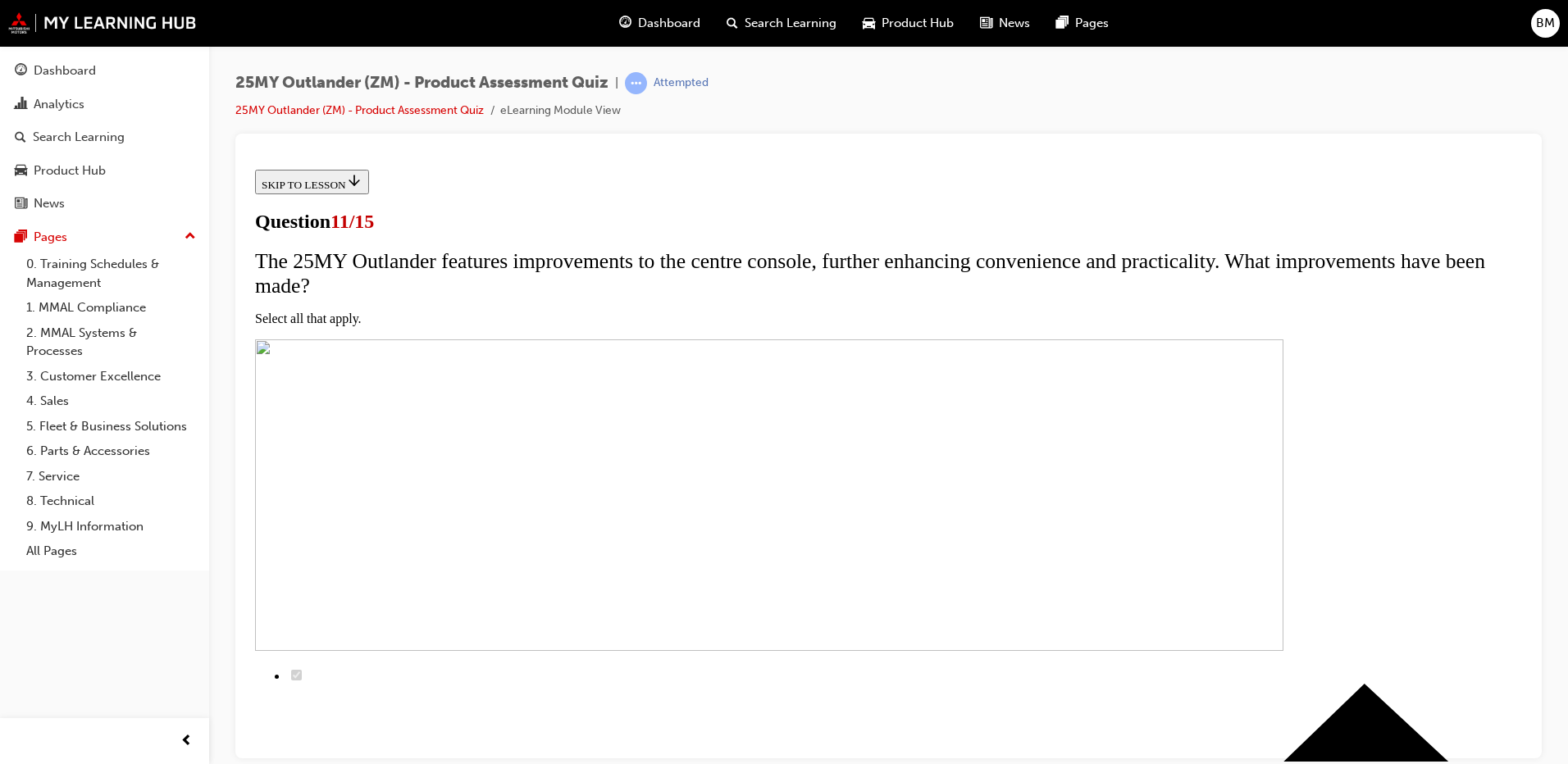
checkbox input "true"
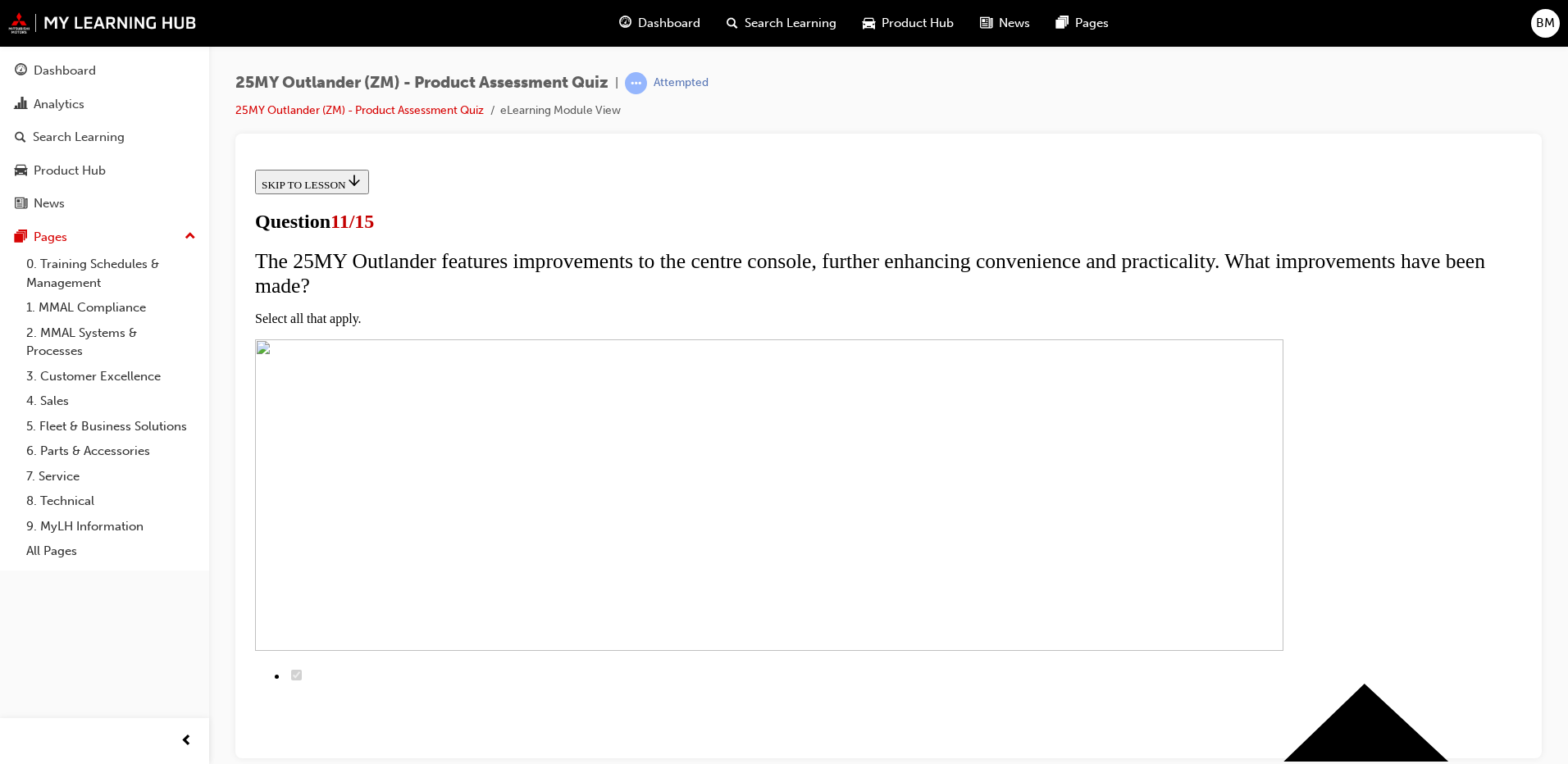
checkbox input "true"
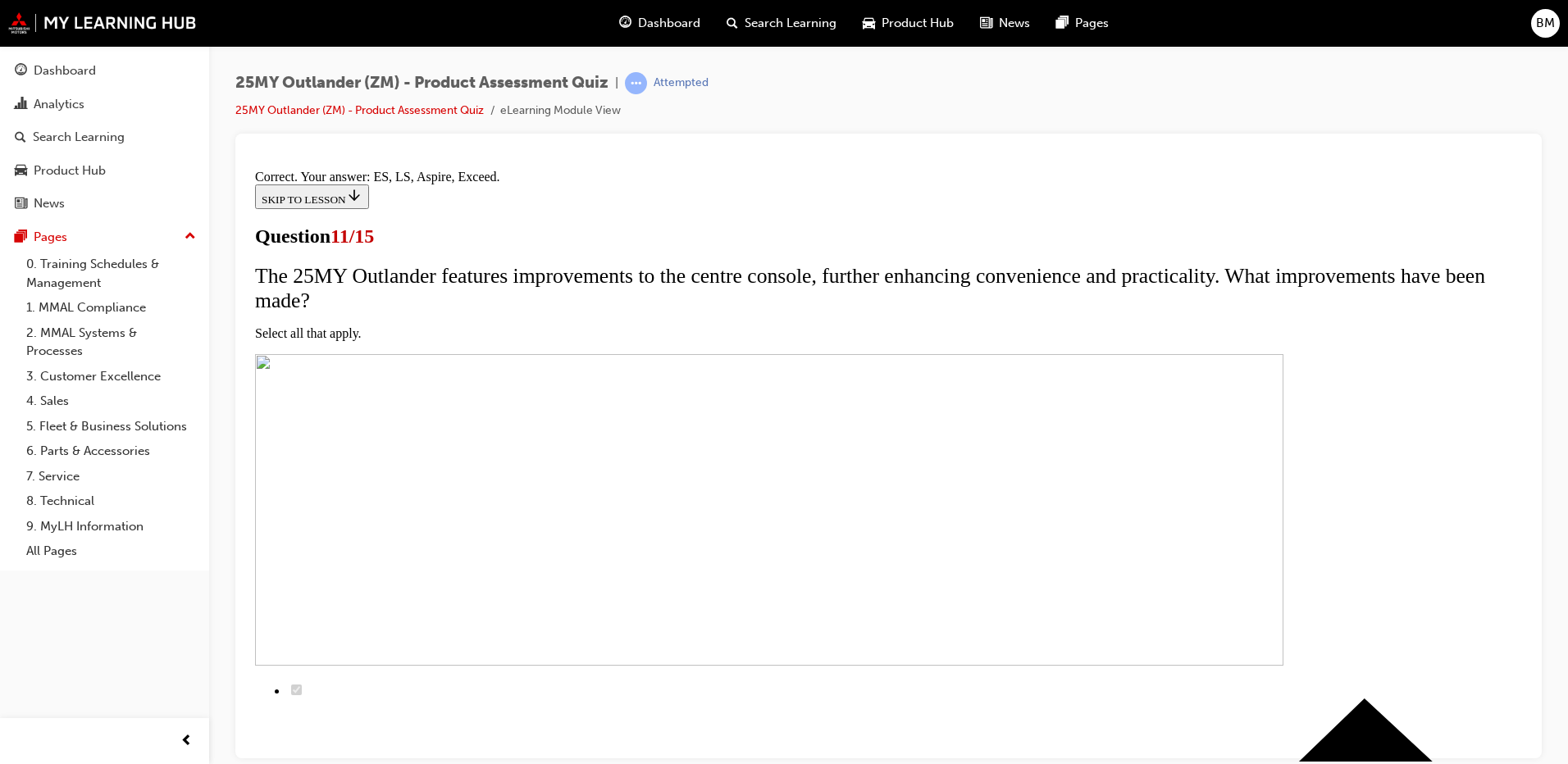
scroll to position [379, 0]
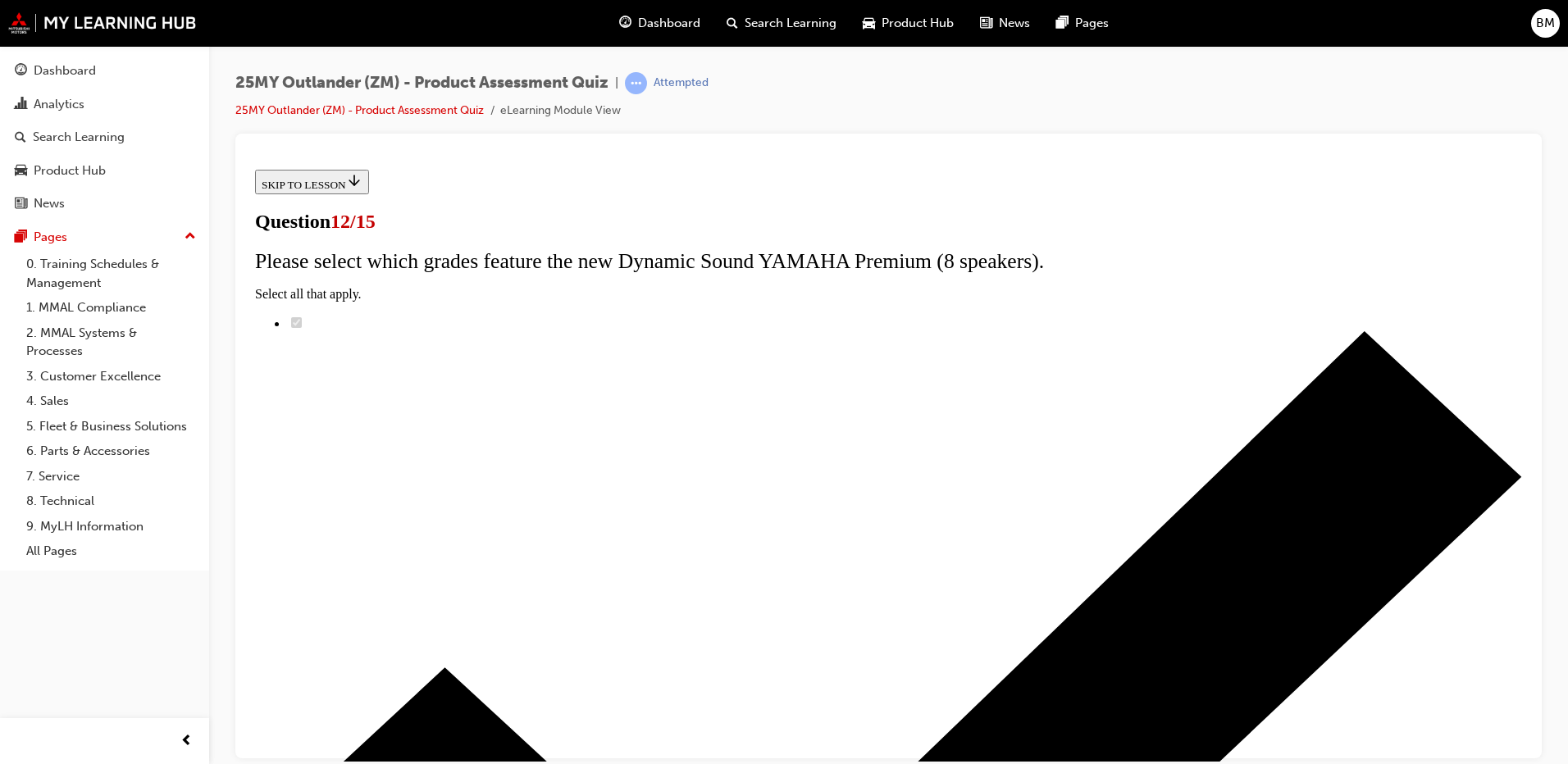
scroll to position [129, 0]
radio input "true"
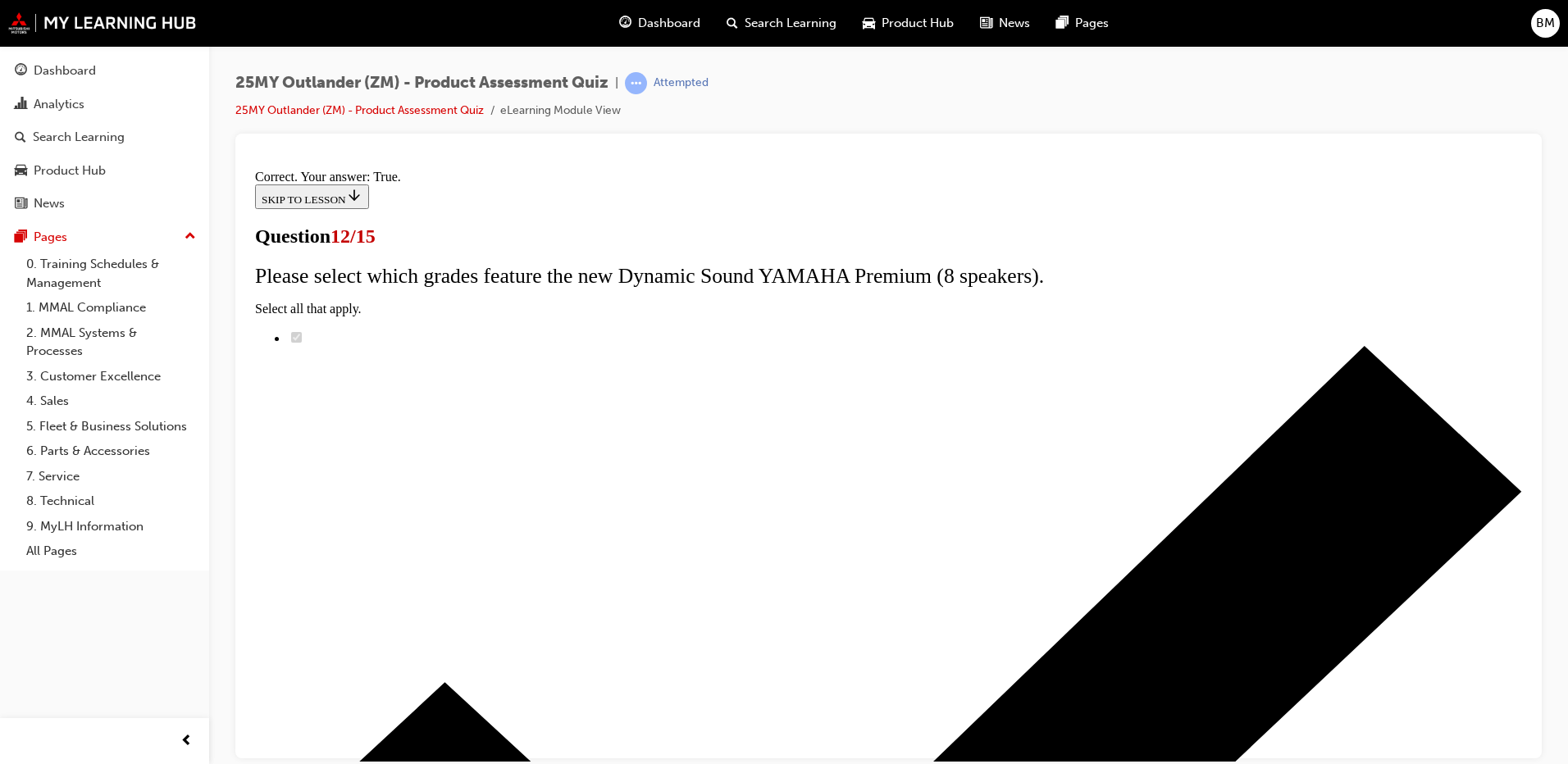
scroll to position [181, 0]
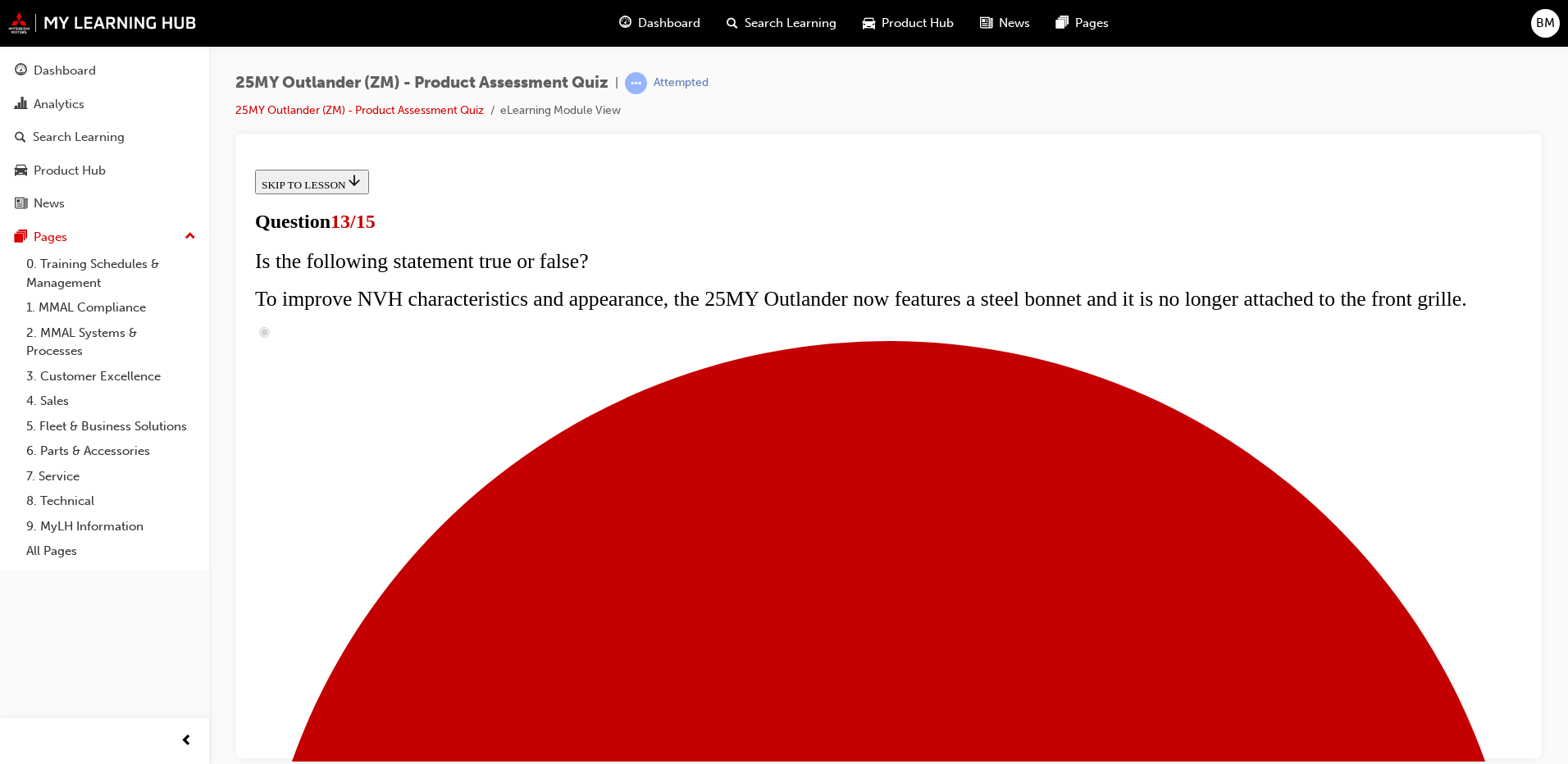
scroll to position [164, 0]
radio input "true"
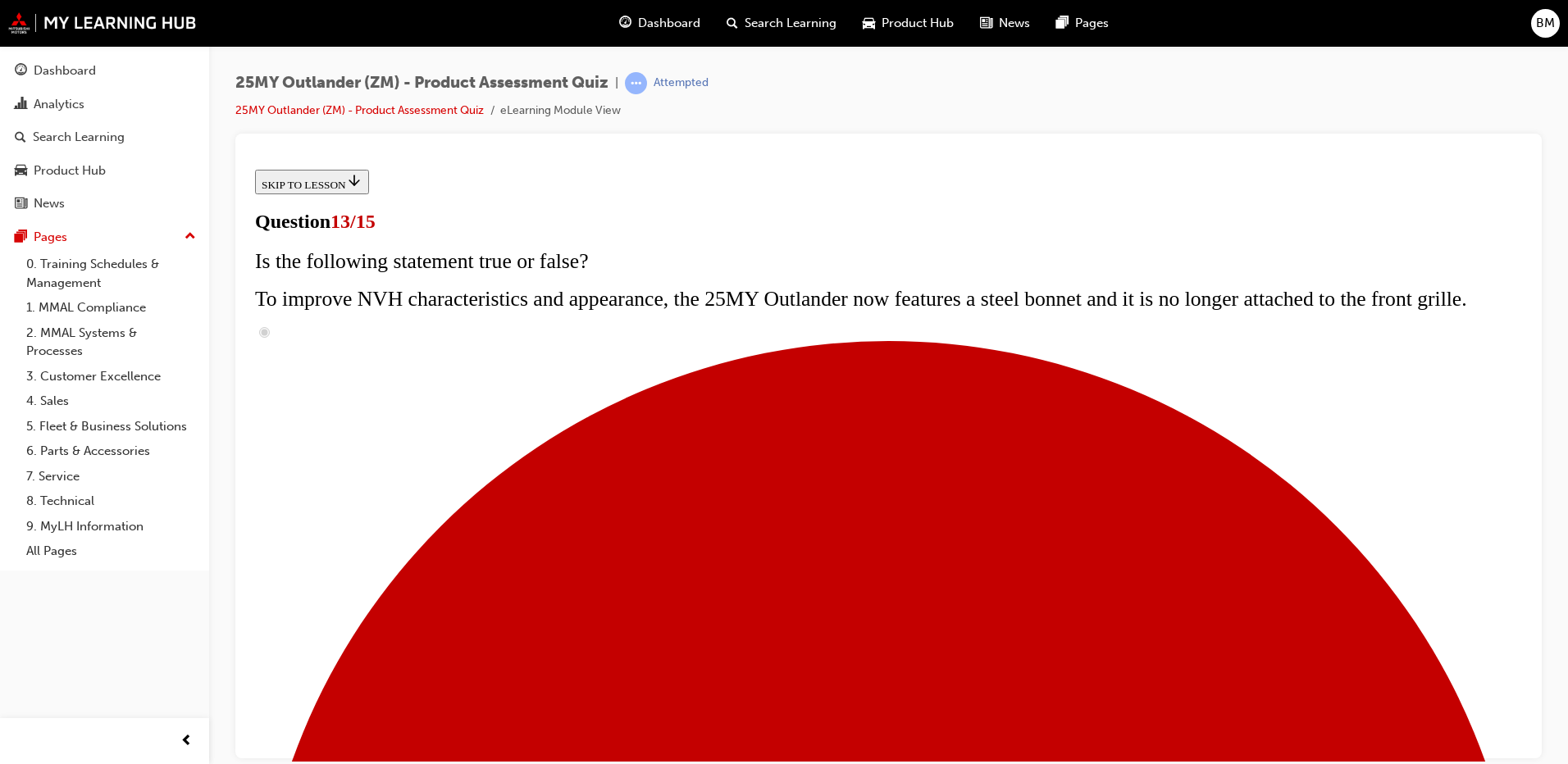
radio input "true"
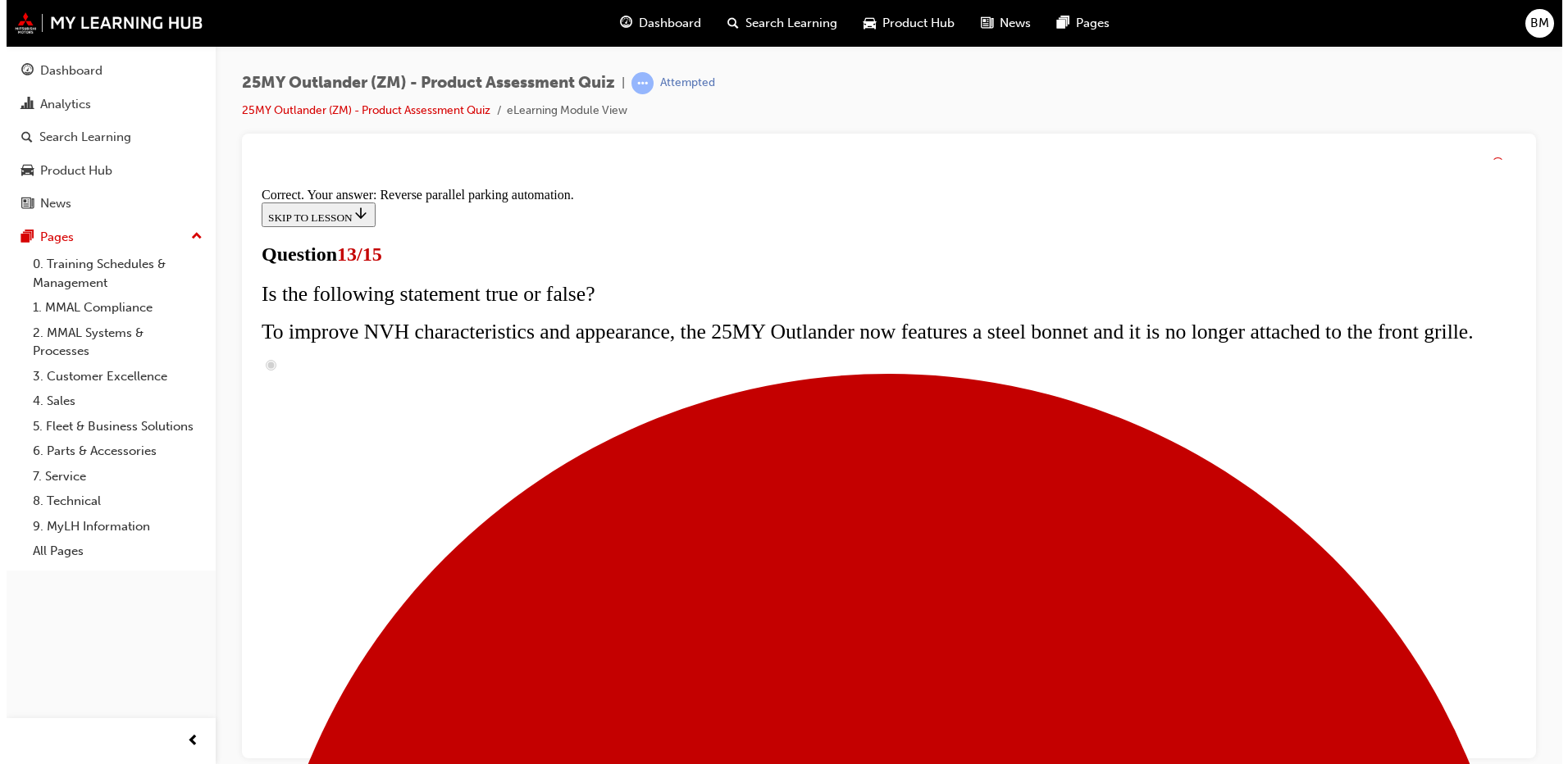
scroll to position [416, 0]
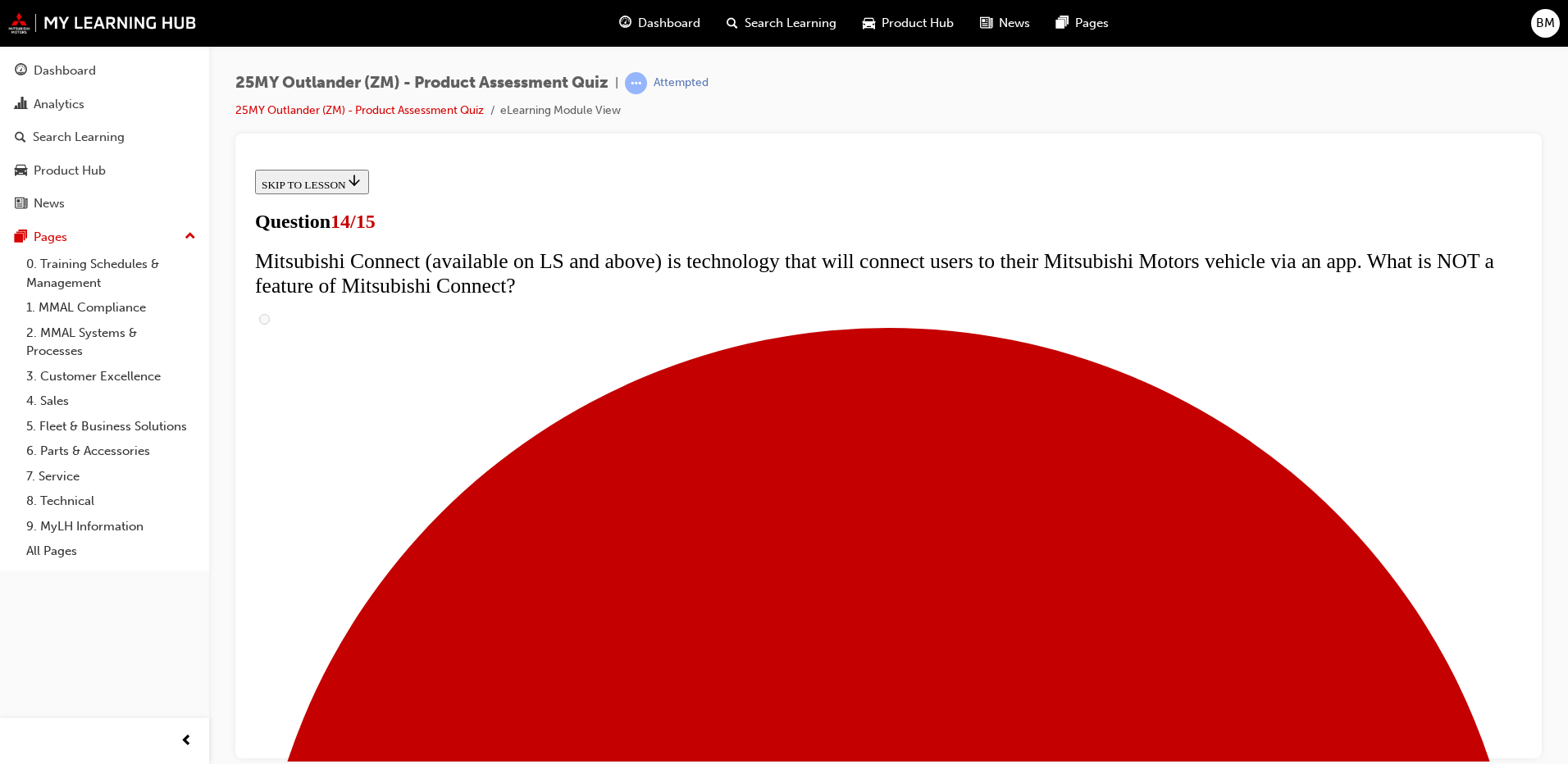
scroll to position [574, 0]
radio input "true"
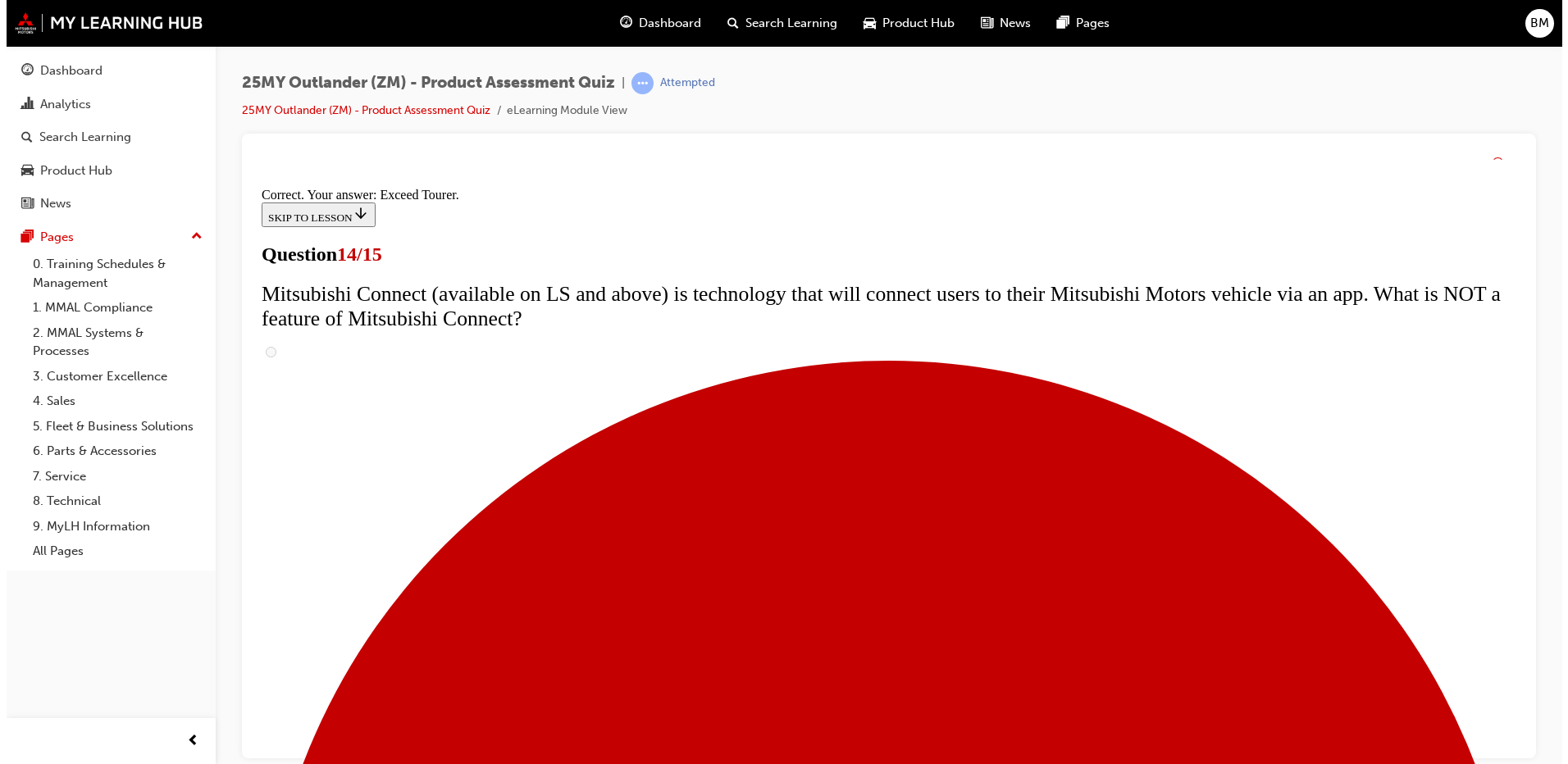
scroll to position [674, 0]
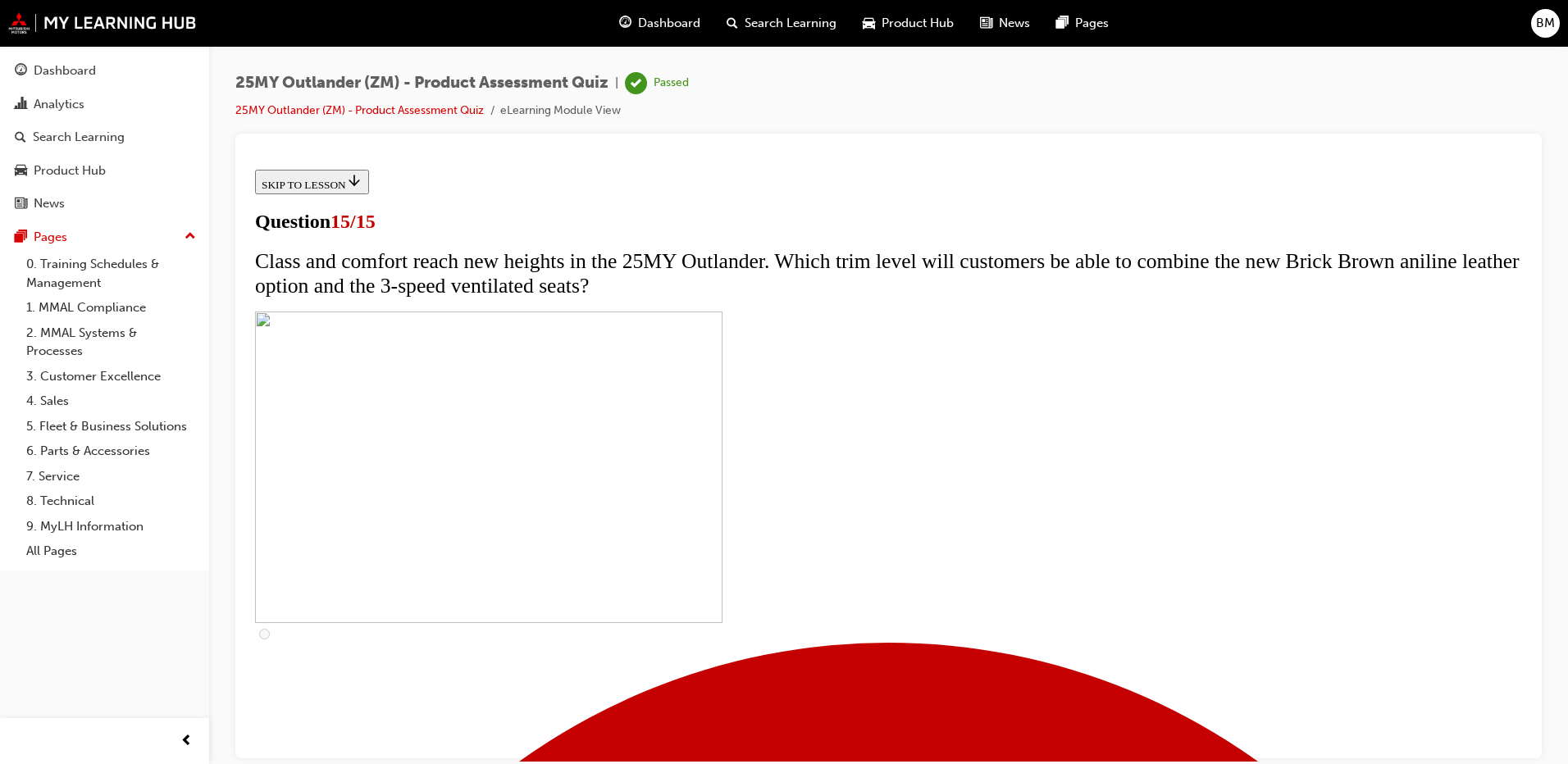
scroll to position [237, 0]
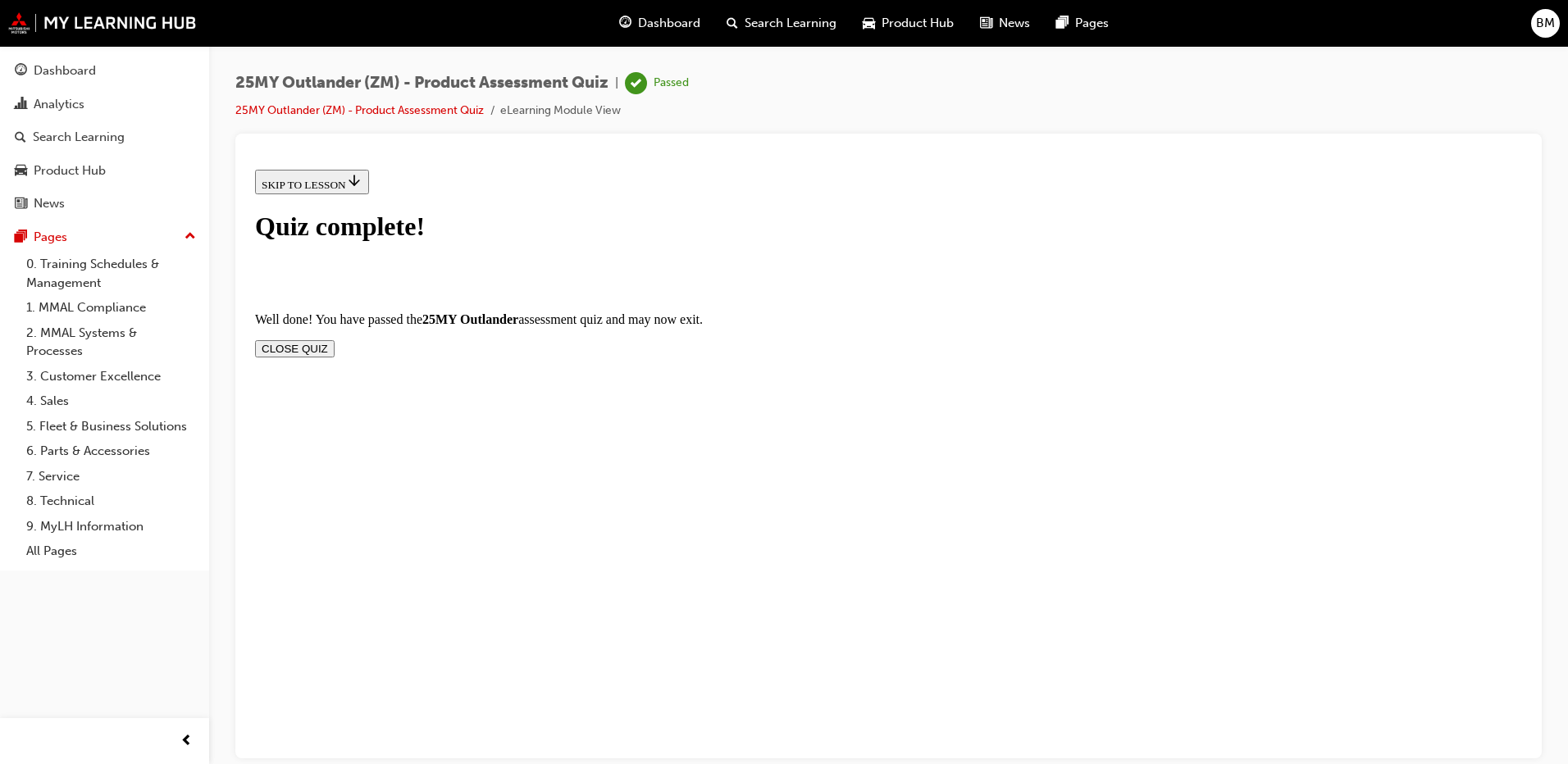
click at [335, 340] on button "CLOSE QUIZ" at bounding box center [295, 348] width 80 height 18
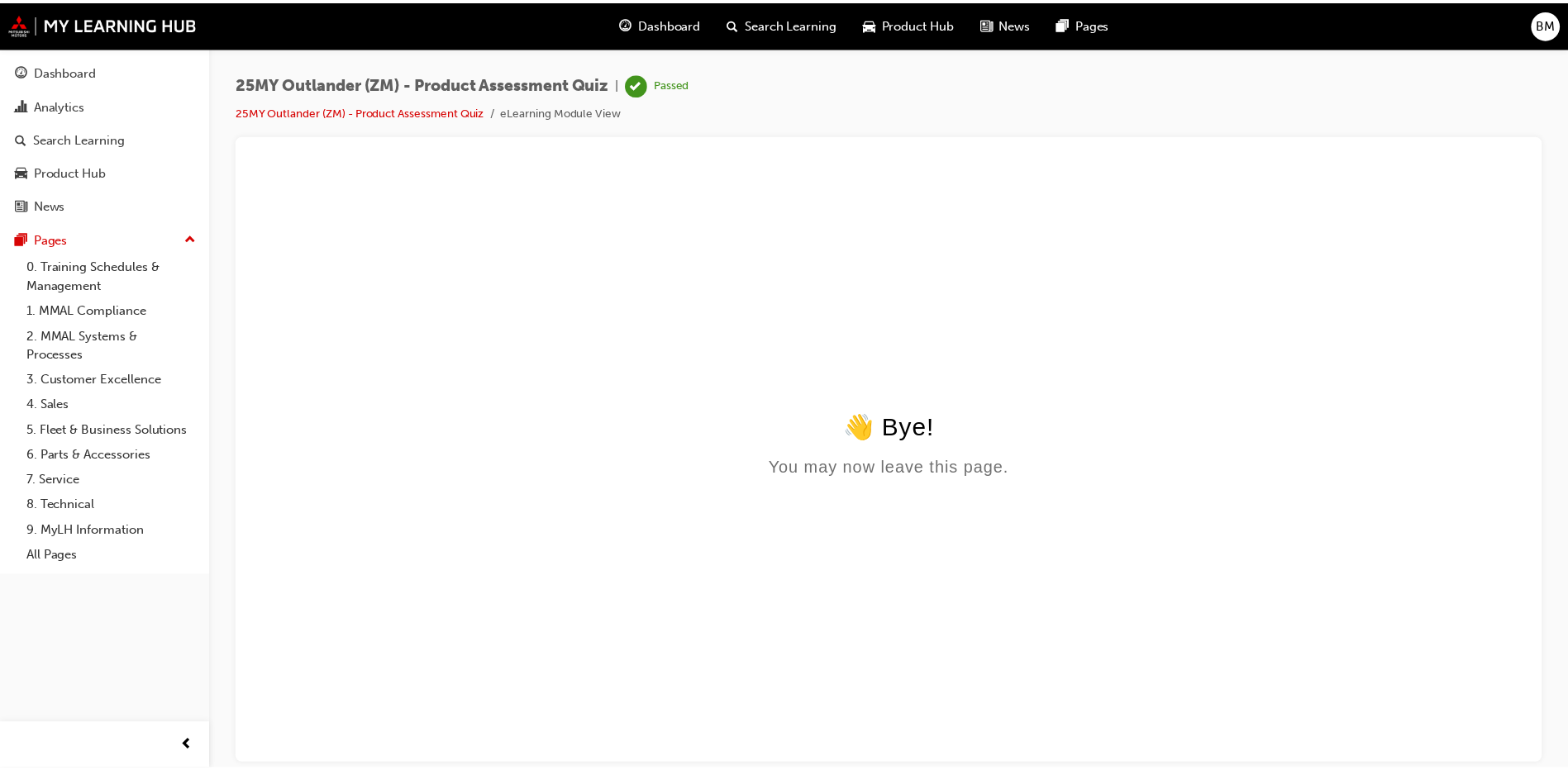
scroll to position [0, 0]
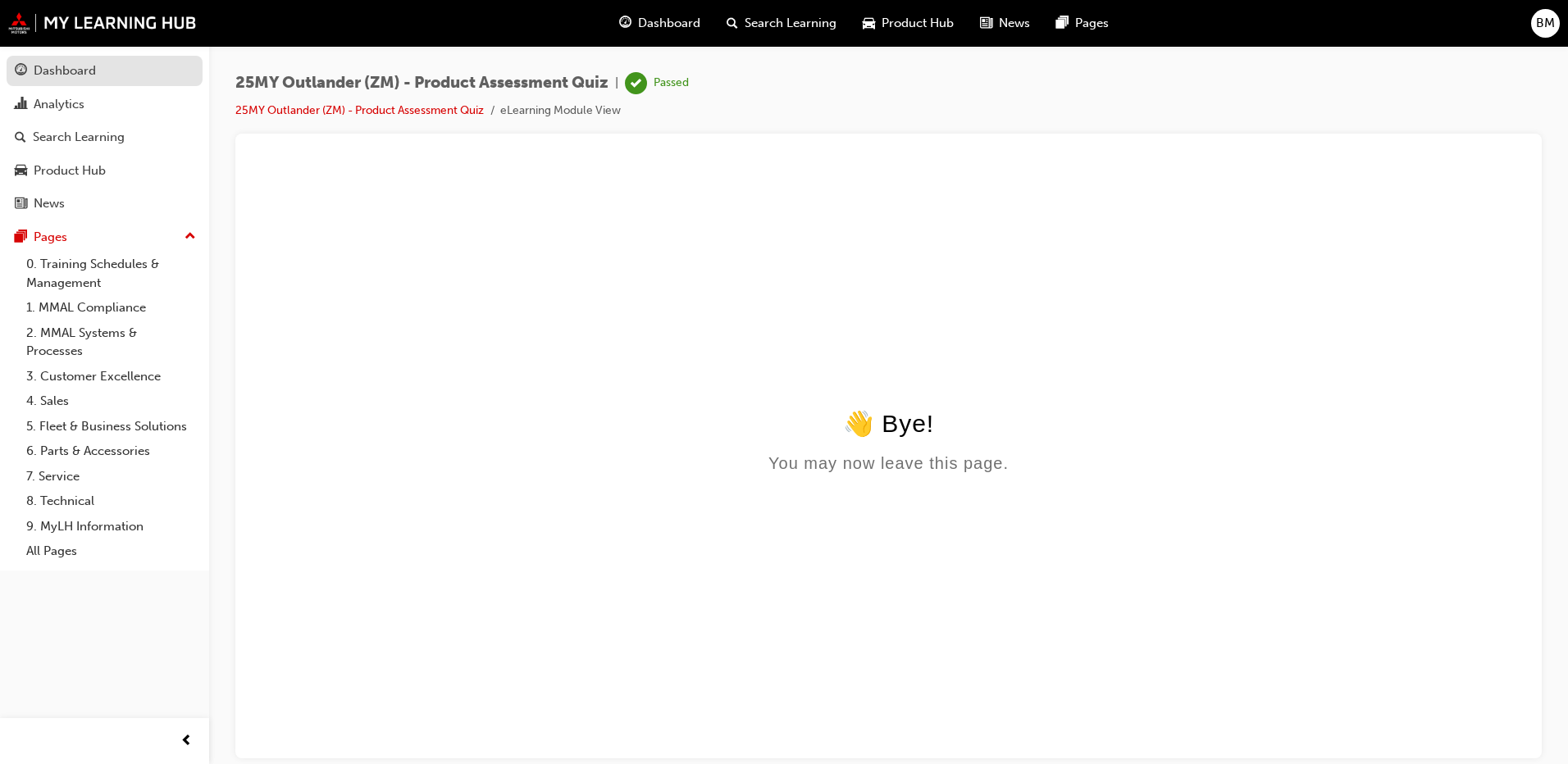
click at [109, 62] on div "Dashboard" at bounding box center [104, 70] width 180 height 20
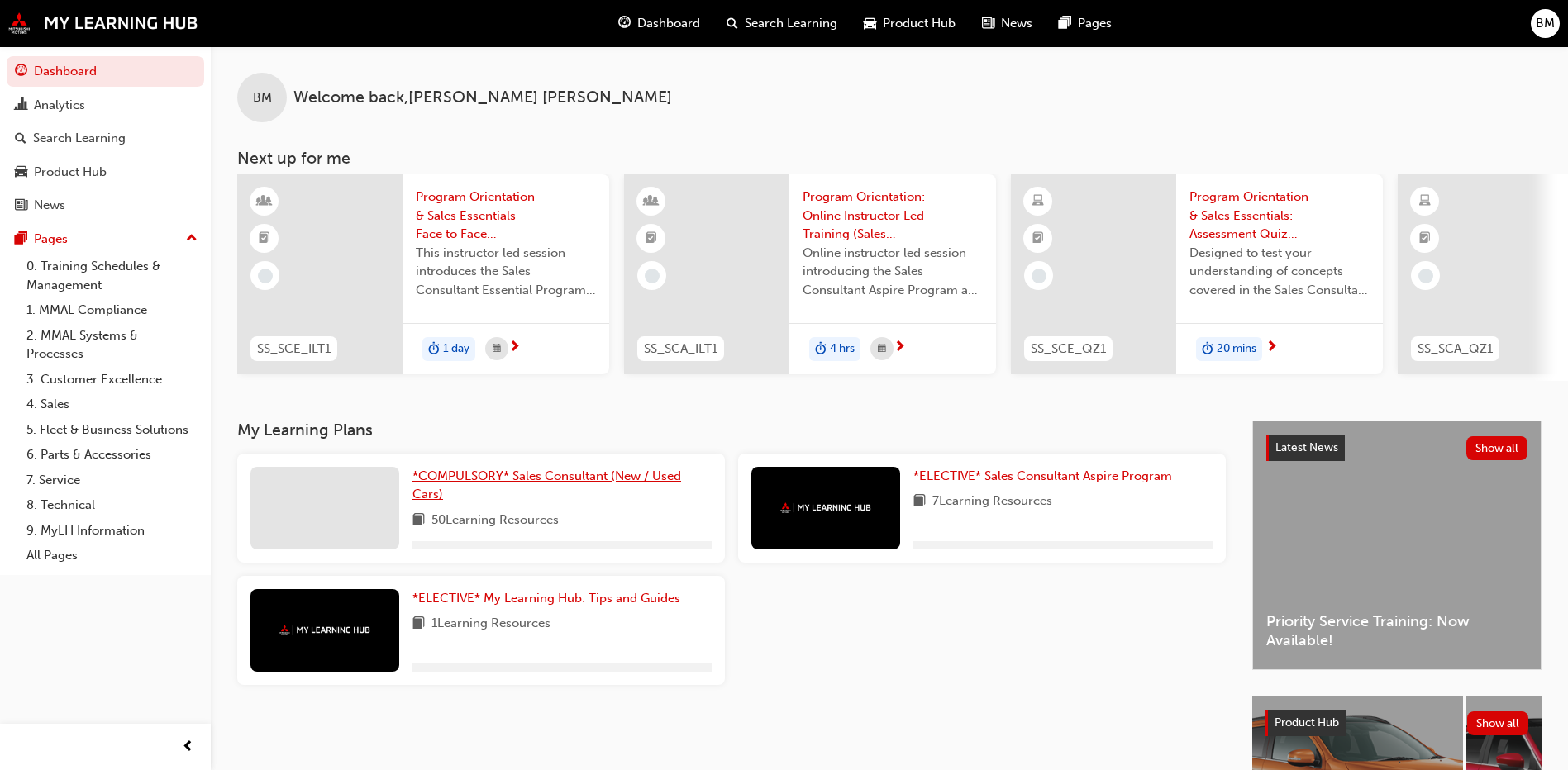
click at [490, 488] on span "*COMPULSORY* Sales Consultant (New / Used Cars)" at bounding box center [547, 486] width 269 height 34
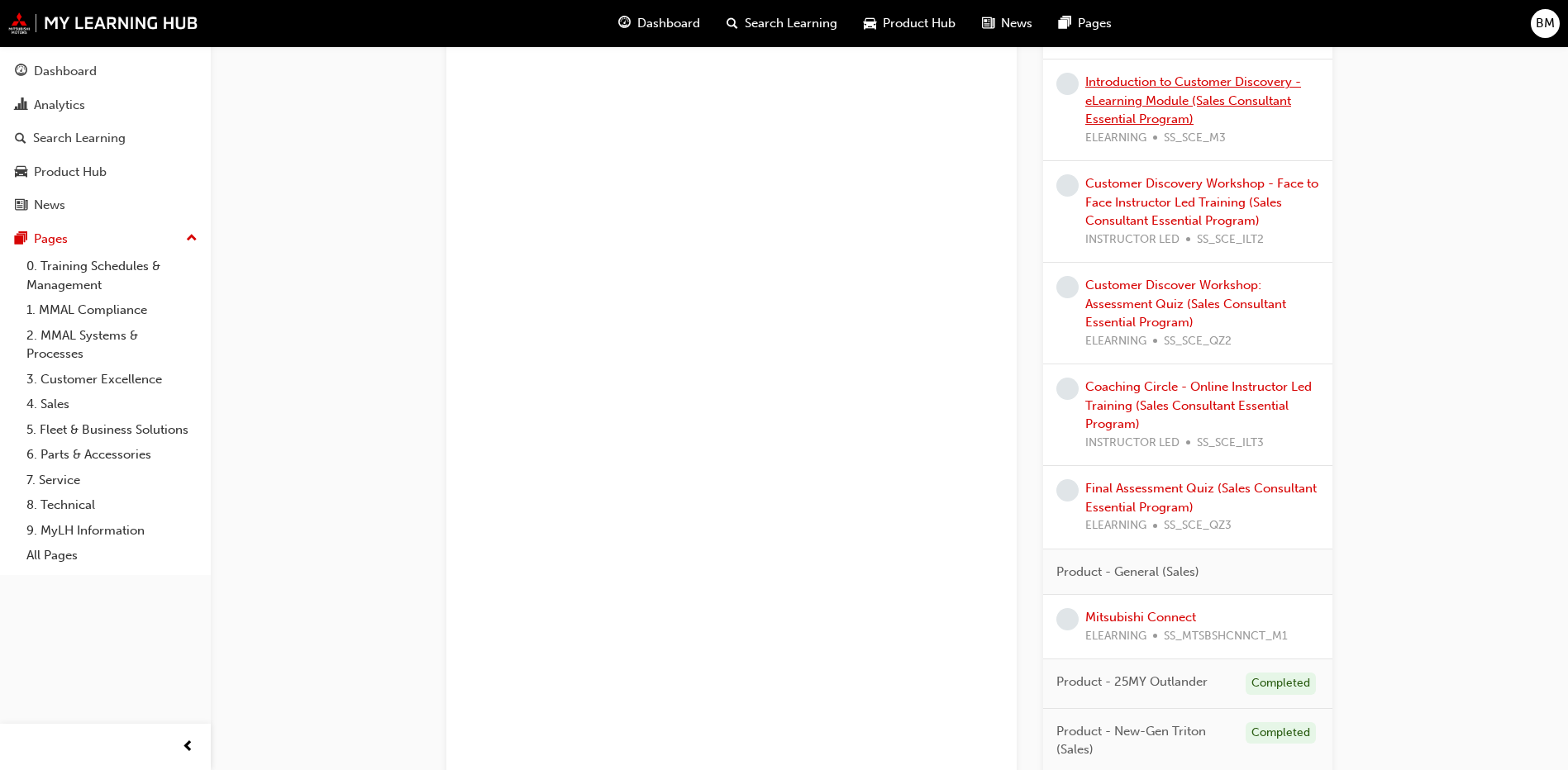
scroll to position [1245, 0]
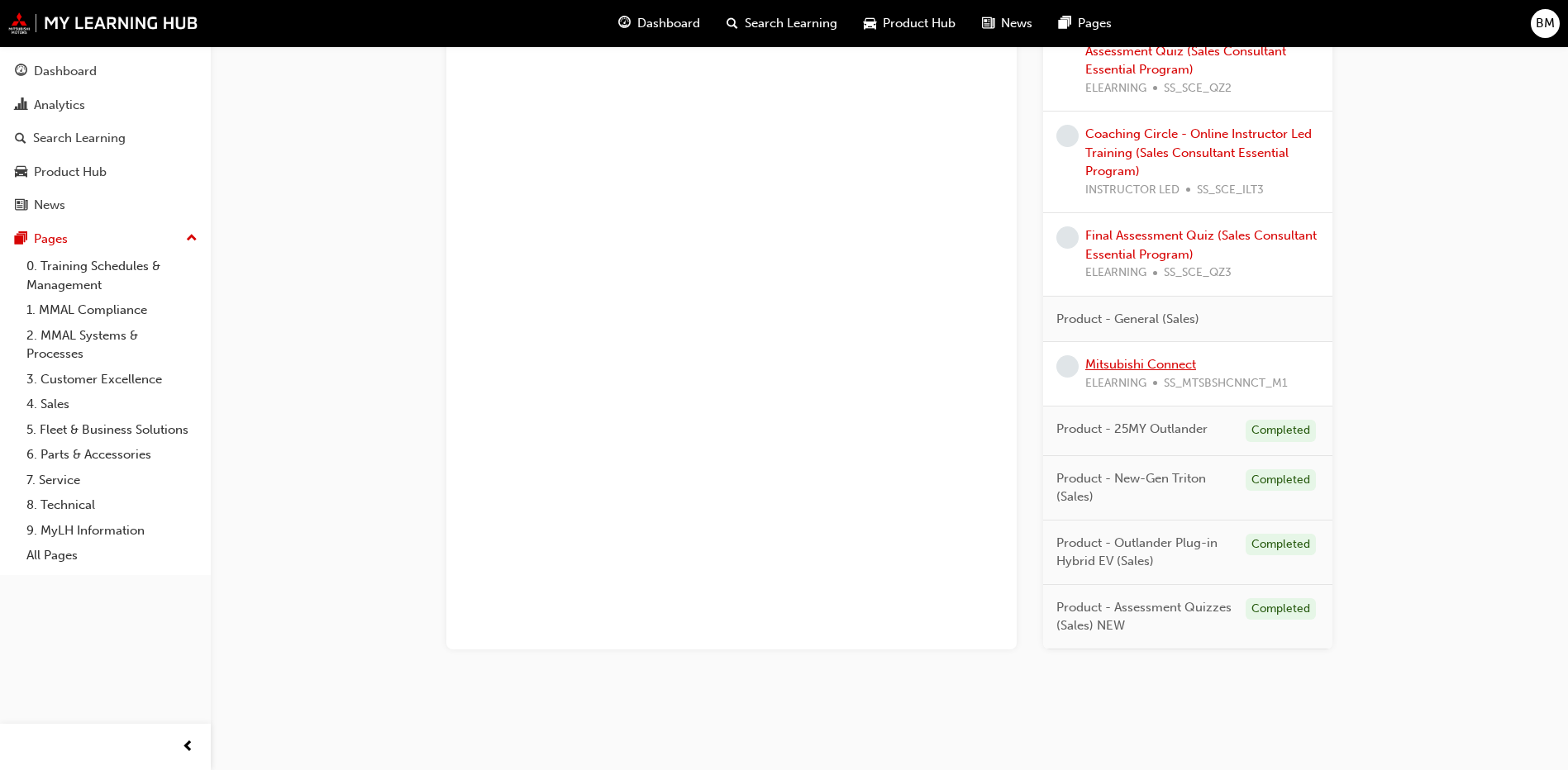
click at [1128, 371] on link "Mitsubishi Connect" at bounding box center [1140, 364] width 111 height 15
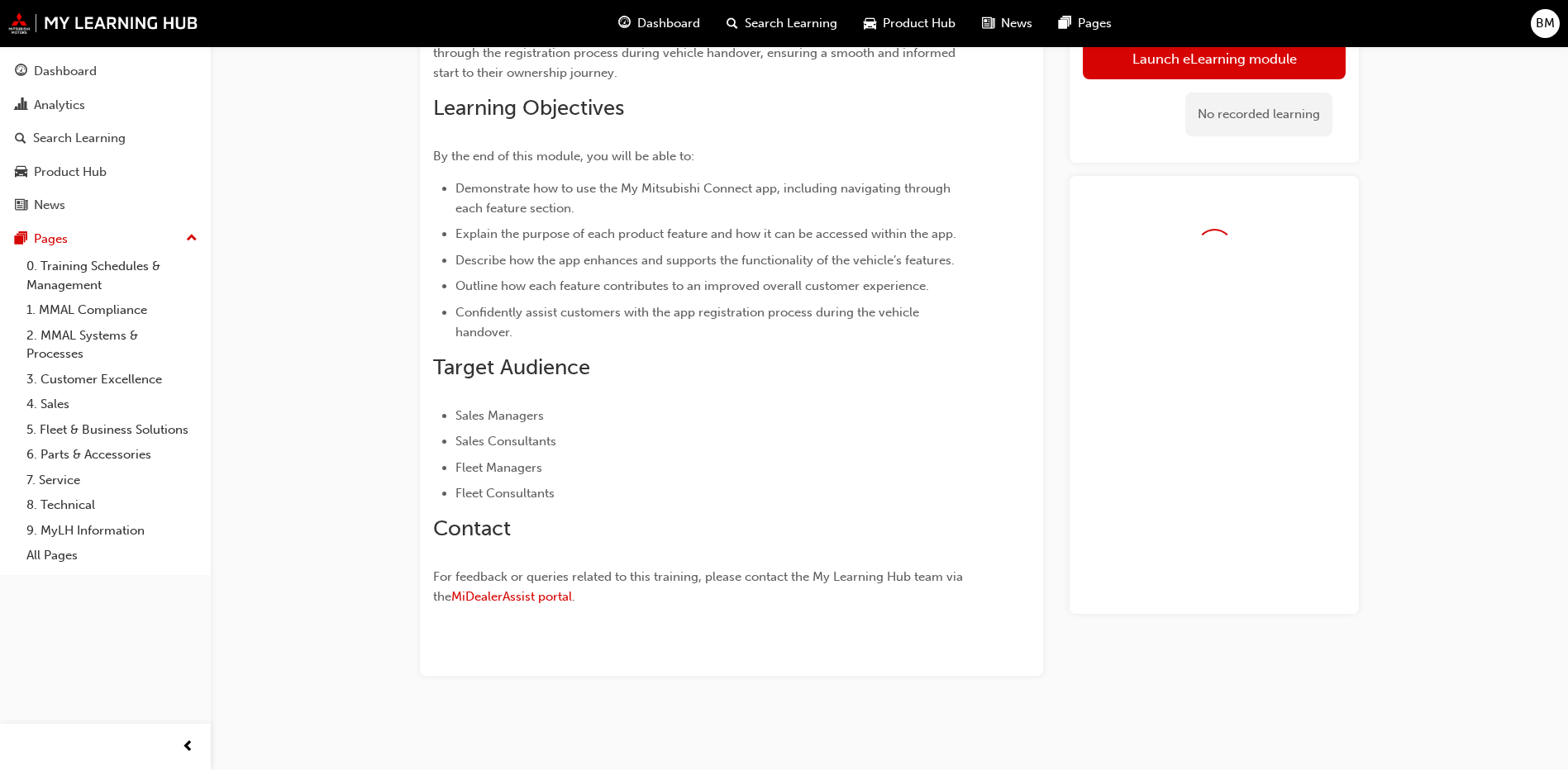
scroll to position [41, 0]
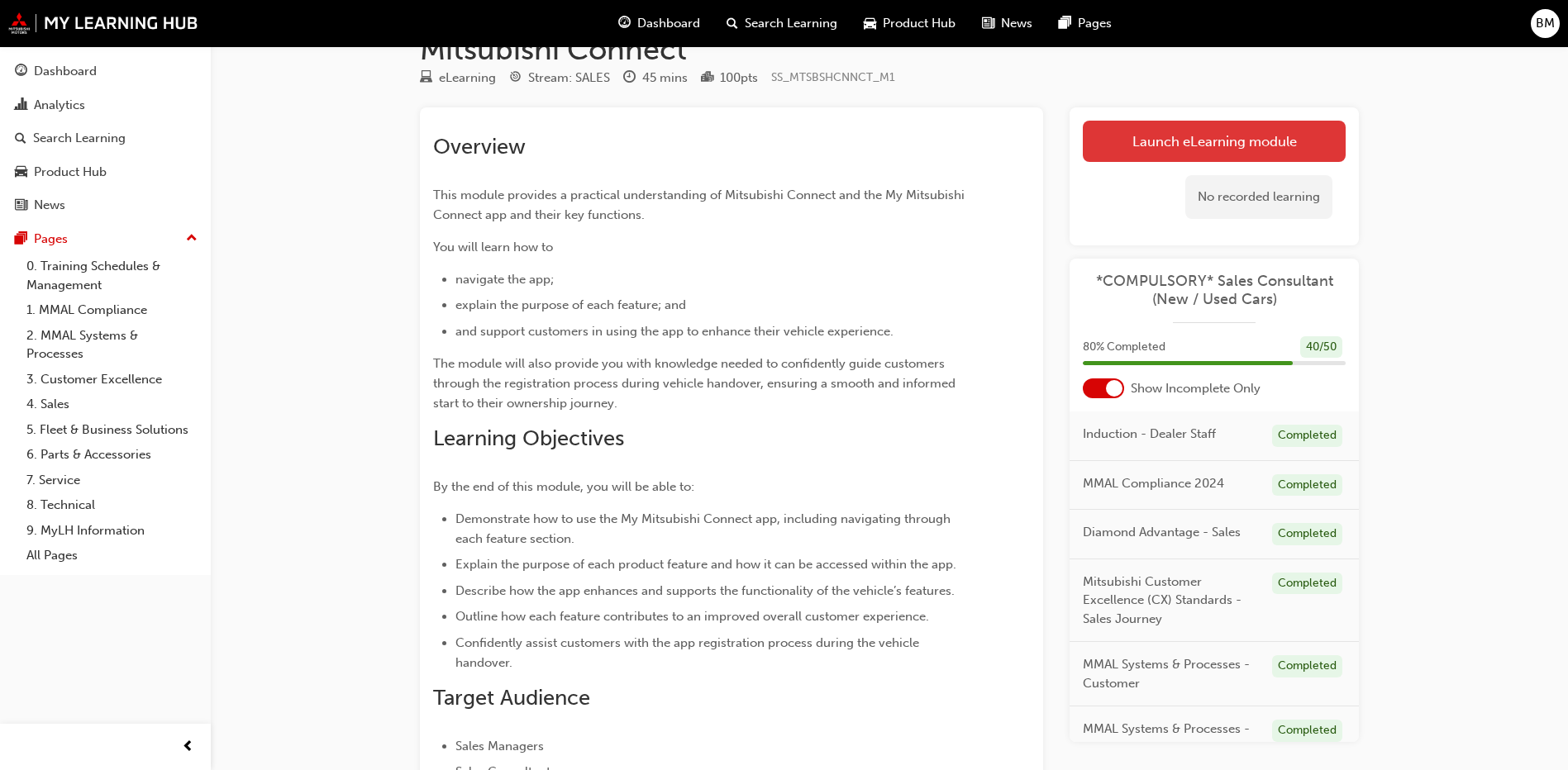
click at [1128, 144] on link "Launch eLearning module" at bounding box center [1214, 141] width 263 height 41
